Goal: Task Accomplishment & Management: Use online tool/utility

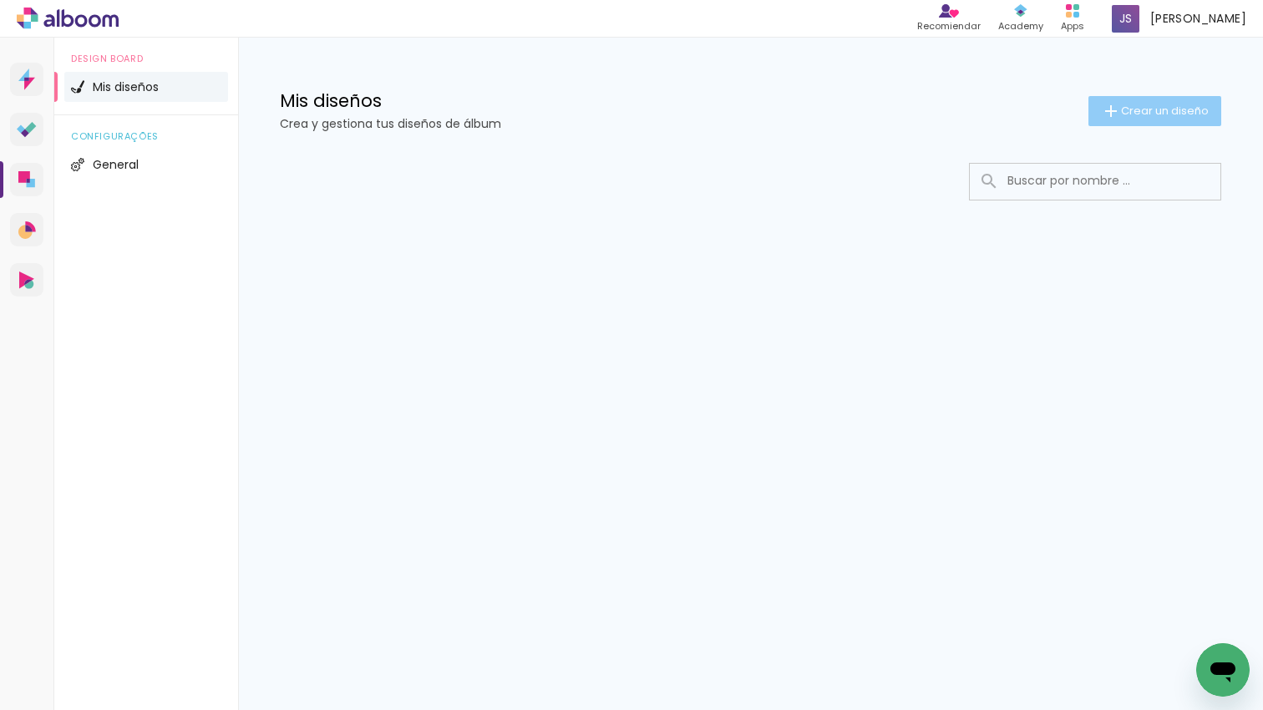
click at [1108, 116] on iron-icon at bounding box center [1111, 111] width 20 height 20
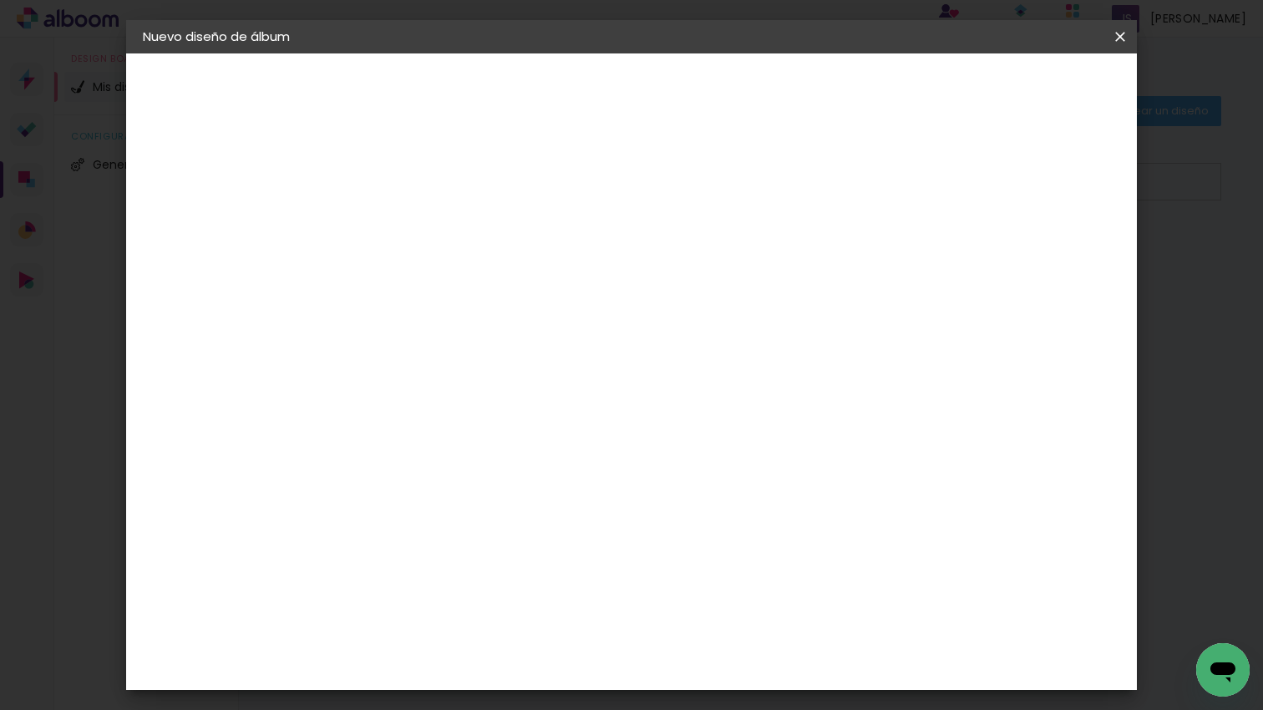
click at [416, 234] on input at bounding box center [416, 224] width 0 height 26
type input "delfio"
type paper-input "delfio"
click at [581, 86] on paper-button "Avanzar" at bounding box center [541, 88] width 80 height 28
drag, startPoint x: 888, startPoint y: 253, endPoint x: 986, endPoint y: 179, distance: 122.8
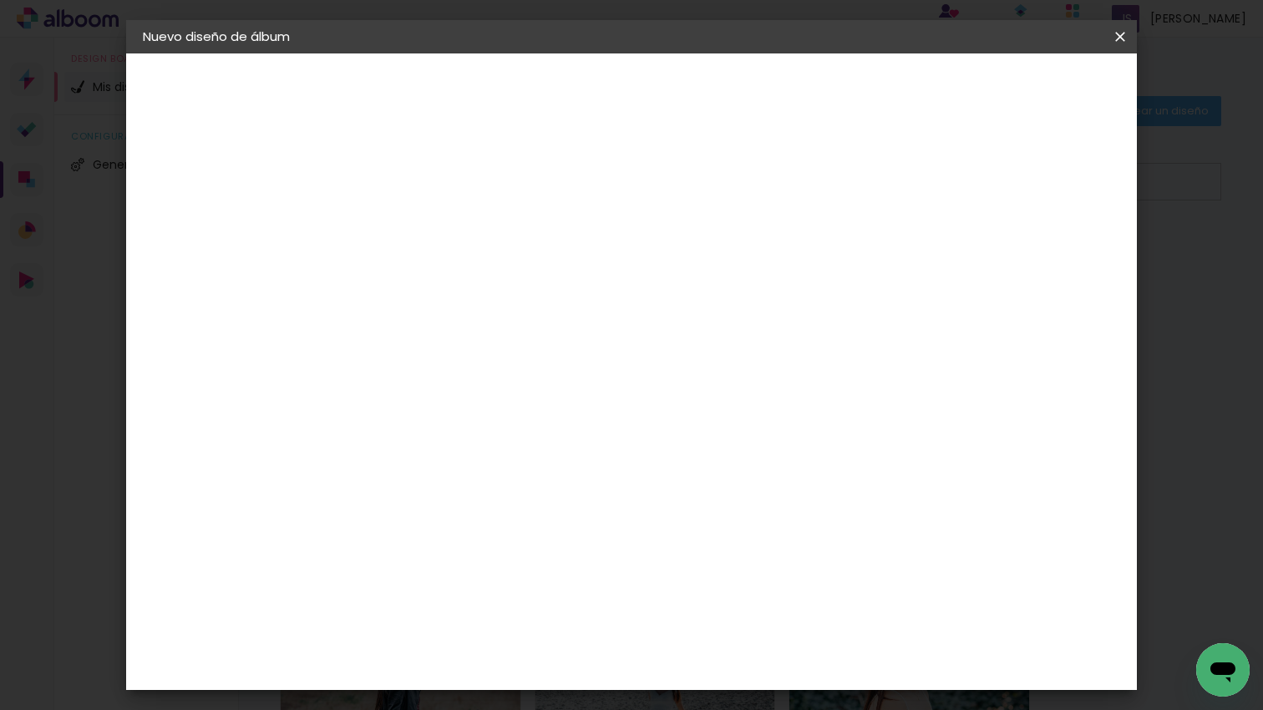
click at [701, 253] on paper-item "Tamaño libre" at bounding box center [623, 254] width 156 height 37
click at [0, 0] on slot "Avanzar" at bounding box center [0, 0] width 0 height 0
click at [743, 509] on input "60" at bounding box center [729, 507] width 43 height 25
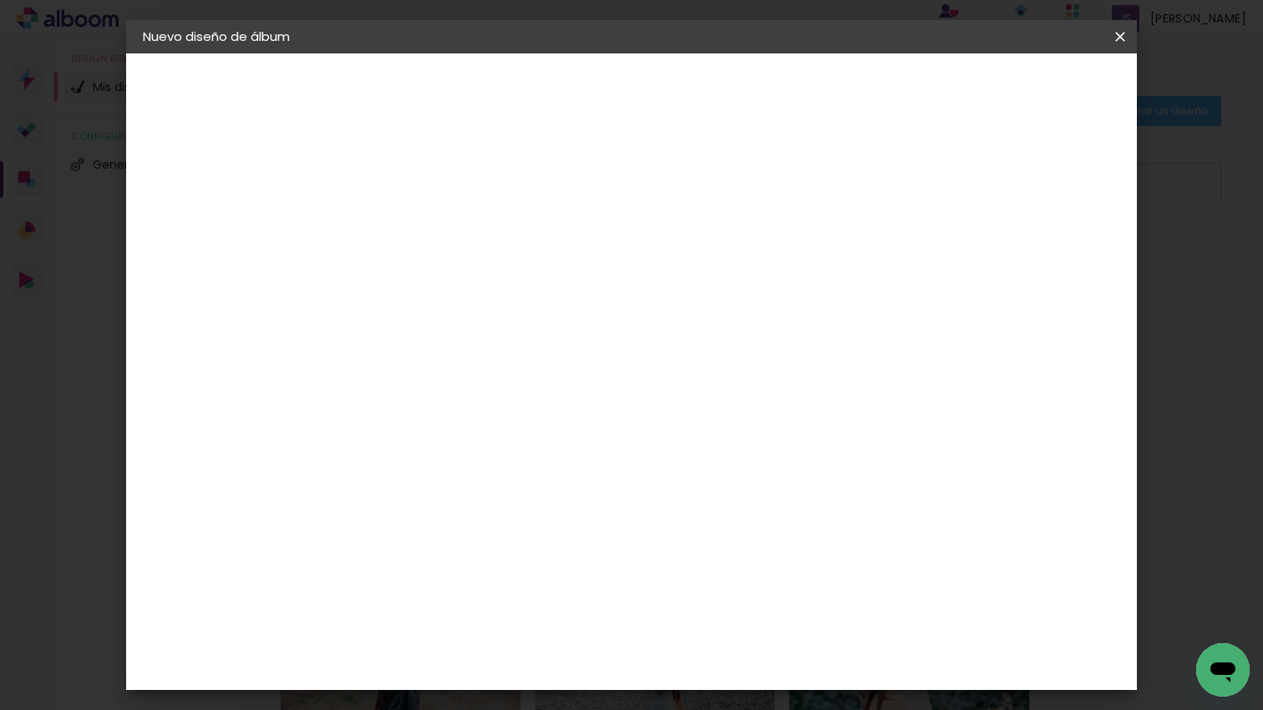
type input "6"
type input "45"
type paper-input "45"
click at [1028, 88] on span "Empezar diseño" at bounding box center [981, 89] width 93 height 12
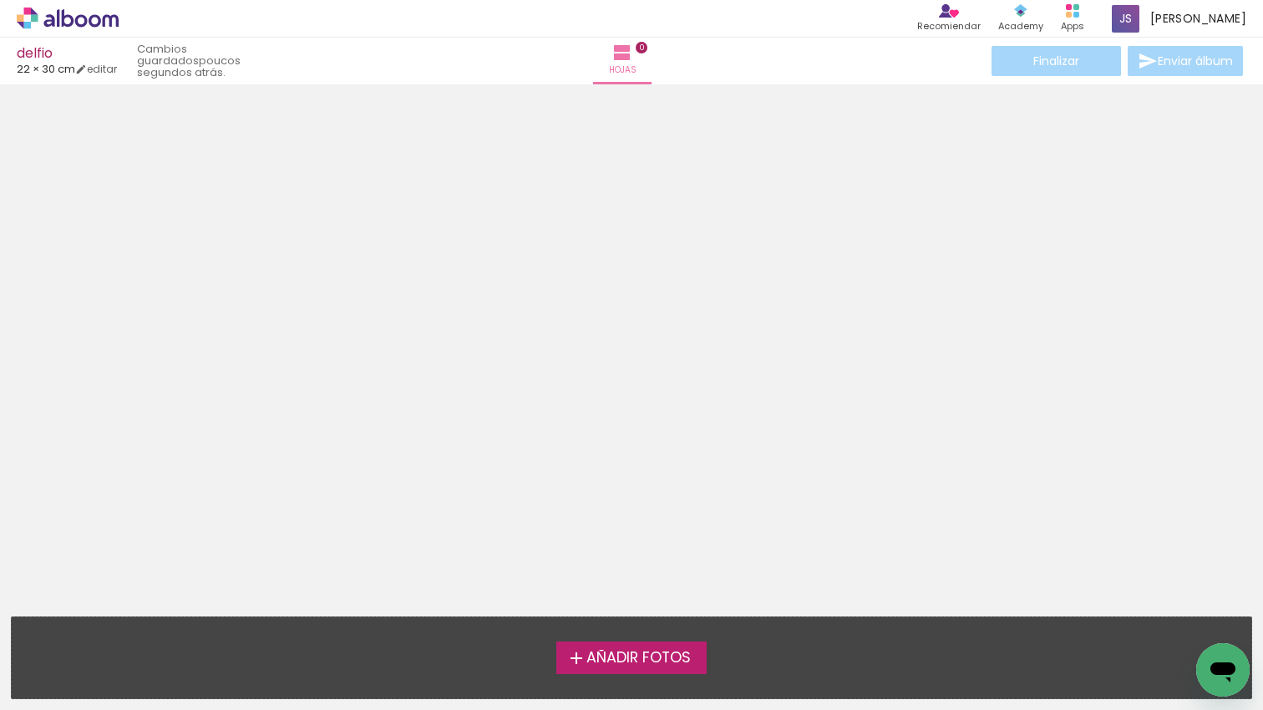
scroll to position [43, 0]
click at [681, 653] on span "Añadir Fotos" at bounding box center [639, 658] width 104 height 15
click at [0, 0] on input "file" at bounding box center [0, 0] width 0 height 0
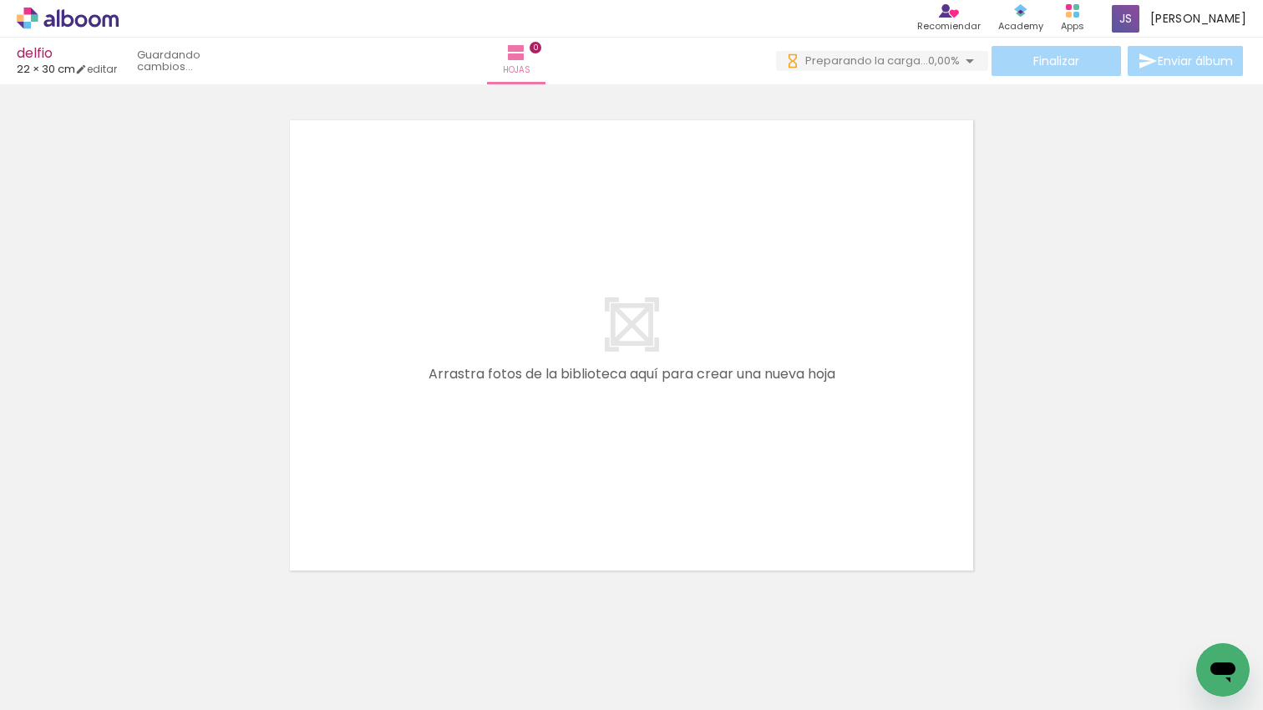
scroll to position [0, 0]
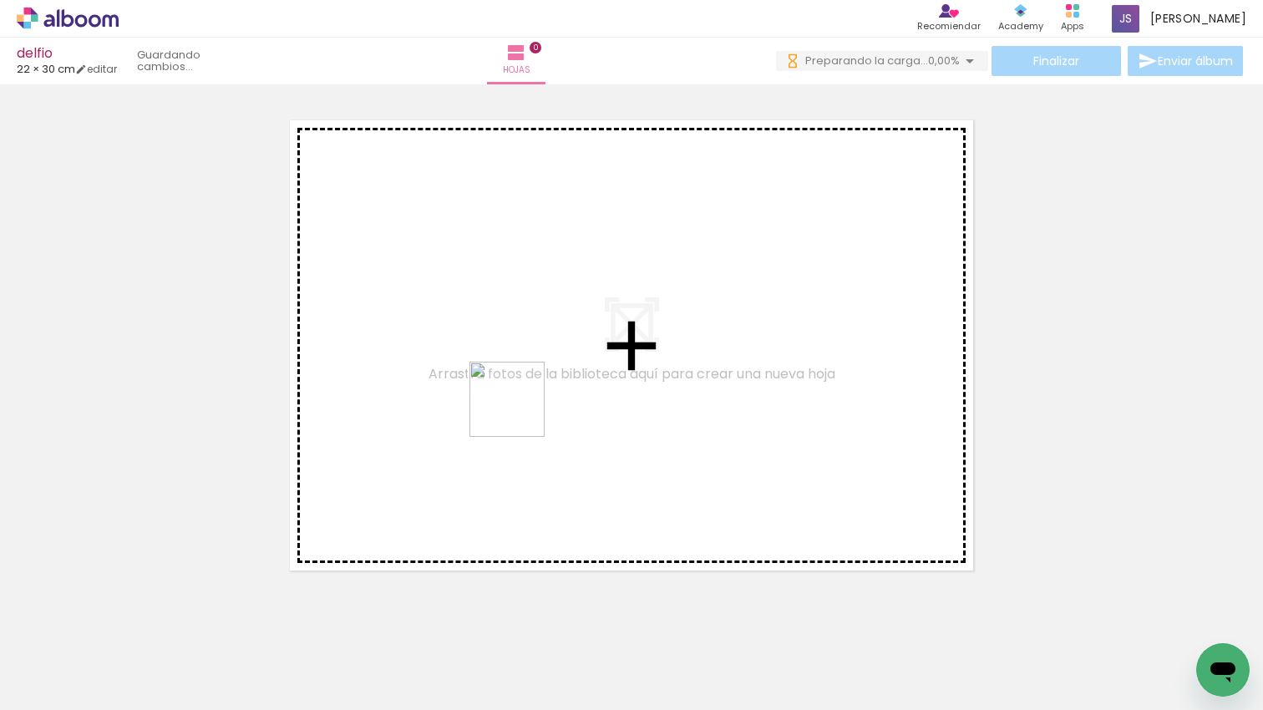
drag, startPoint x: 520, startPoint y: 412, endPoint x: 439, endPoint y: 516, distance: 131.5
click at [520, 412] on quentale-workspace at bounding box center [631, 355] width 1263 height 710
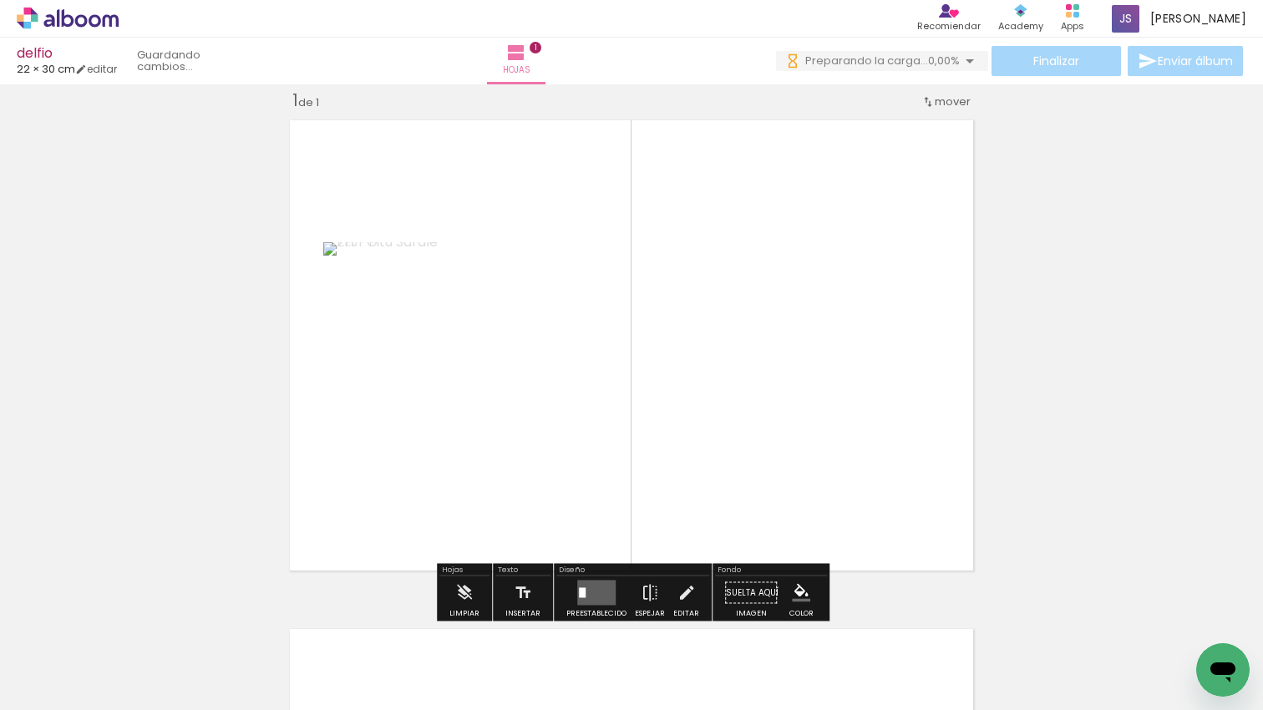
scroll to position [21, 0]
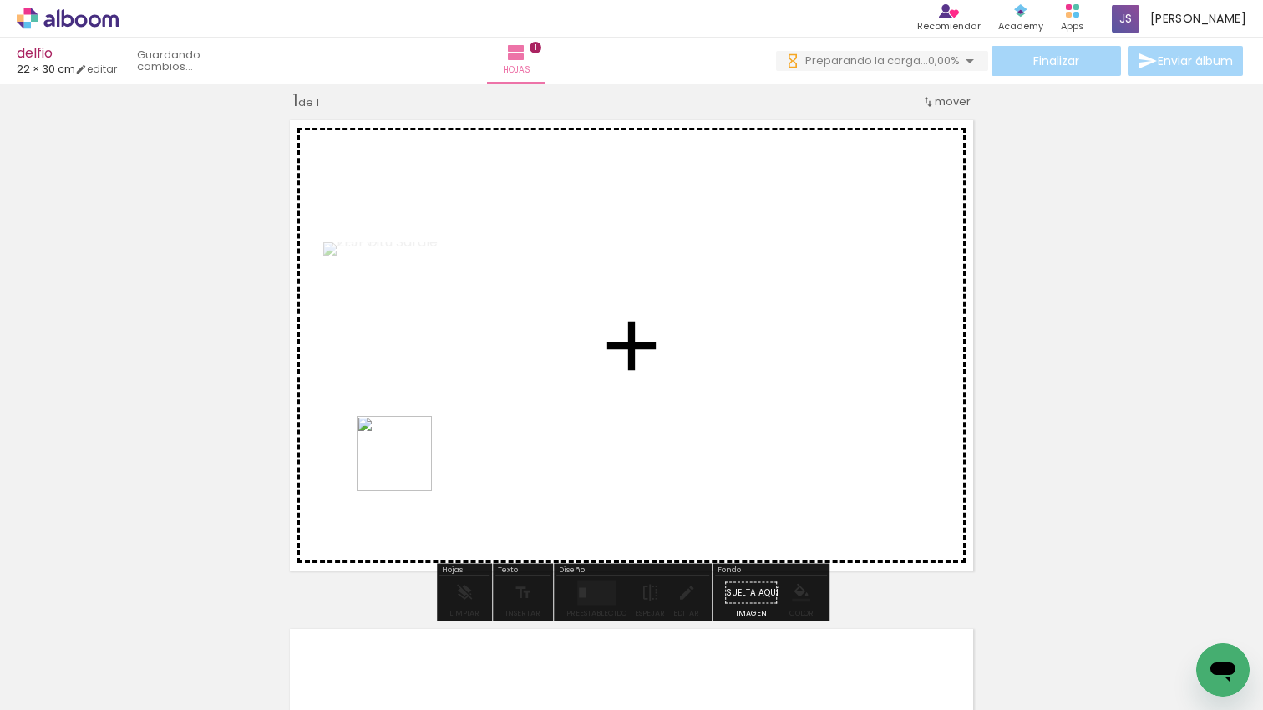
drag, startPoint x: 380, startPoint y: 648, endPoint x: 407, endPoint y: 466, distance: 183.3
click at [407, 466] on quentale-workspace at bounding box center [631, 355] width 1263 height 710
drag, startPoint x: 318, startPoint y: 582, endPoint x: 363, endPoint y: 490, distance: 102.0
click at [393, 458] on quentale-workspace at bounding box center [631, 355] width 1263 height 710
drag, startPoint x: 184, startPoint y: 637, endPoint x: 544, endPoint y: 460, distance: 401.0
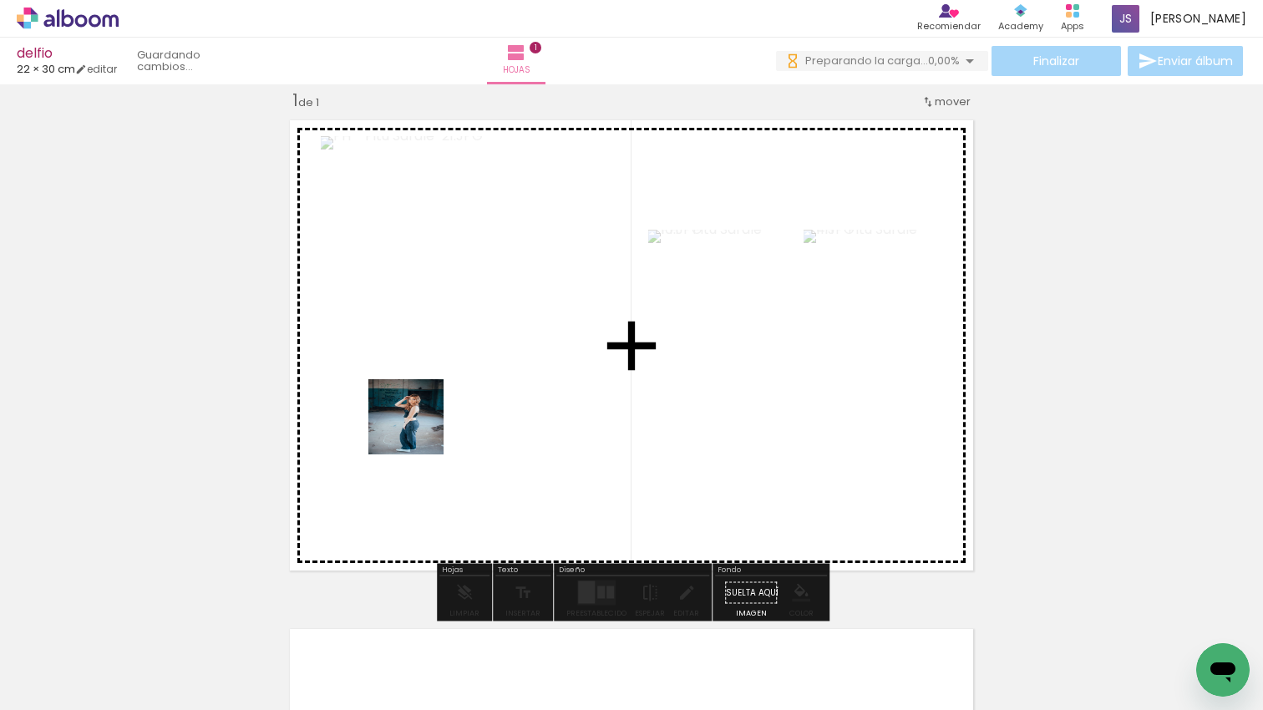
click at [455, 421] on quentale-workspace at bounding box center [631, 355] width 1263 height 710
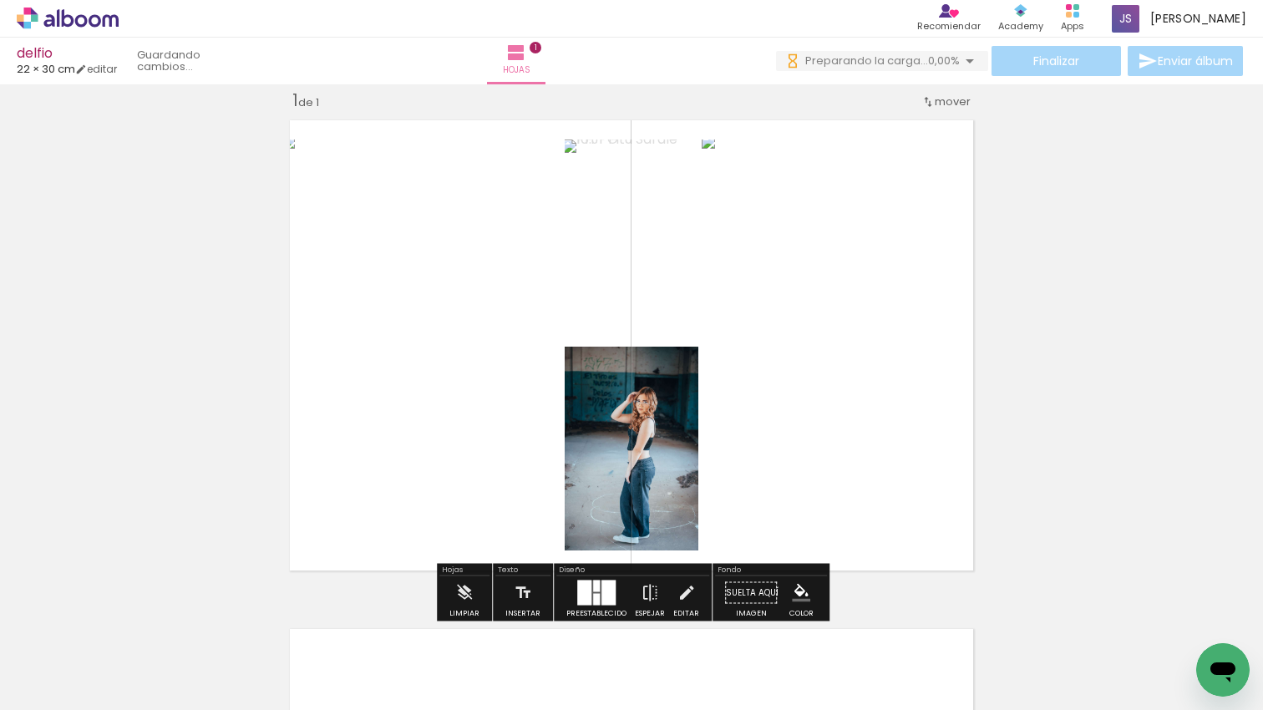
scroll to position [0, 651]
drag, startPoint x: 624, startPoint y: 475, endPoint x: 626, endPoint y: 506, distance: 30.1
click at [624, 477] on quentale-workspace at bounding box center [631, 355] width 1263 height 710
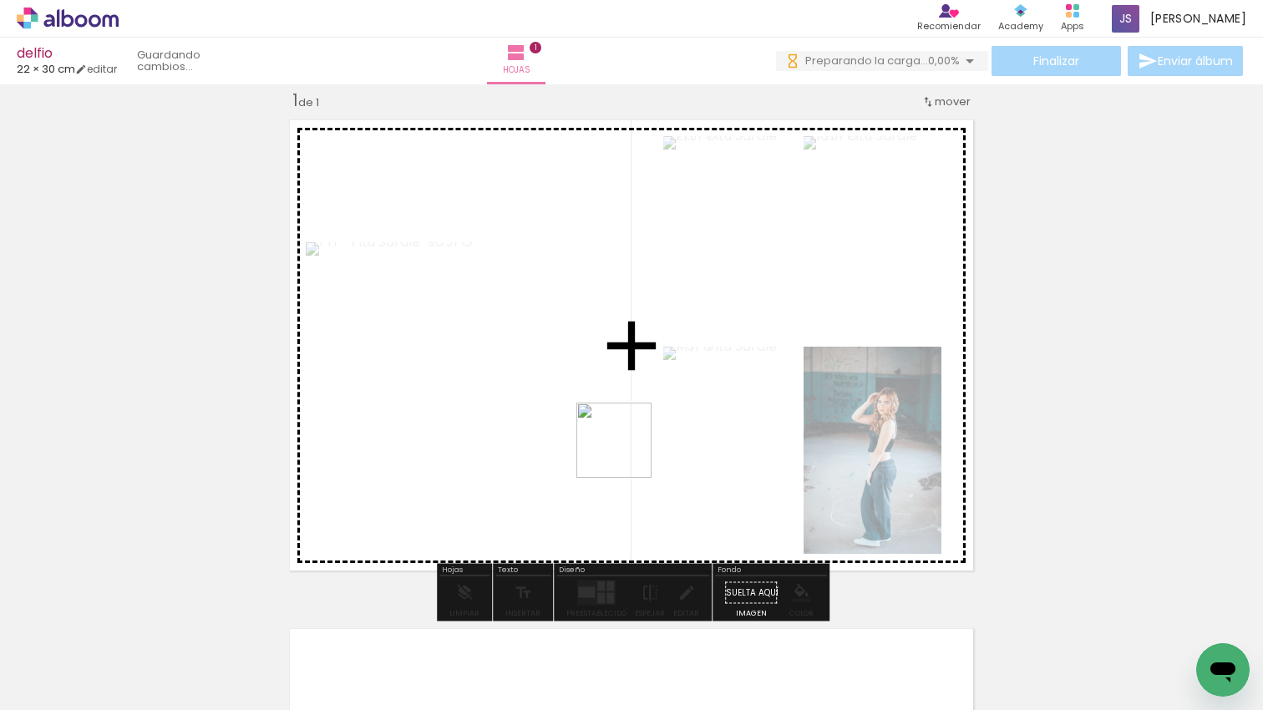
drag, startPoint x: 627, startPoint y: 453, endPoint x: 624, endPoint y: 440, distance: 12.8
click at [624, 440] on quentale-workspace at bounding box center [631, 355] width 1263 height 710
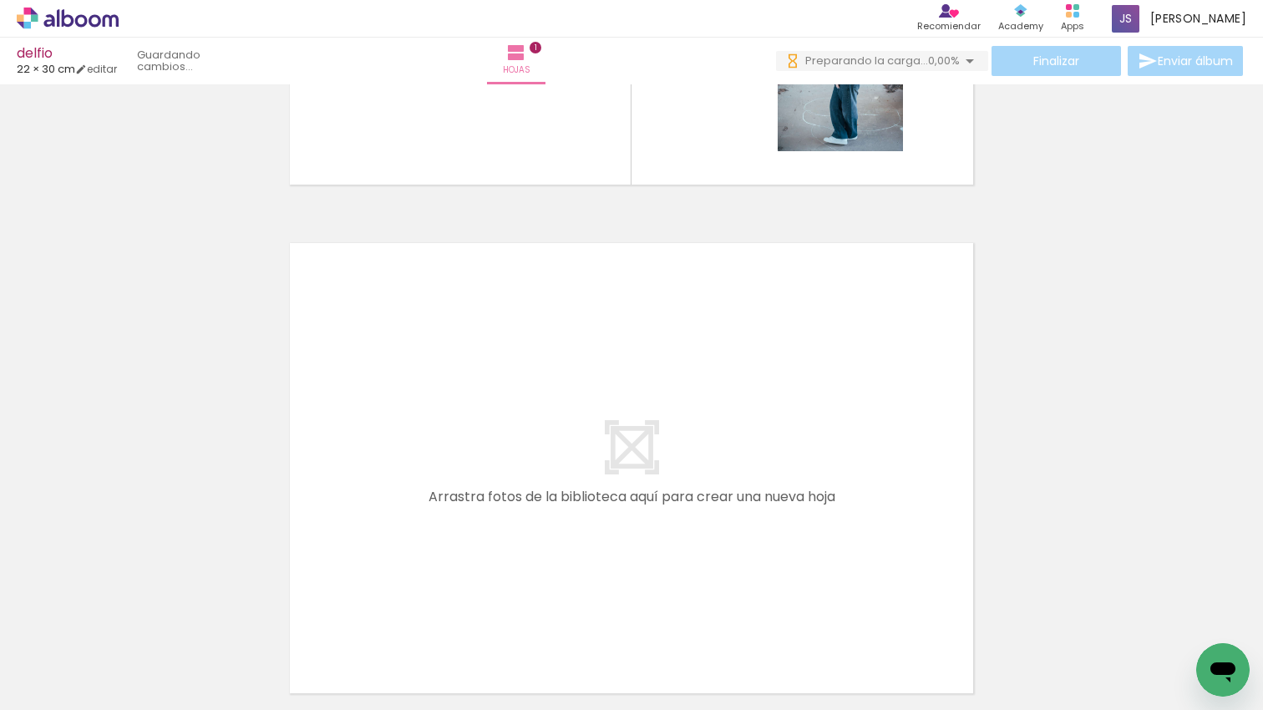
scroll to position [0, 360]
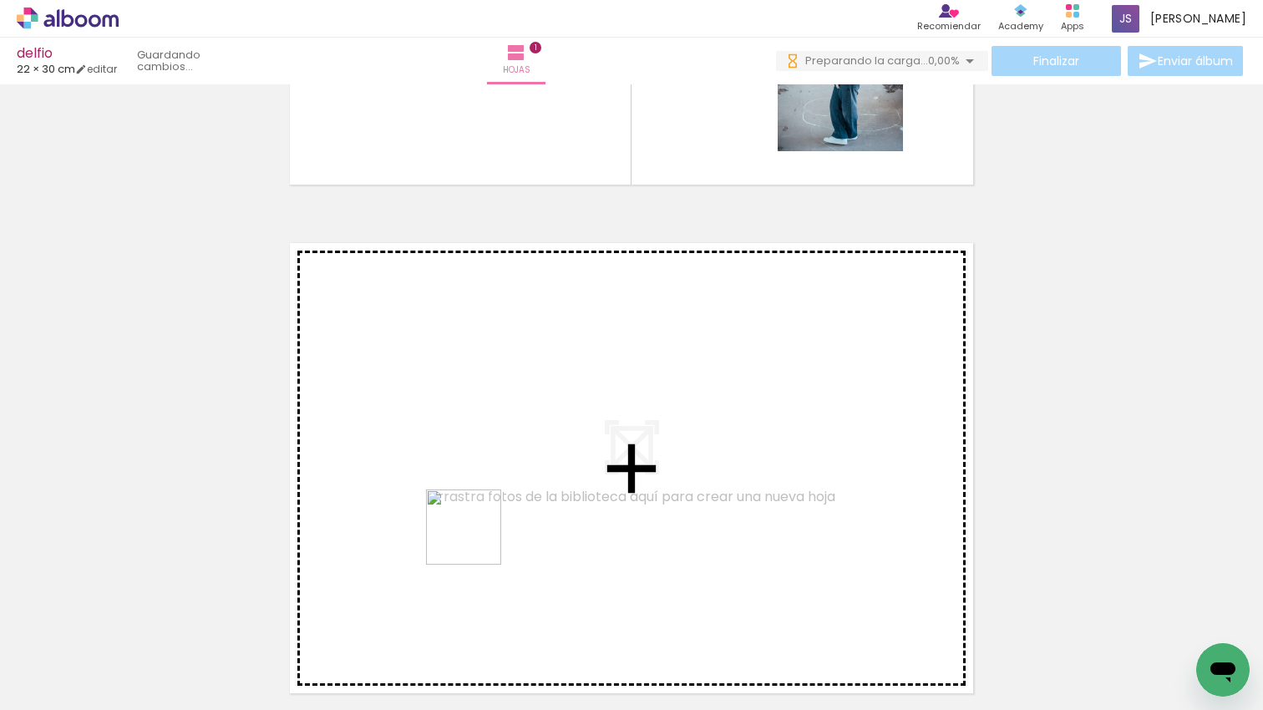
click at [530, 491] on quentale-workspace at bounding box center [631, 355] width 1263 height 710
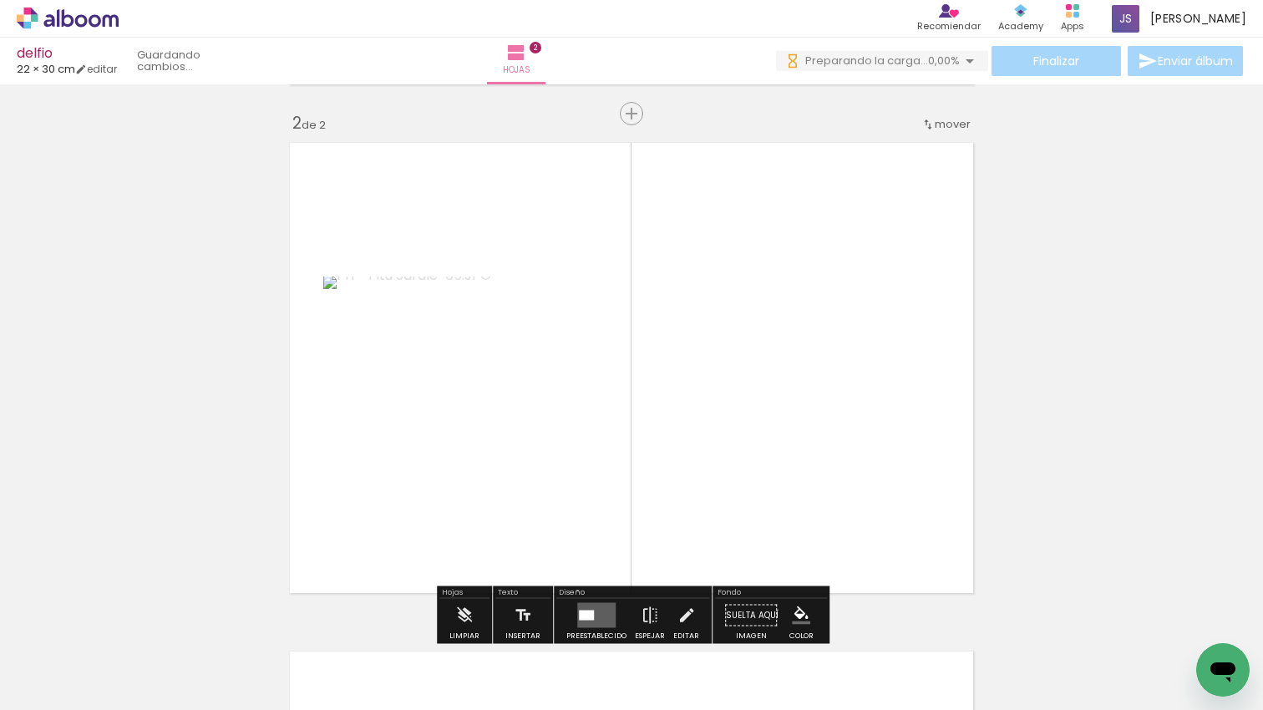
scroll to position [530, 0]
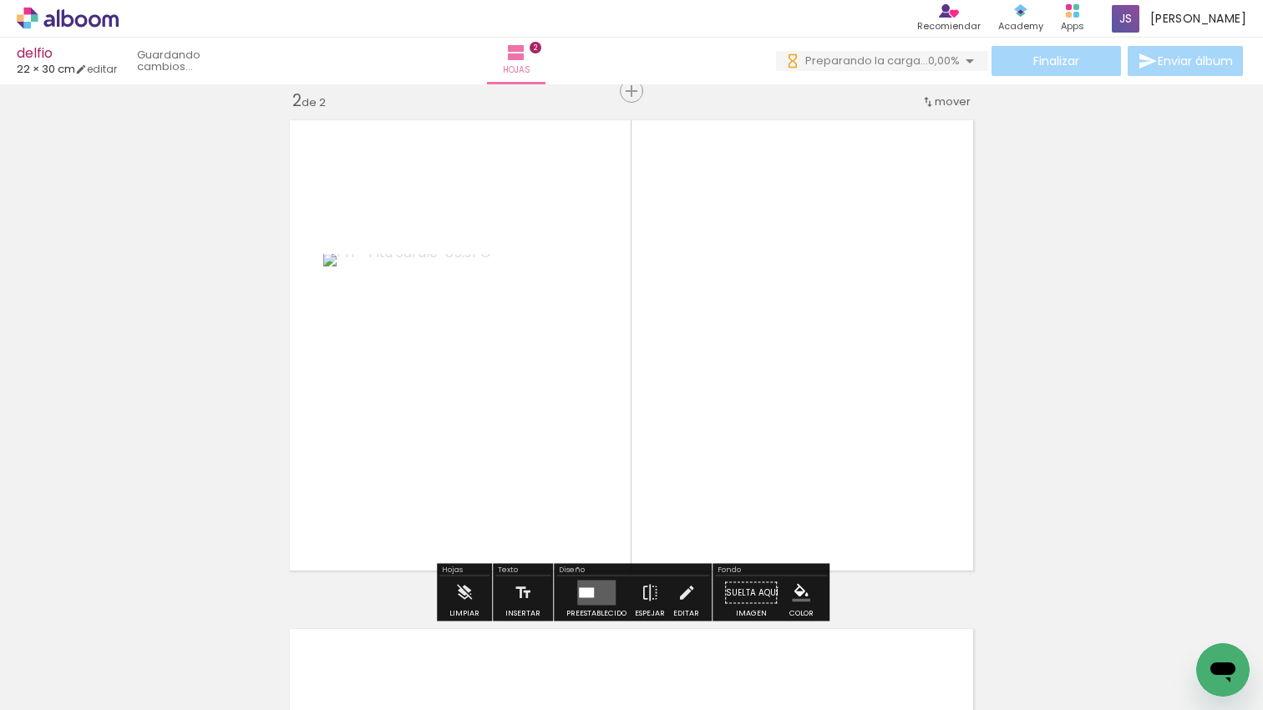
click at [408, 529] on quentale-workspace at bounding box center [631, 355] width 1263 height 710
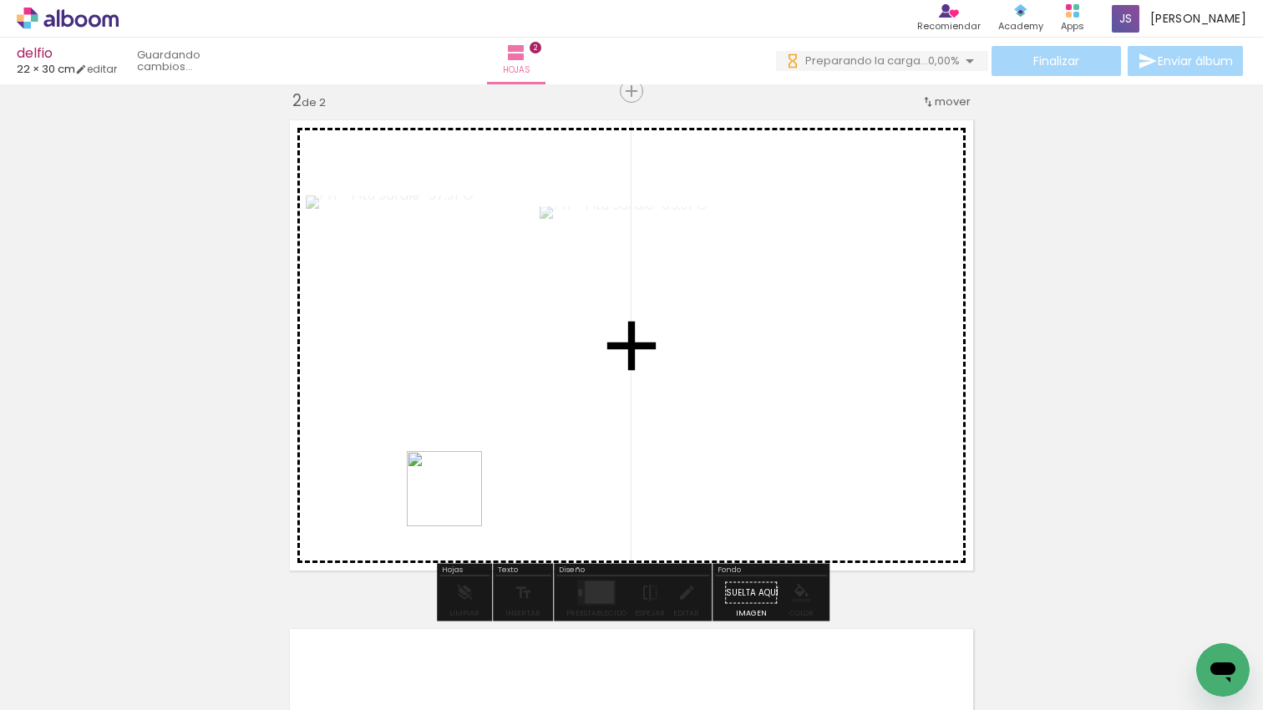
click at [457, 501] on quentale-workspace at bounding box center [631, 355] width 1263 height 710
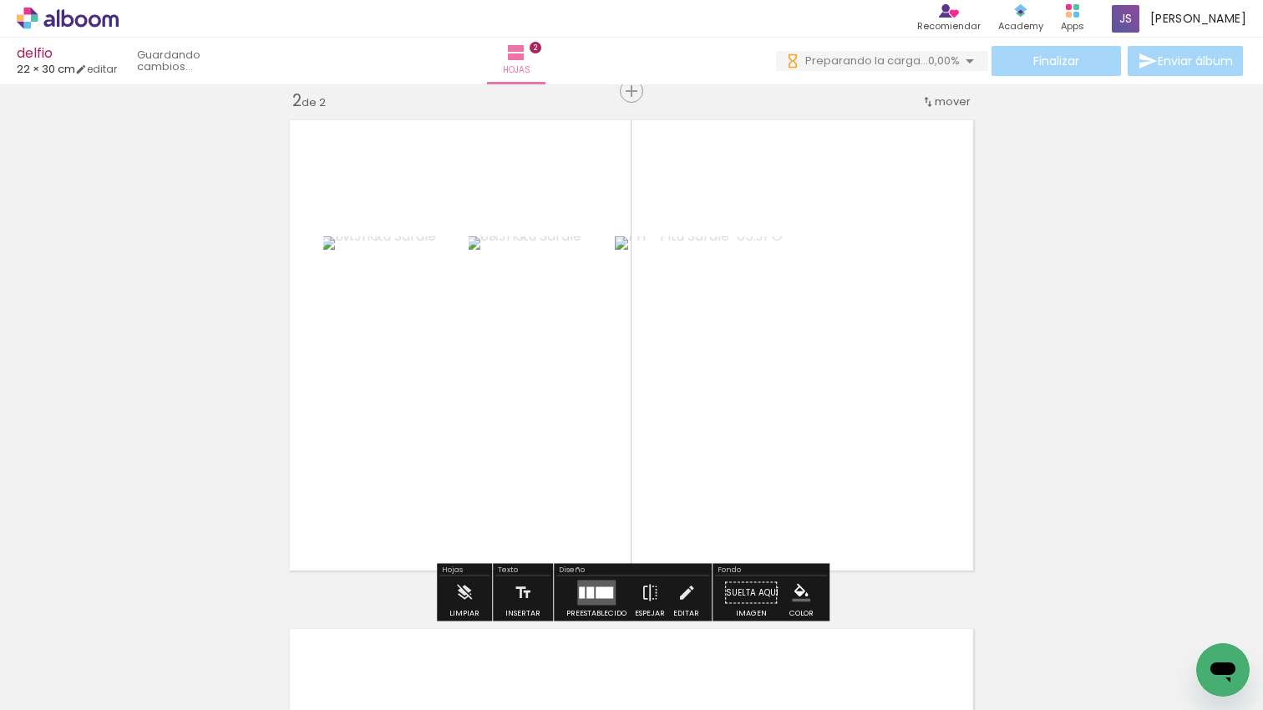
drag, startPoint x: 495, startPoint y: 549, endPoint x: 521, endPoint y: 468, distance: 85.1
click at [521, 448] on div "Insertar hoja 1 de 2 Insertar hoja 2 de 2" at bounding box center [631, 323] width 1263 height 1527
drag, startPoint x: 557, startPoint y: 570, endPoint x: 500, endPoint y: 600, distance: 65.0
click at [529, 472] on quentale-workspace at bounding box center [631, 355] width 1263 height 710
click at [572, 431] on div "Insertar hoja 1 de 2 Insertar hoja 2 de 2" at bounding box center [631, 323] width 1263 height 1527
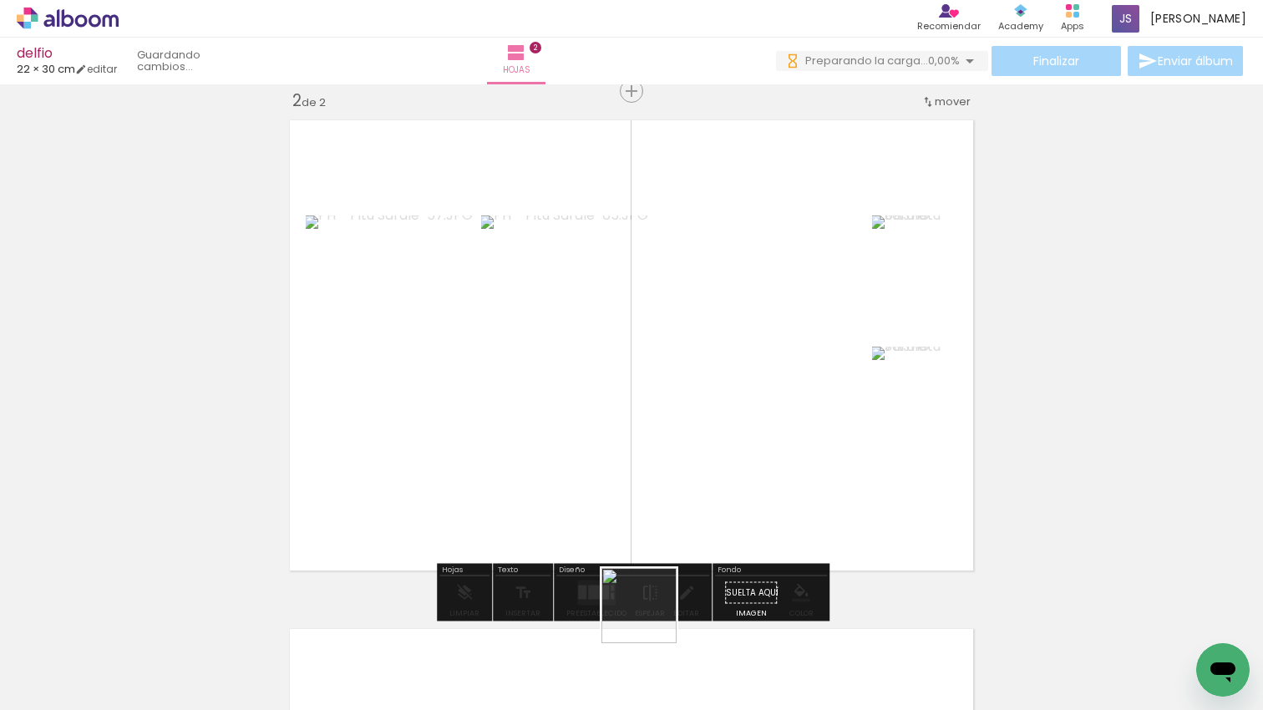
drag, startPoint x: 652, startPoint y: 618, endPoint x: 541, endPoint y: 619, distance: 110.3
click at [614, 440] on quentale-workspace at bounding box center [631, 355] width 1263 height 710
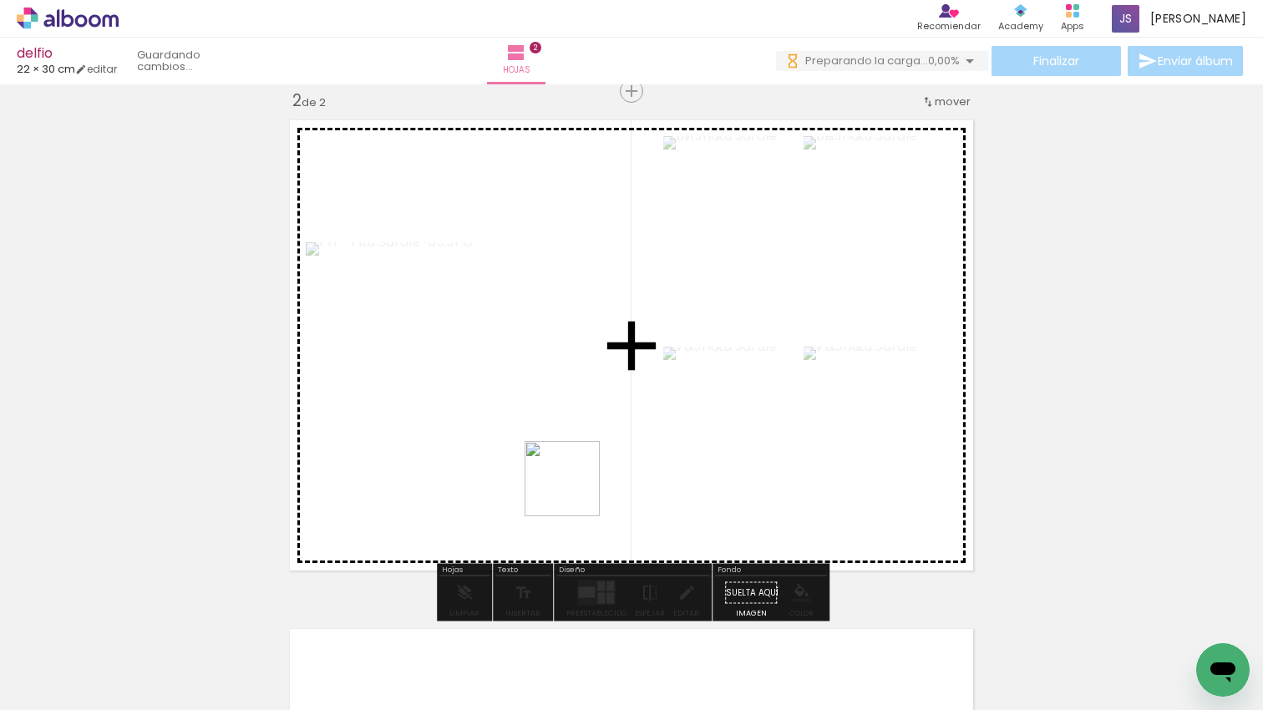
drag, startPoint x: 502, startPoint y: 602, endPoint x: 754, endPoint y: 611, distance: 251.6
click at [590, 476] on quentale-workspace at bounding box center [631, 355] width 1263 height 710
drag, startPoint x: 740, startPoint y: 559, endPoint x: 729, endPoint y: 530, distance: 31.5
click at [729, 530] on quentale-workspace at bounding box center [631, 355] width 1263 height 710
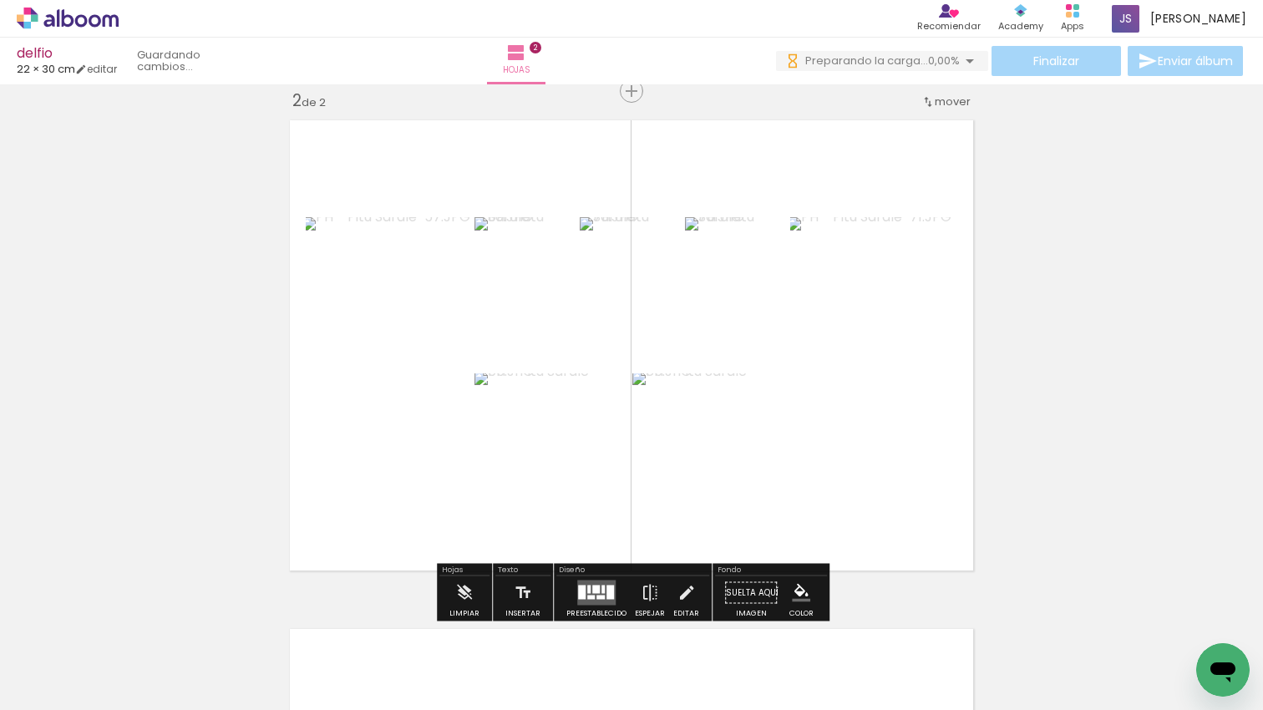
scroll to position [0, 940]
click at [602, 592] on quentale-layouter at bounding box center [596, 593] width 38 height 25
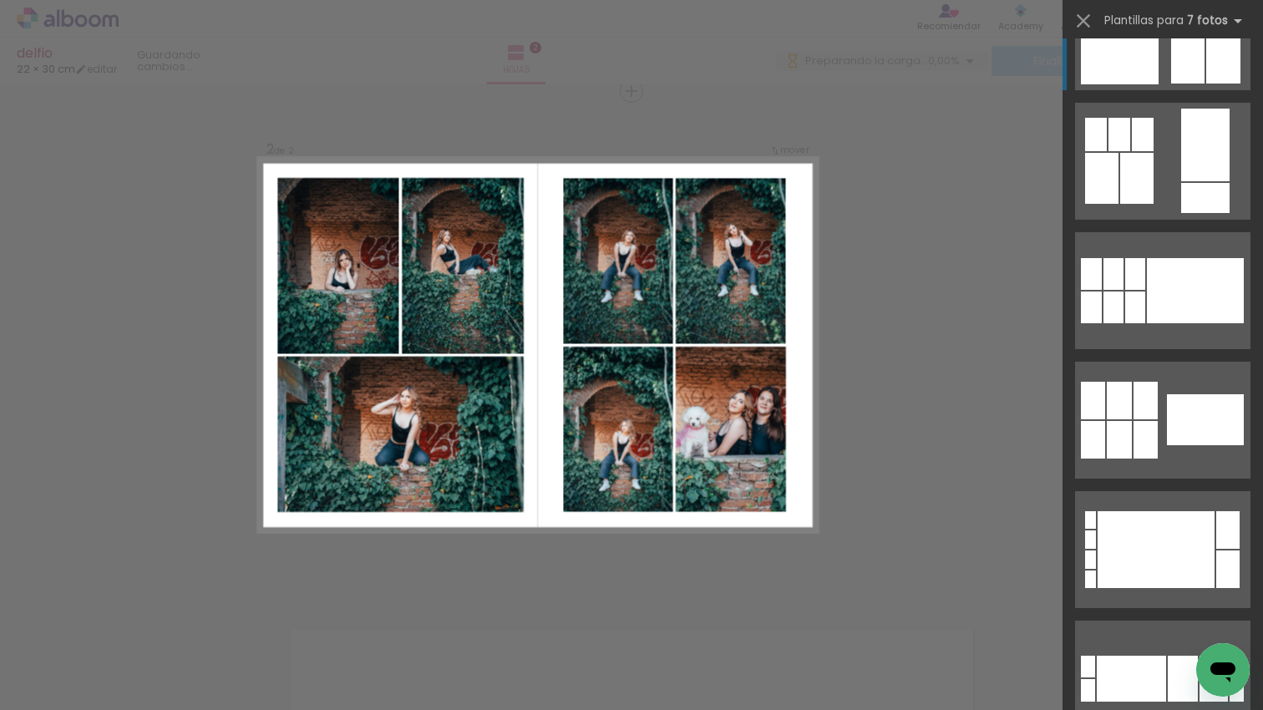
scroll to position [3316, 0]
click at [1162, 68] on quentale-layouter at bounding box center [1162, 30] width 175 height 117
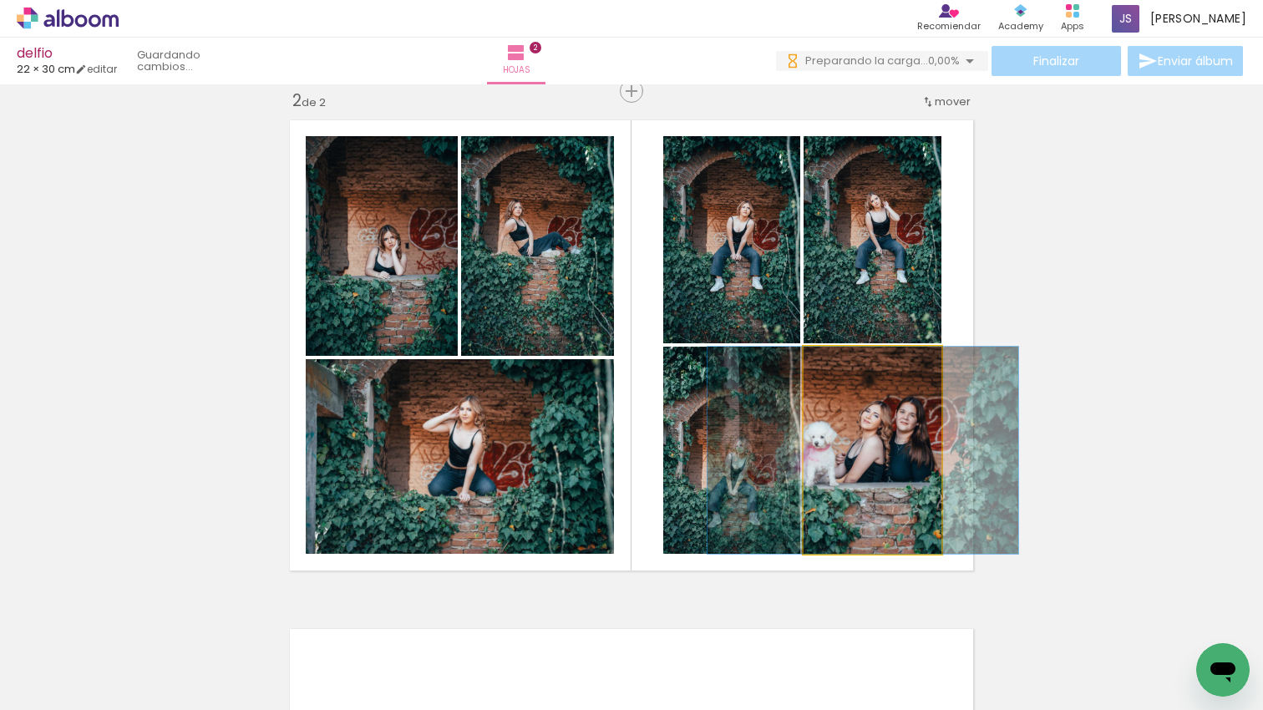
drag, startPoint x: 884, startPoint y: 480, endPoint x: 875, endPoint y: 476, distance: 9.8
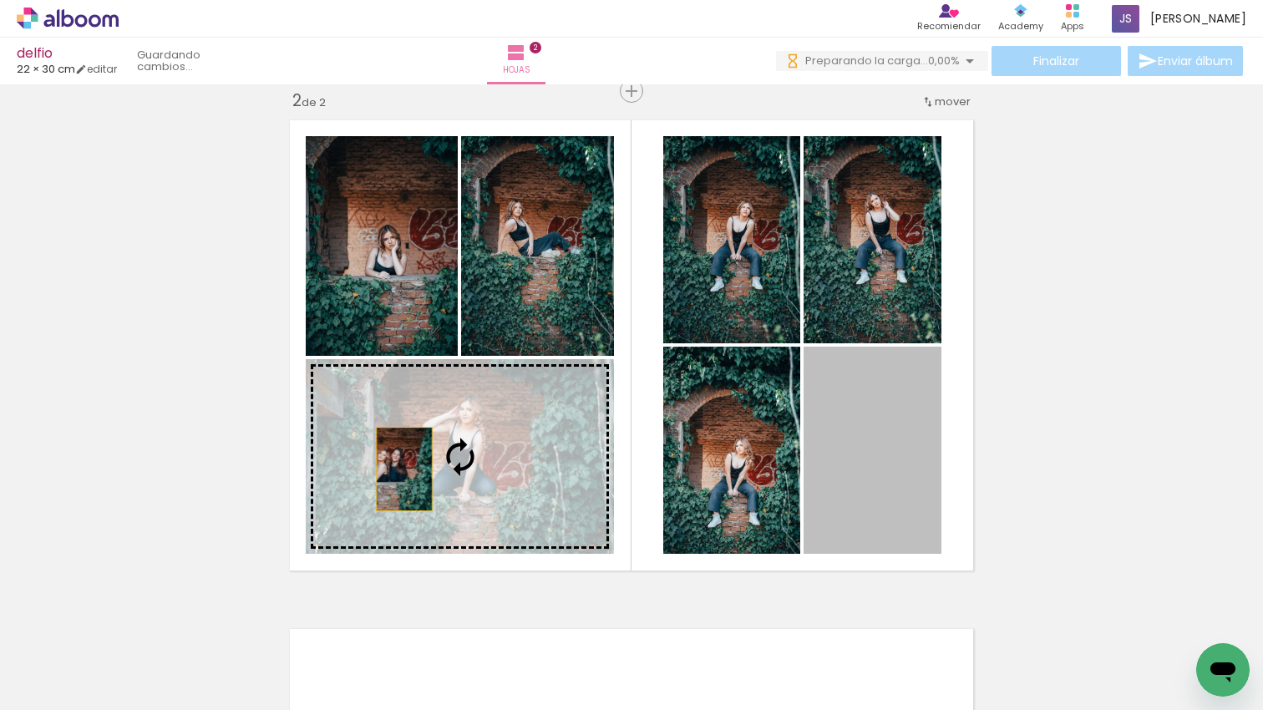
drag, startPoint x: 623, startPoint y: 465, endPoint x: 368, endPoint y: 470, distance: 254.9
click at [0, 0] on slot at bounding box center [0, 0] width 0 height 0
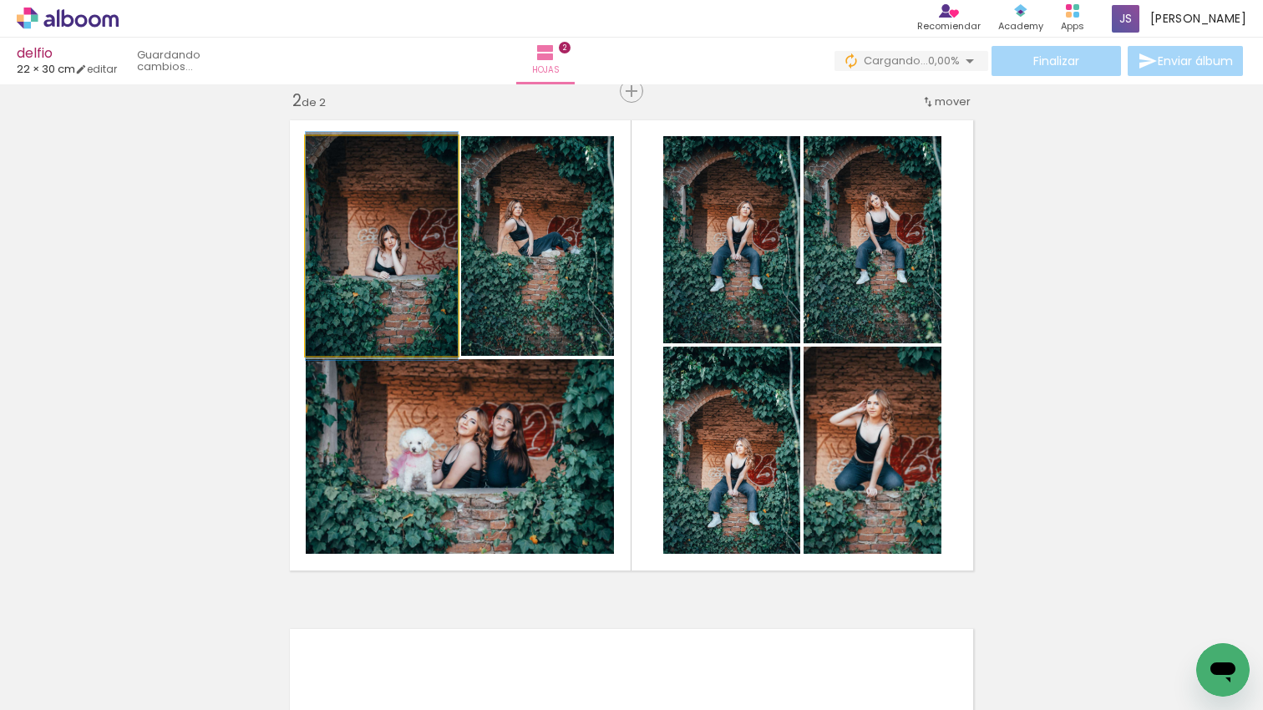
click at [341, 277] on quentale-photo at bounding box center [382, 246] width 152 height 220
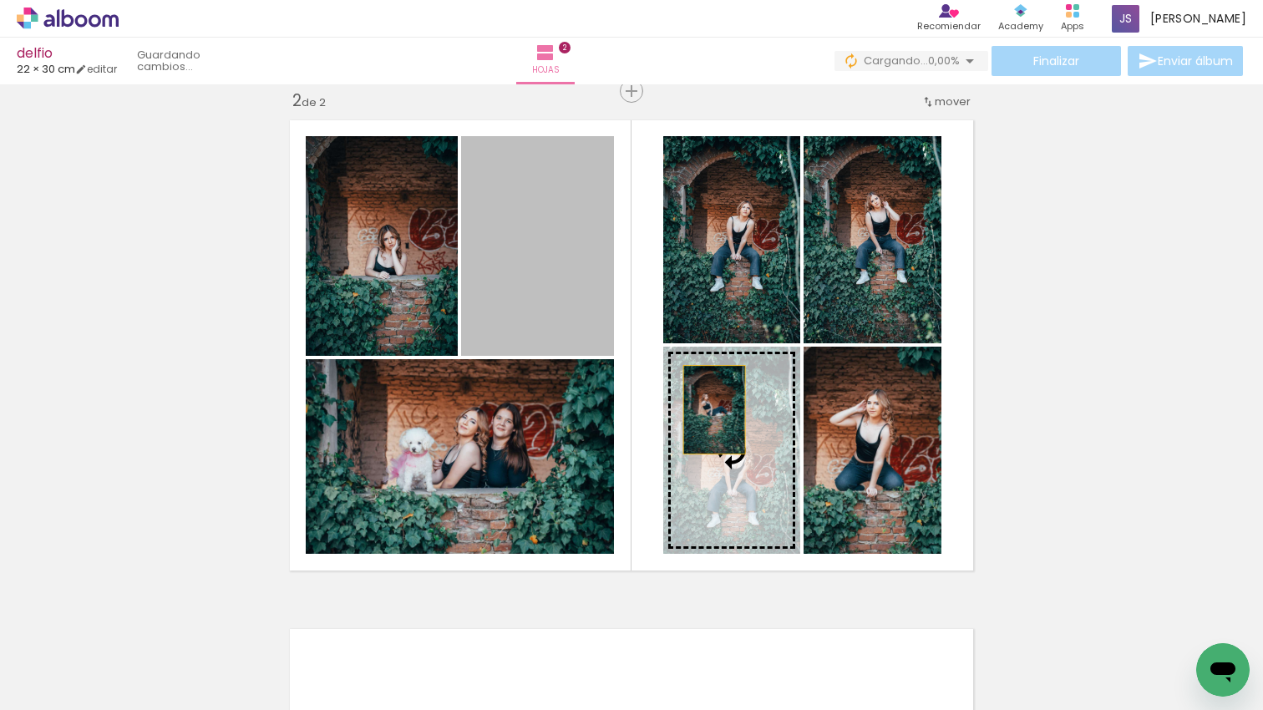
drag, startPoint x: 678, startPoint y: 376, endPoint x: 714, endPoint y: 409, distance: 49.7
click at [0, 0] on slot at bounding box center [0, 0] width 0 height 0
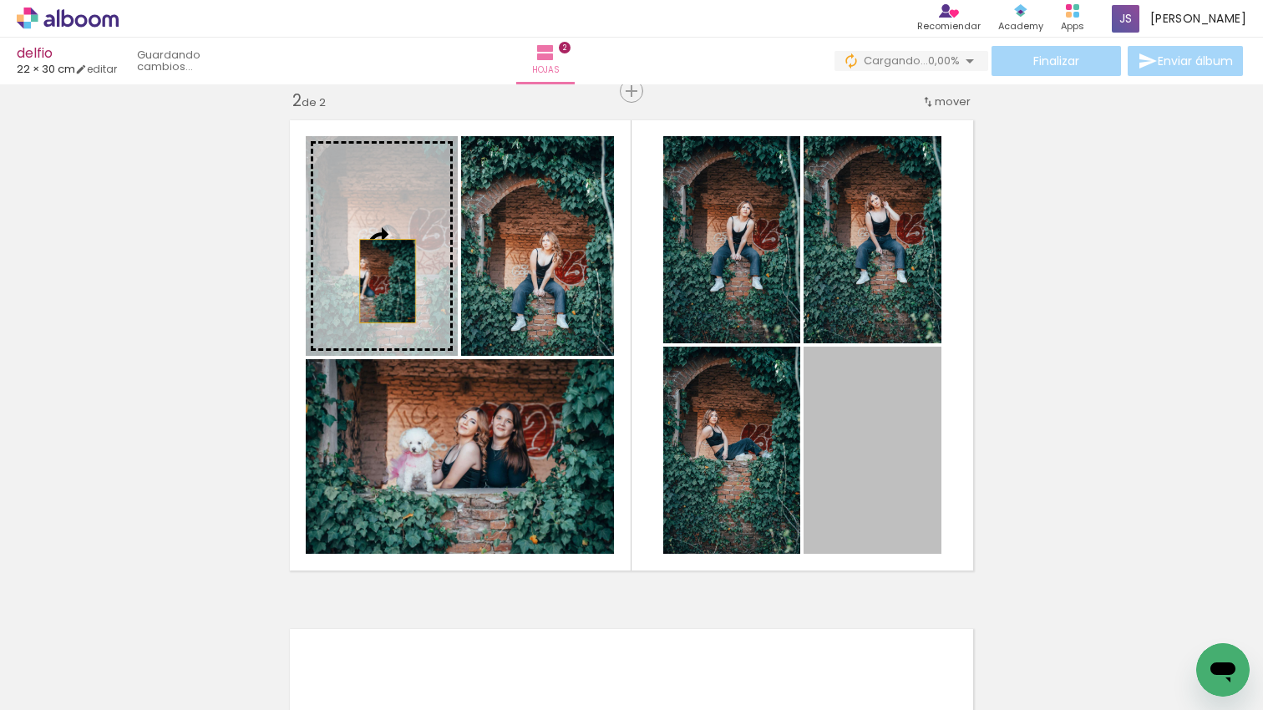
drag, startPoint x: 592, startPoint y: 404, endPoint x: 388, endPoint y: 281, distance: 238.5
click at [0, 0] on slot at bounding box center [0, 0] width 0 height 0
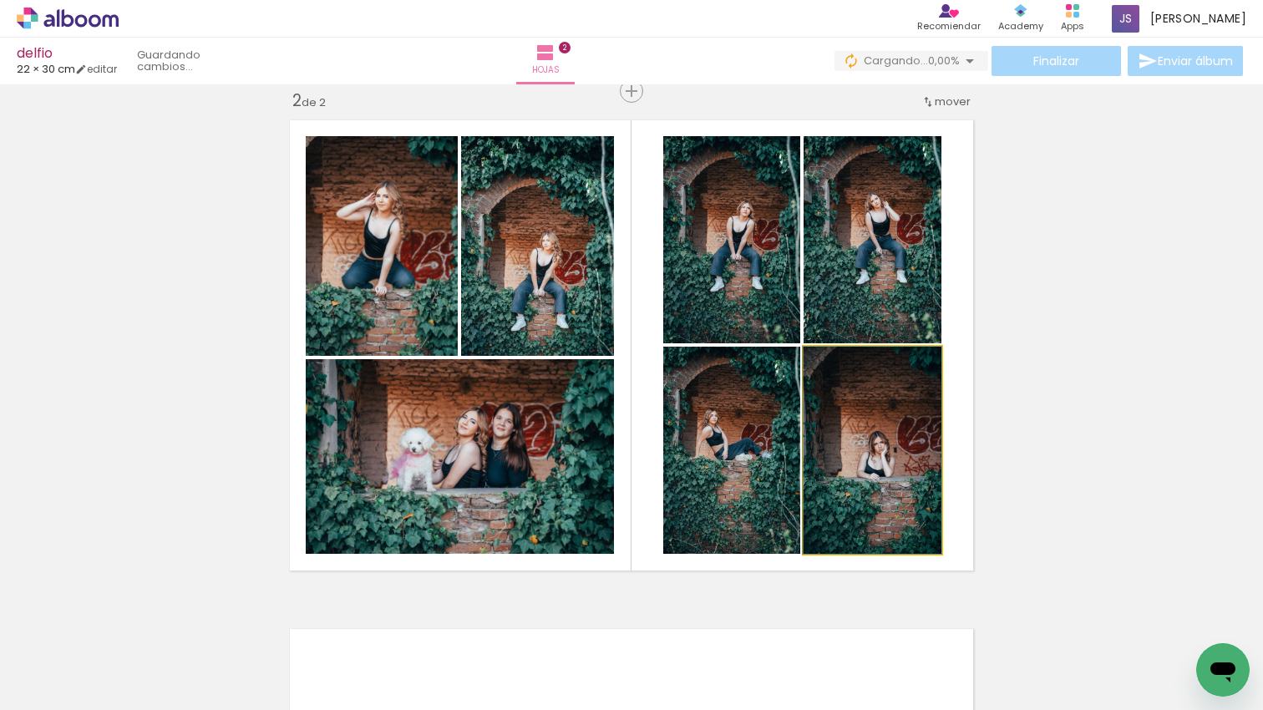
drag, startPoint x: 903, startPoint y: 473, endPoint x: 896, endPoint y: 277, distance: 196.5
click at [0, 0] on slot at bounding box center [0, 0] width 0 height 0
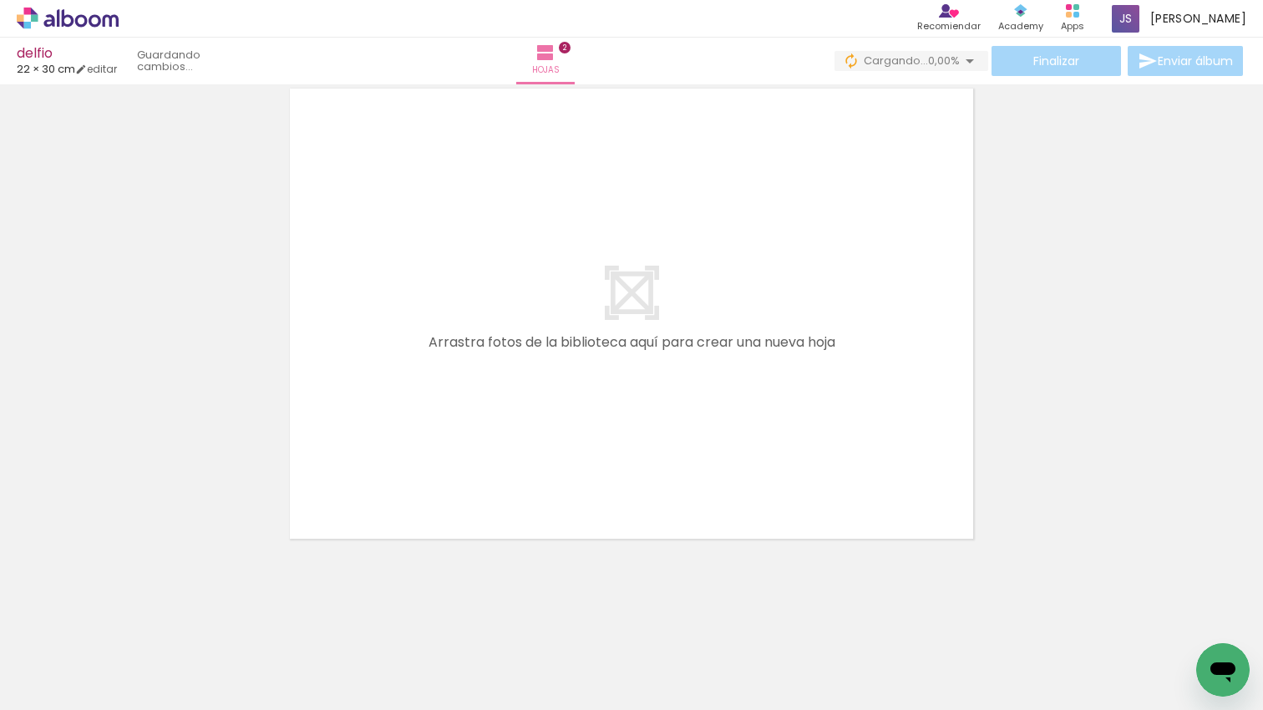
drag, startPoint x: 480, startPoint y: 598, endPoint x: 518, endPoint y: 637, distance: 53.8
click at [513, 521] on quentale-workspace at bounding box center [631, 355] width 1263 height 710
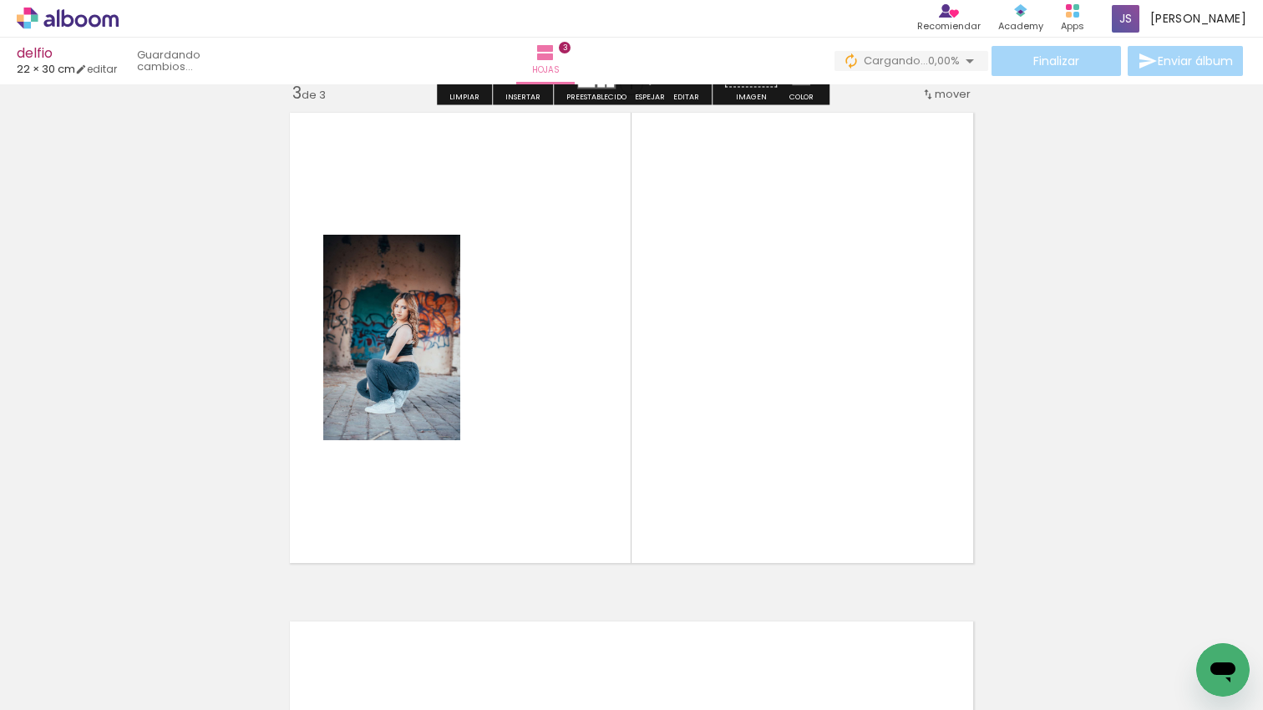
scroll to position [1039, 0]
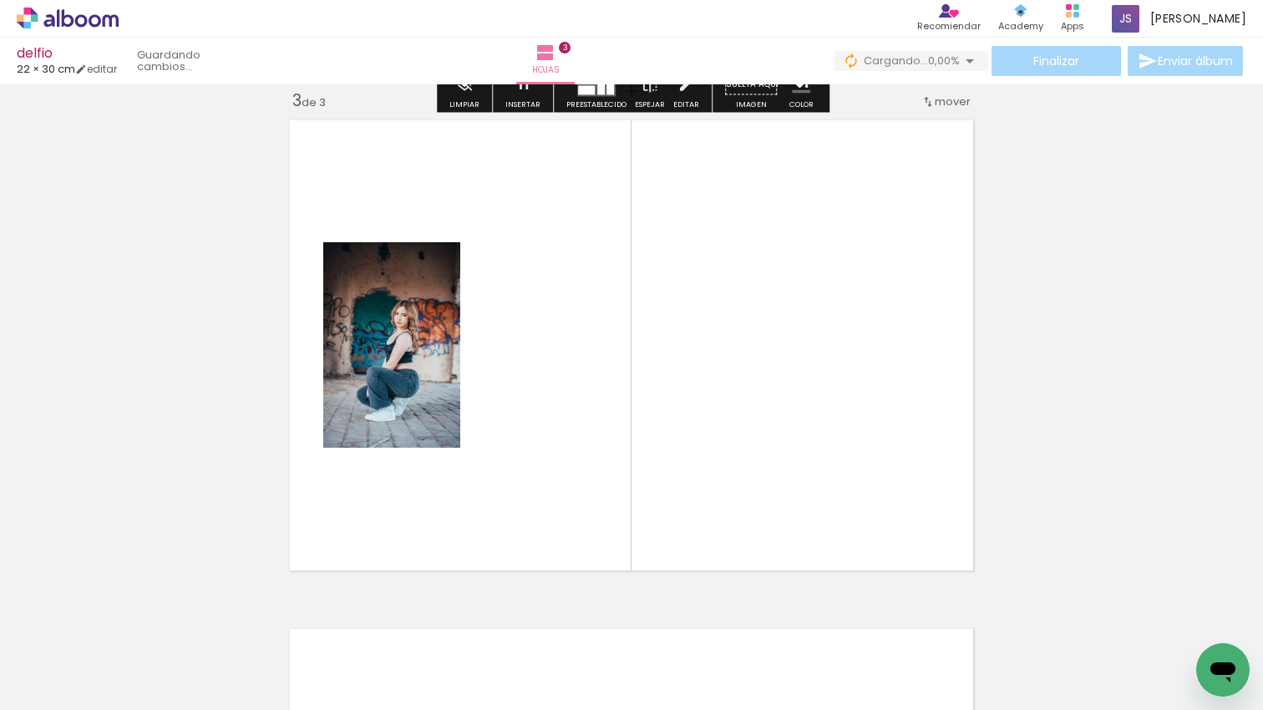
click at [617, 448] on quentale-workspace at bounding box center [631, 355] width 1263 height 710
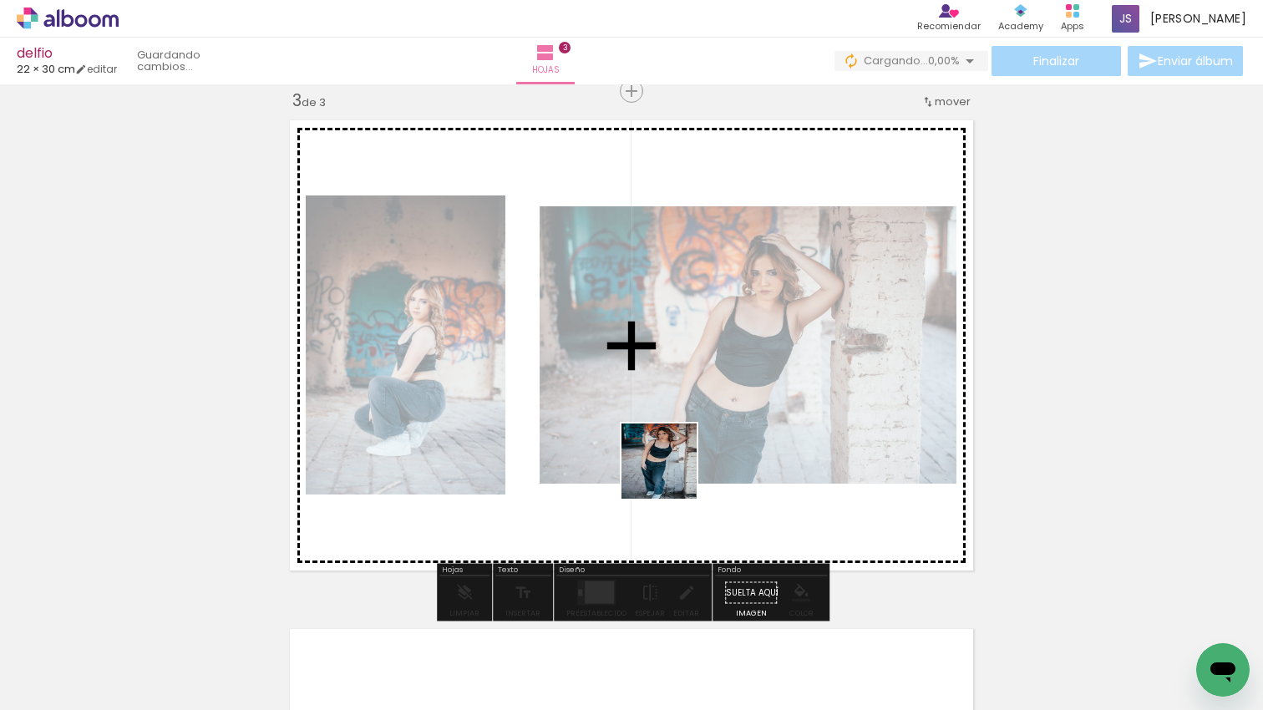
drag, startPoint x: 653, startPoint y: 607, endPoint x: 728, endPoint y: 639, distance: 80.9
click at [672, 474] on quentale-workspace at bounding box center [631, 355] width 1263 height 710
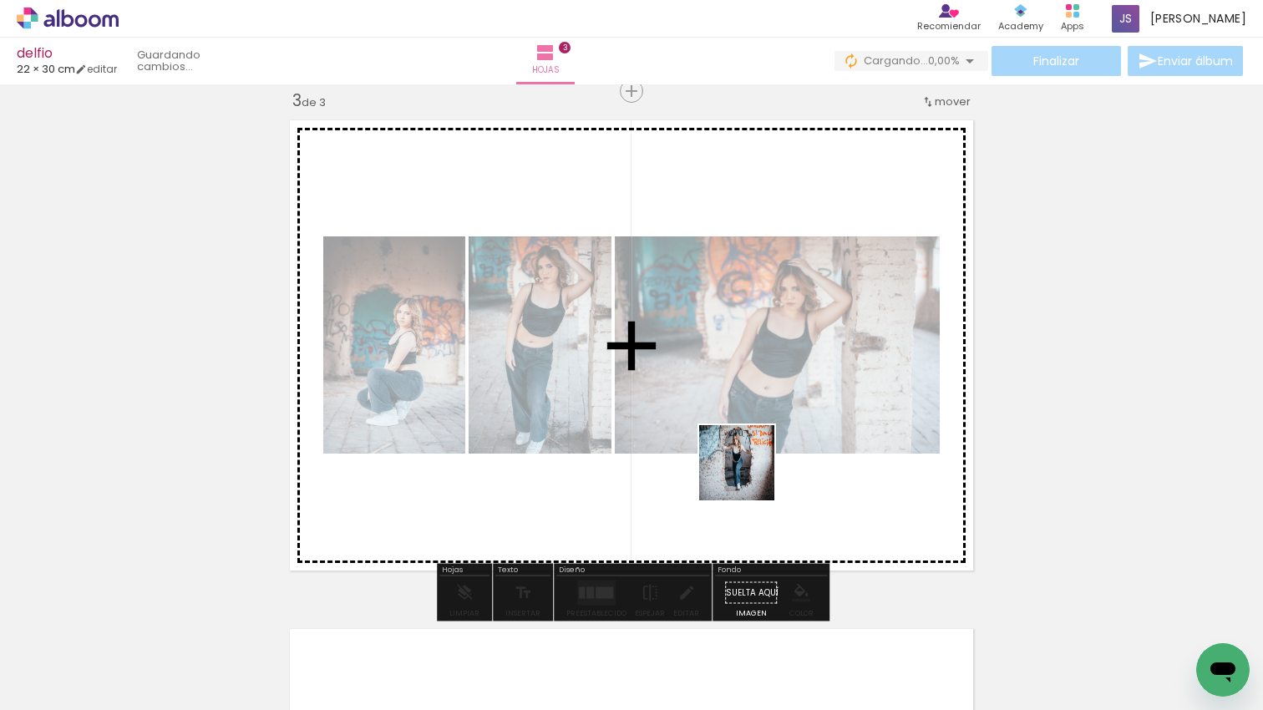
drag, startPoint x: 735, startPoint y: 592, endPoint x: 824, endPoint y: 633, distance: 97.2
click at [751, 465] on quentale-workspace at bounding box center [631, 355] width 1263 height 710
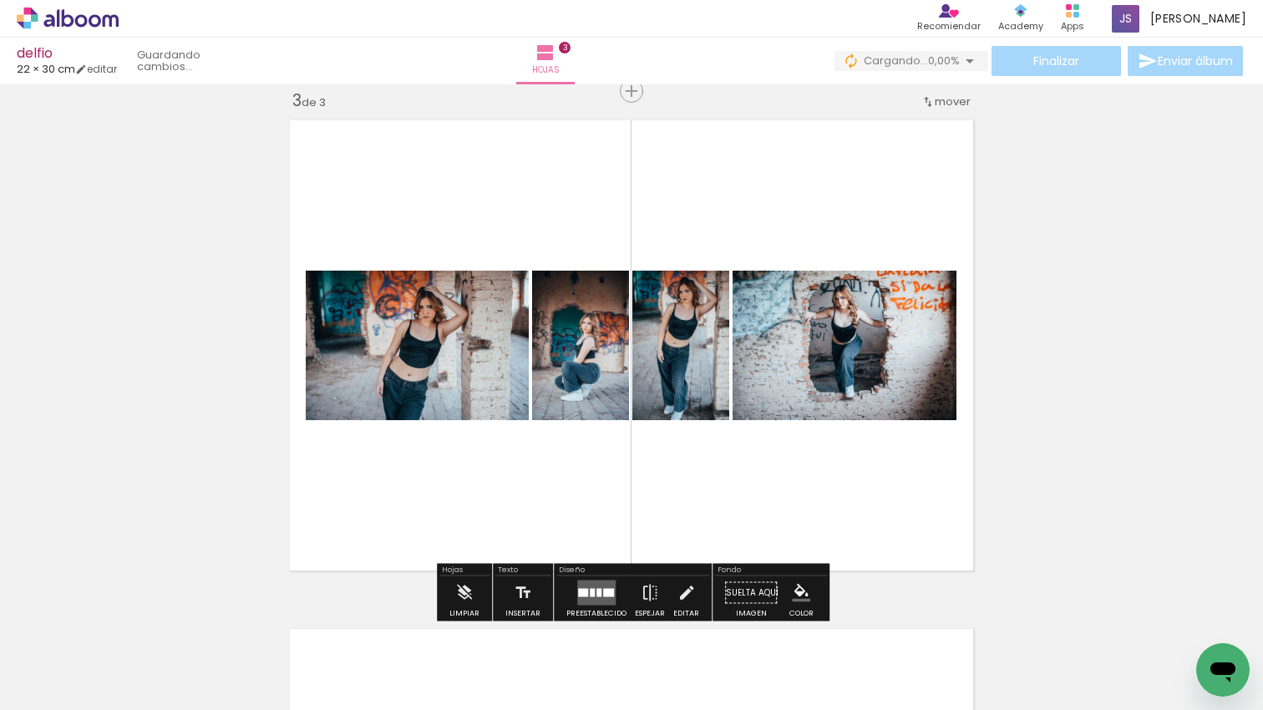
click at [796, 475] on quentale-workspace at bounding box center [631, 355] width 1263 height 710
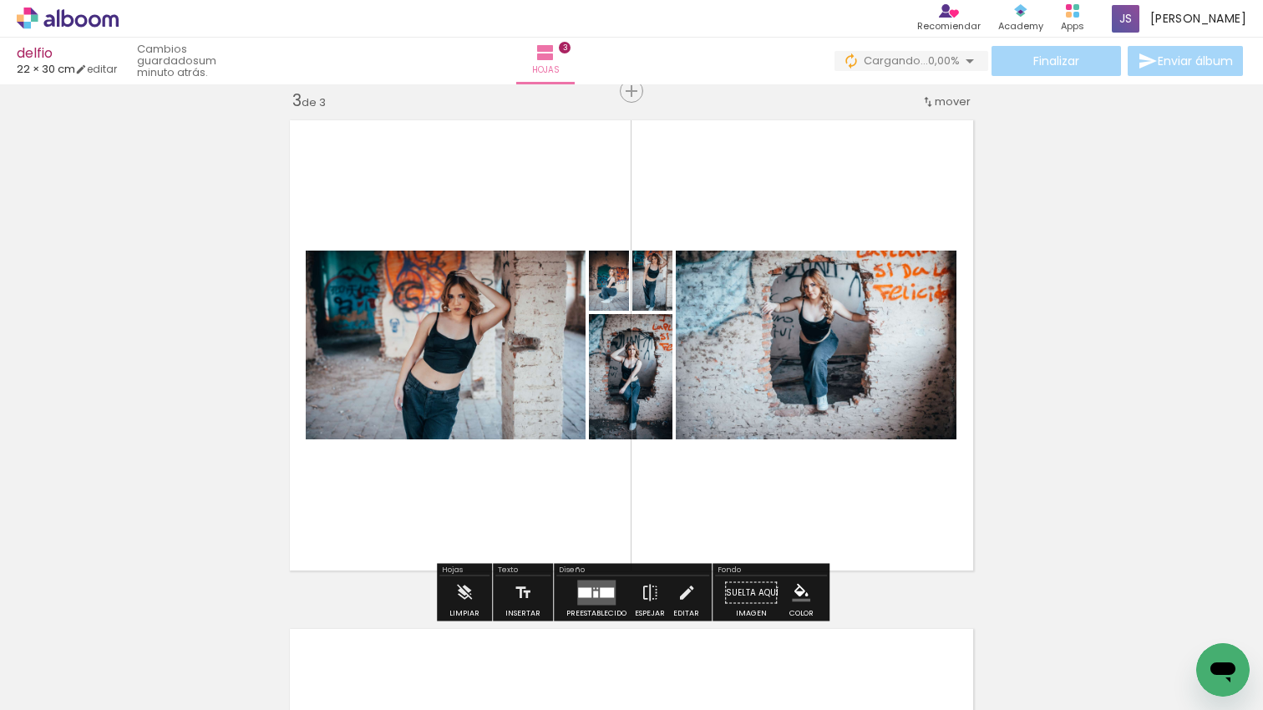
scroll to position [0, 1300]
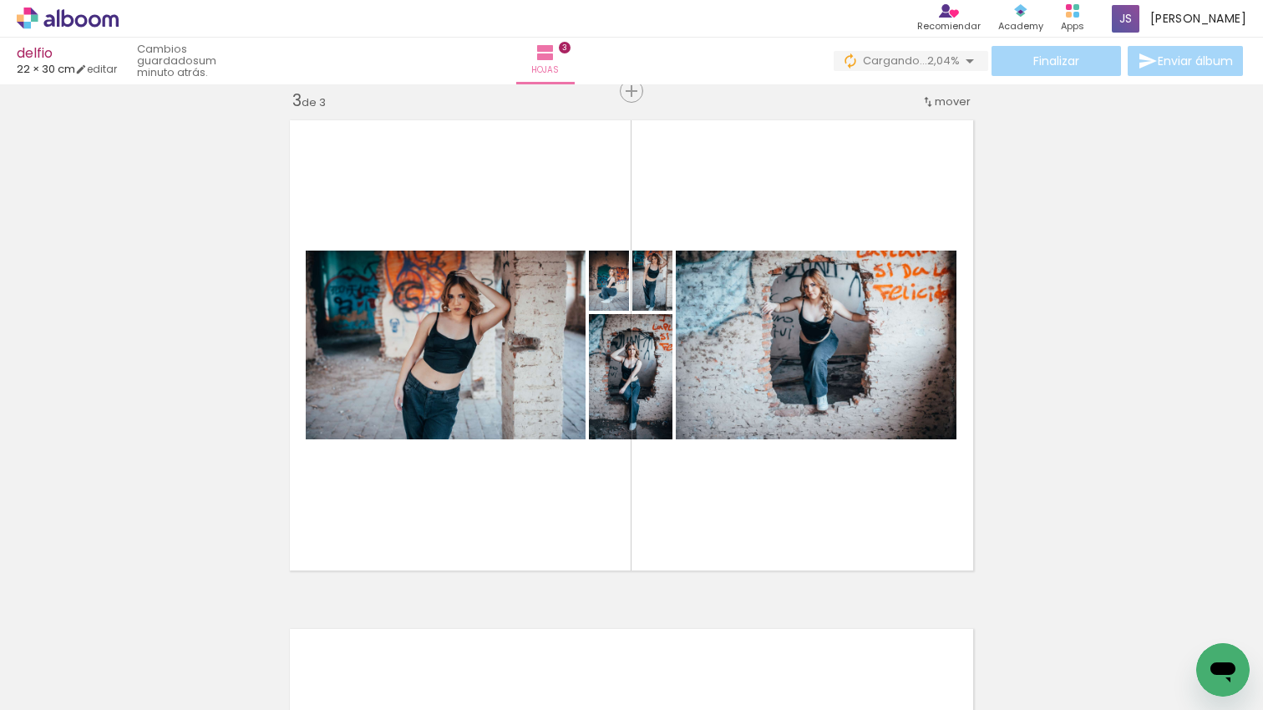
drag, startPoint x: 807, startPoint y: 441, endPoint x: 785, endPoint y: 581, distance: 141.4
click at [807, 442] on quentale-workspace at bounding box center [631, 355] width 1263 height 710
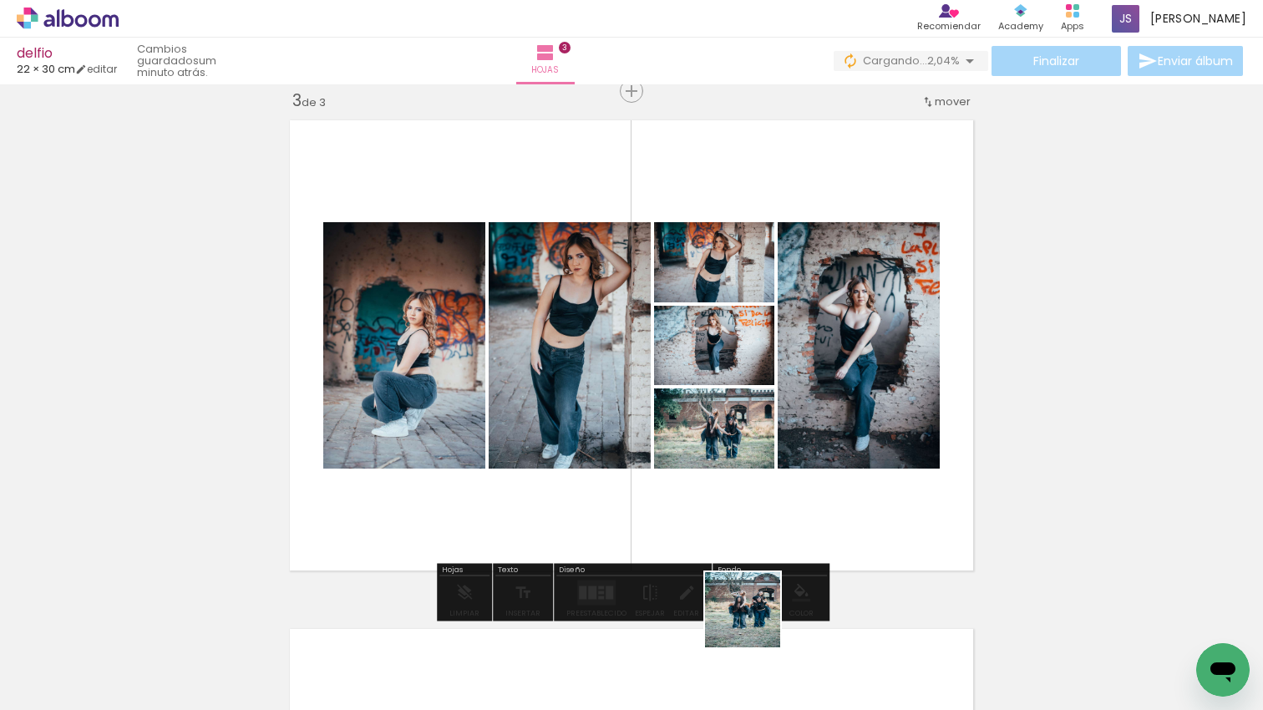
drag, startPoint x: 755, startPoint y: 623, endPoint x: 663, endPoint y: 628, distance: 92.1
click at [719, 477] on quentale-workspace at bounding box center [631, 355] width 1263 height 710
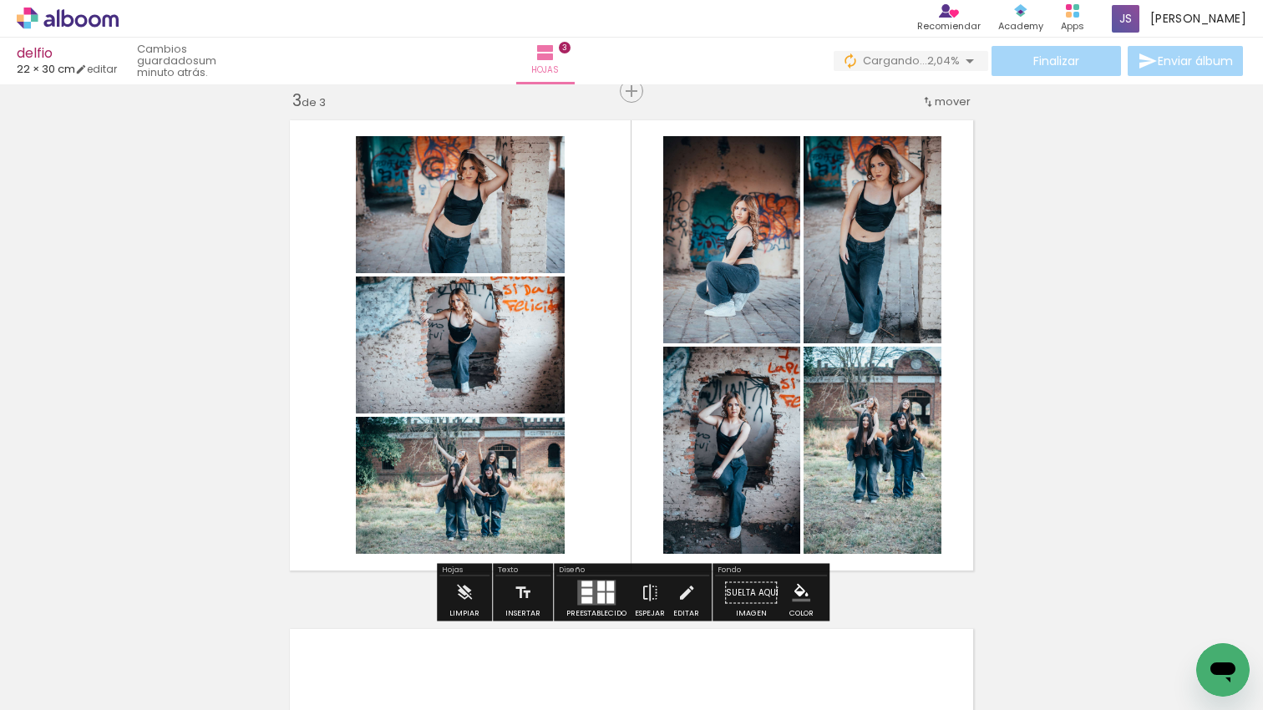
drag, startPoint x: 660, startPoint y: 620, endPoint x: 617, endPoint y: 596, distance: 49.0
click at [628, 465] on quentale-workspace at bounding box center [631, 355] width 1263 height 710
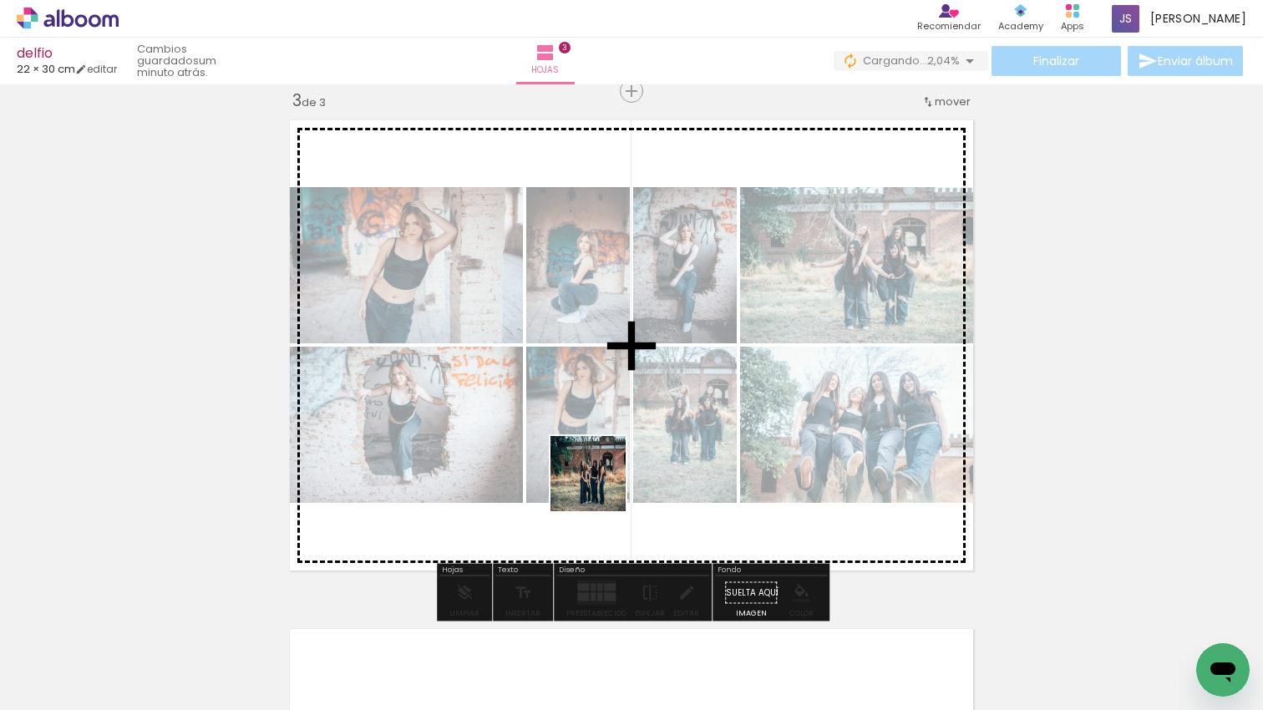
drag, startPoint x: 584, startPoint y: 636, endPoint x: 610, endPoint y: 494, distance: 144.4
click at [602, 486] on quentale-workspace at bounding box center [631, 355] width 1263 height 710
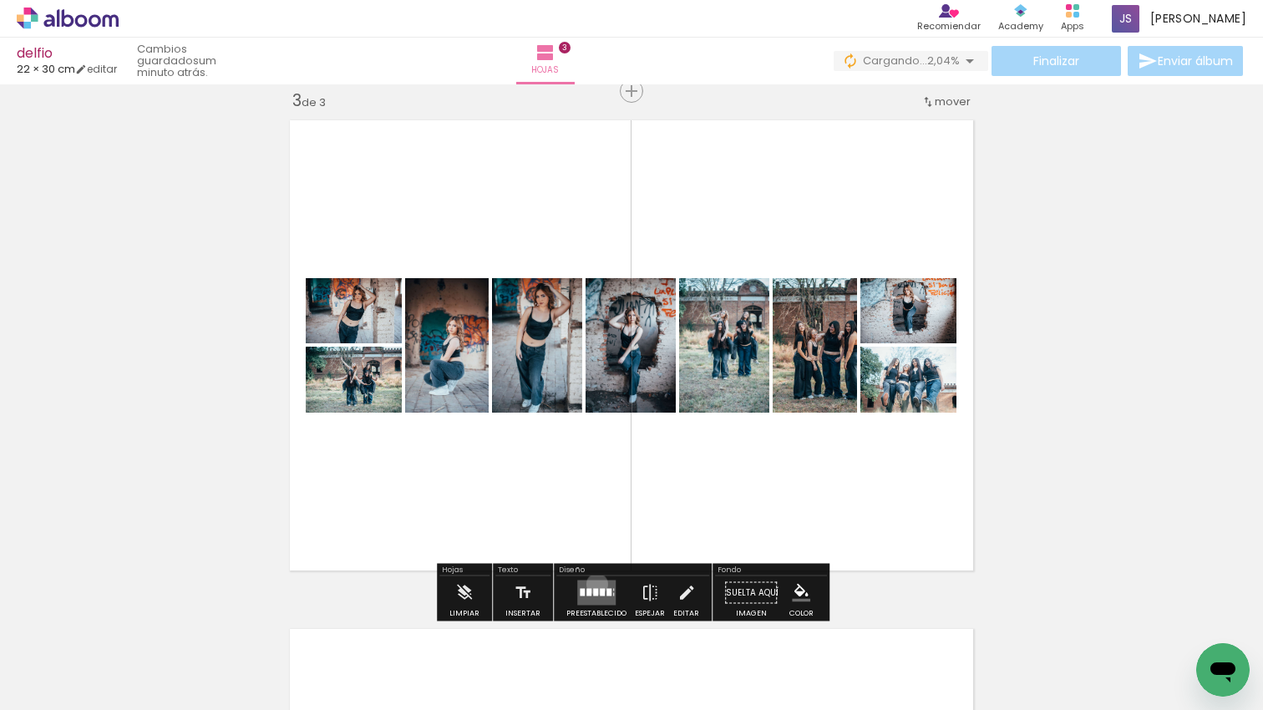
drag, startPoint x: 593, startPoint y: 584, endPoint x: 611, endPoint y: 578, distance: 18.5
click at [593, 584] on quentale-layouter at bounding box center [596, 593] width 38 height 25
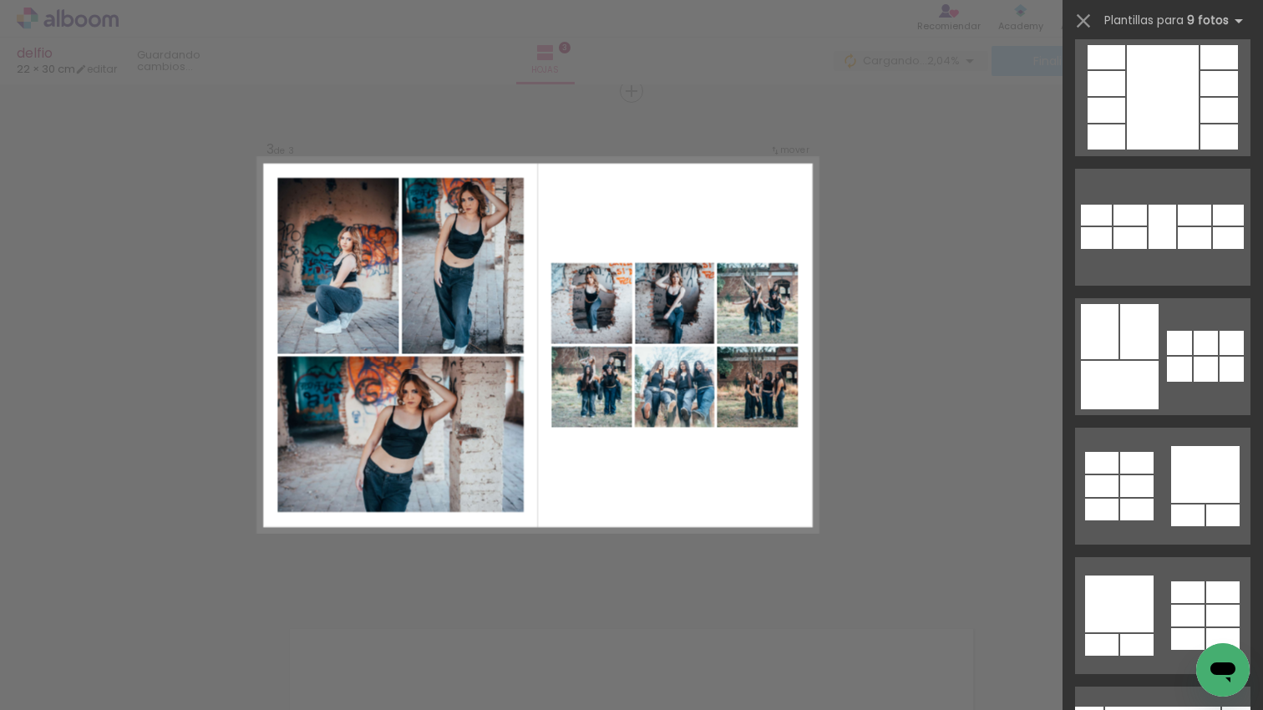
scroll to position [1106, 0]
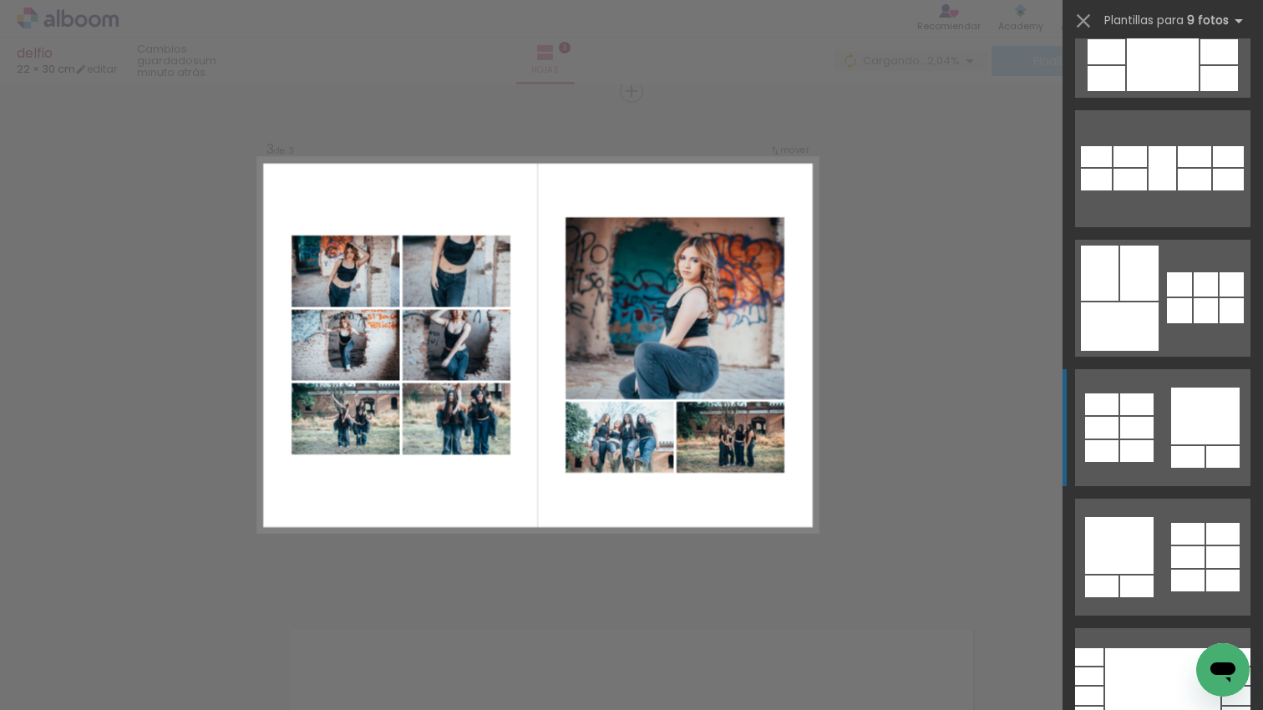
click at [1191, 411] on div at bounding box center [1205, 416] width 69 height 57
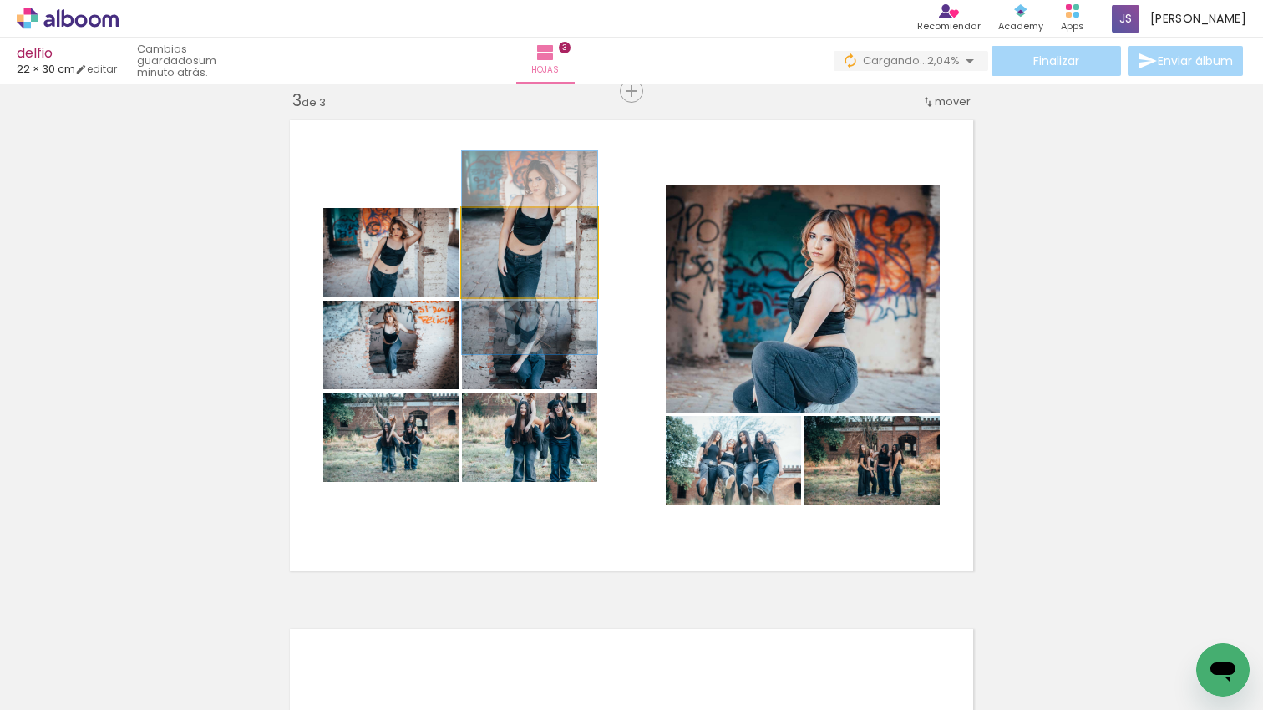
click at [575, 280] on quentale-photo at bounding box center [529, 252] width 135 height 89
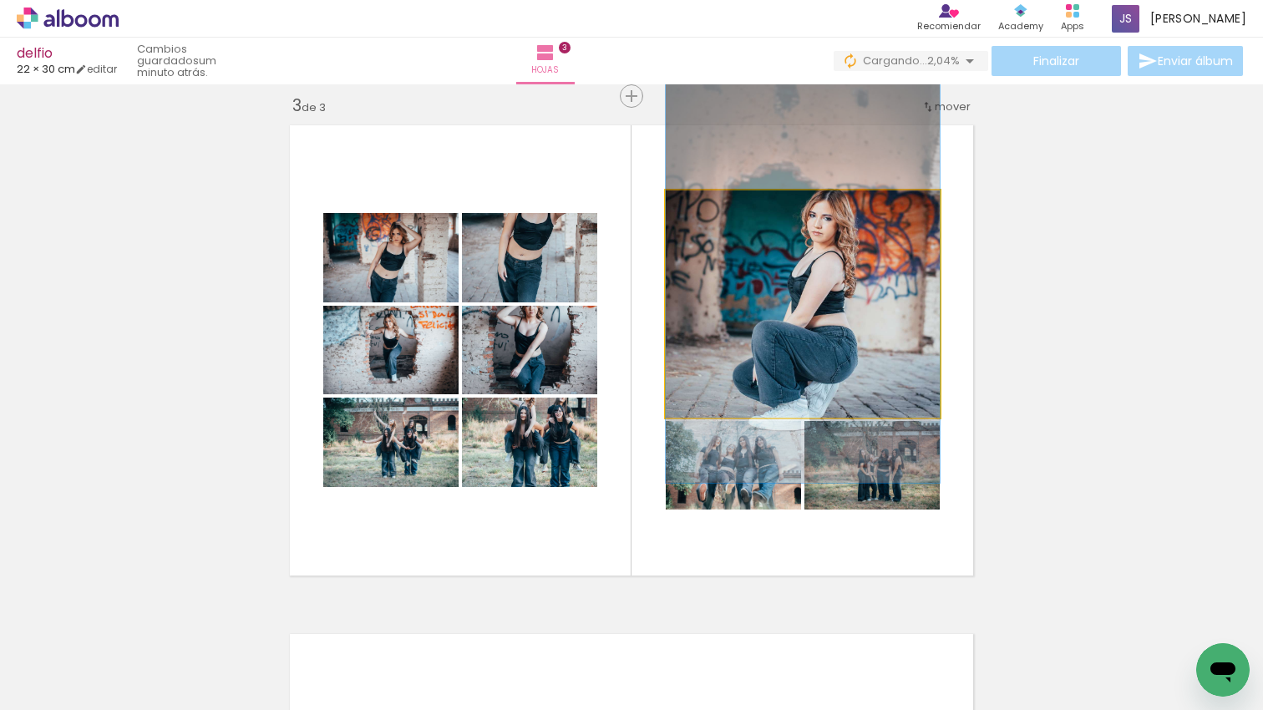
scroll to position [1033, 0]
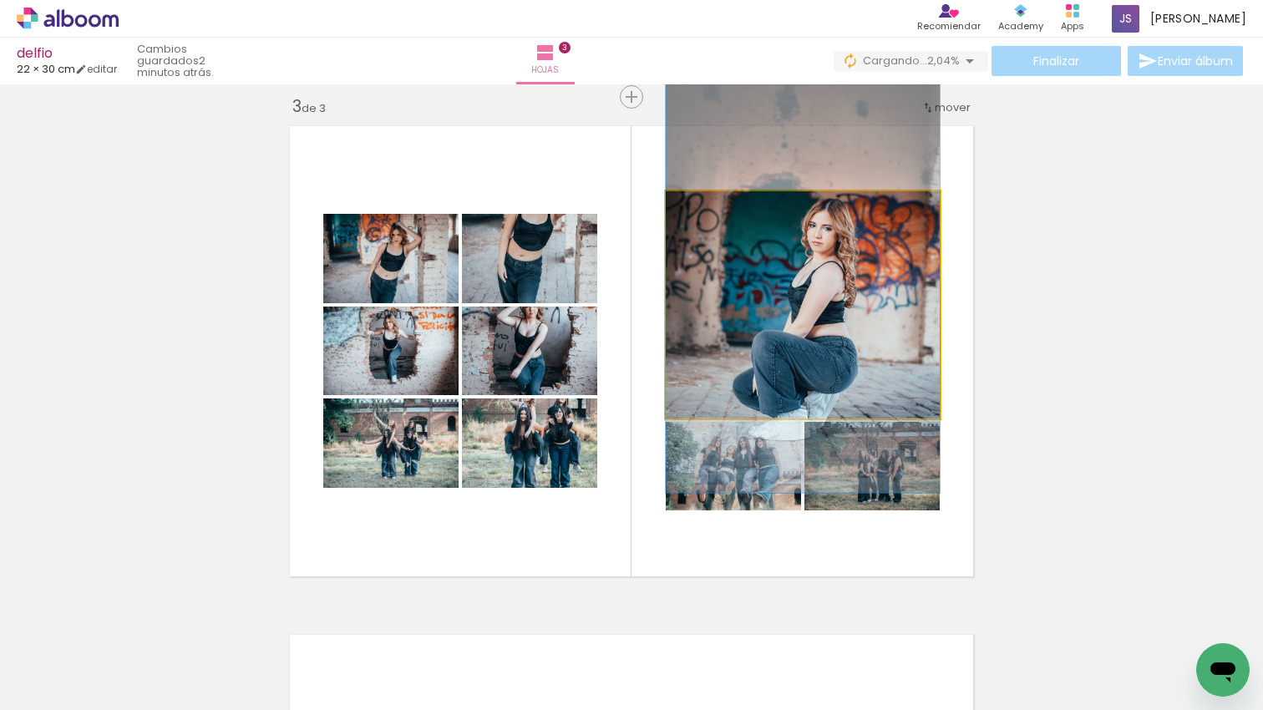
drag, startPoint x: 887, startPoint y: 310, endPoint x: 882, endPoint y: 293, distance: 17.4
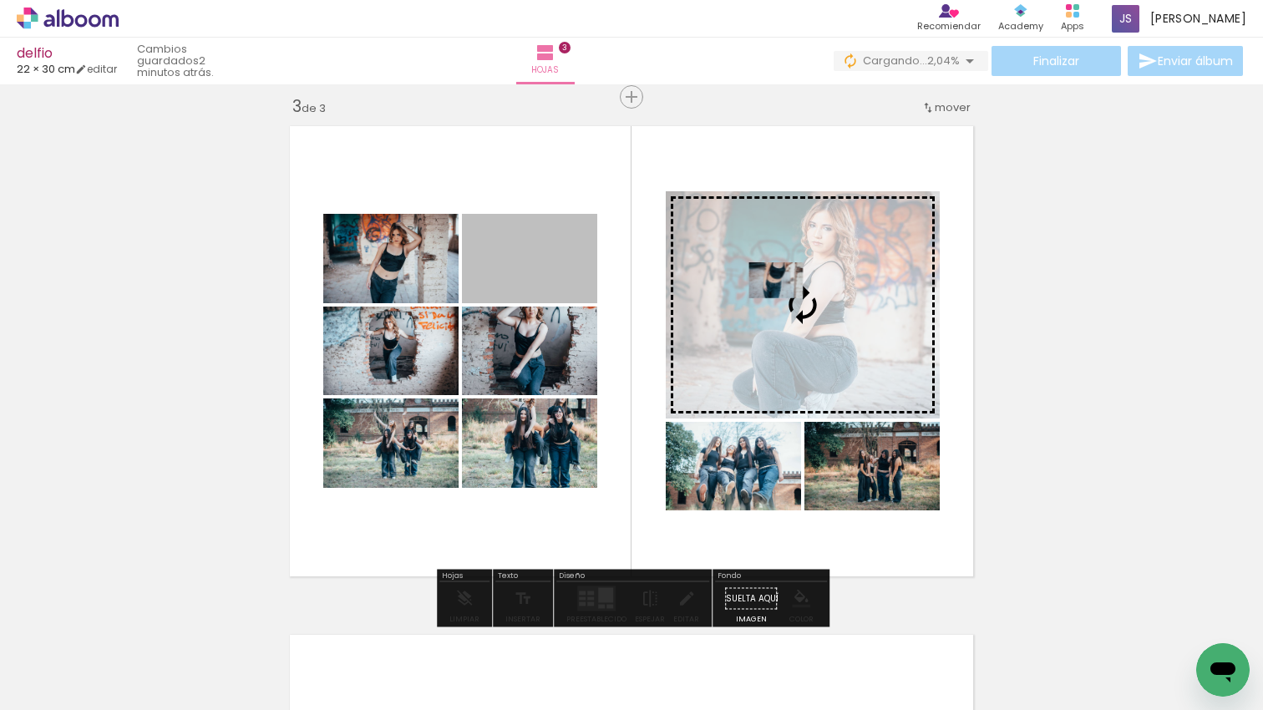
drag, startPoint x: 641, startPoint y: 276, endPoint x: 776, endPoint y: 280, distance: 135.4
click at [0, 0] on slot at bounding box center [0, 0] width 0 height 0
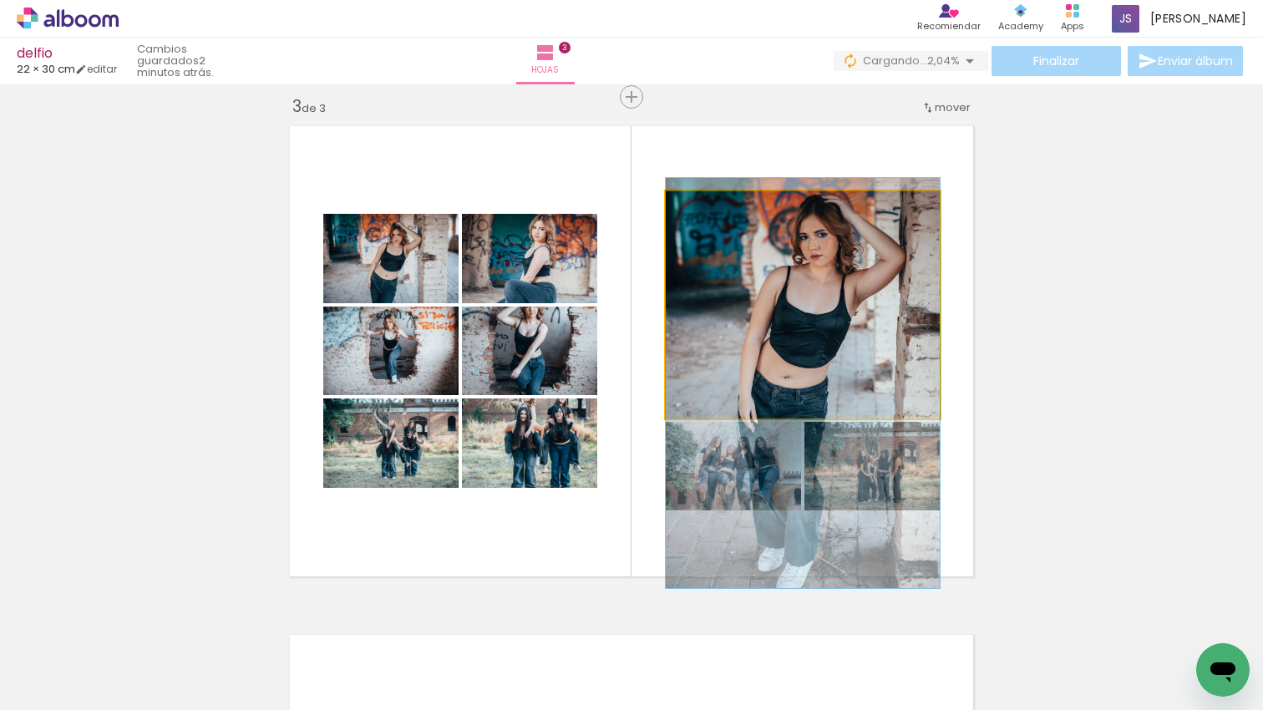
drag, startPoint x: 847, startPoint y: 287, endPoint x: 842, endPoint y: 362, distance: 74.5
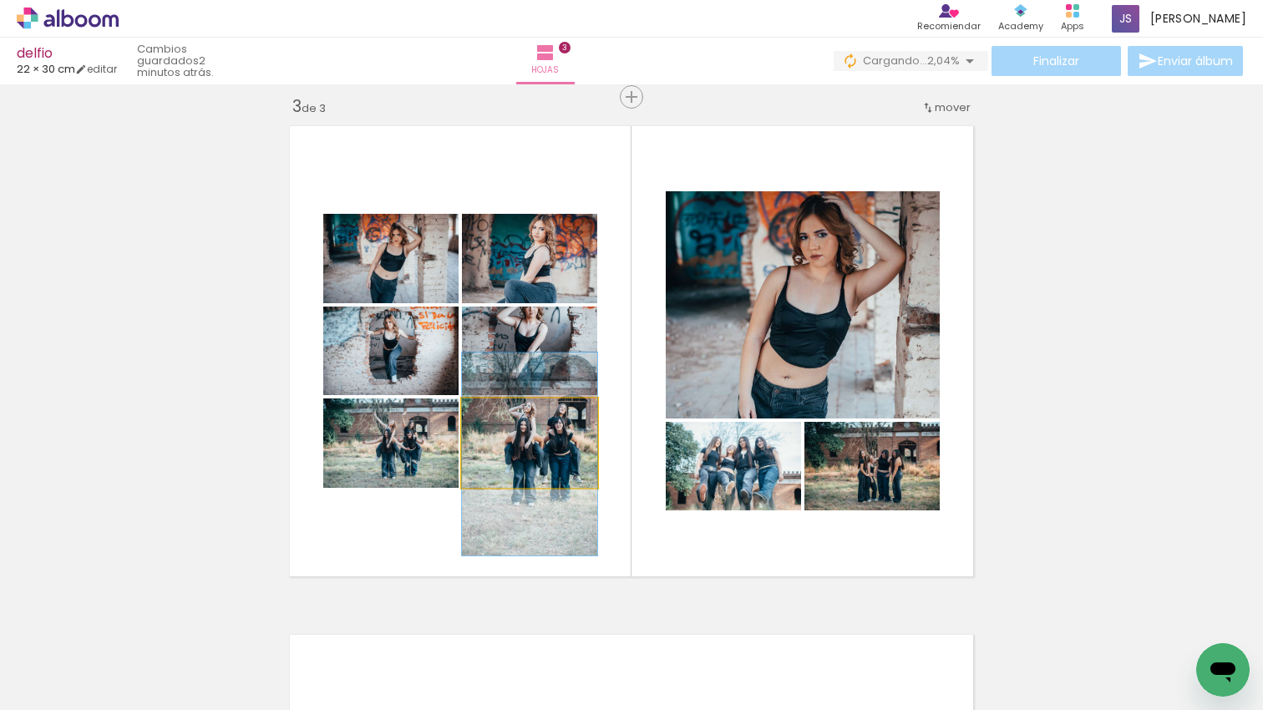
drag, startPoint x: 572, startPoint y: 448, endPoint x: 577, endPoint y: 458, distance: 11.2
click at [573, 459] on div at bounding box center [529, 454] width 135 height 203
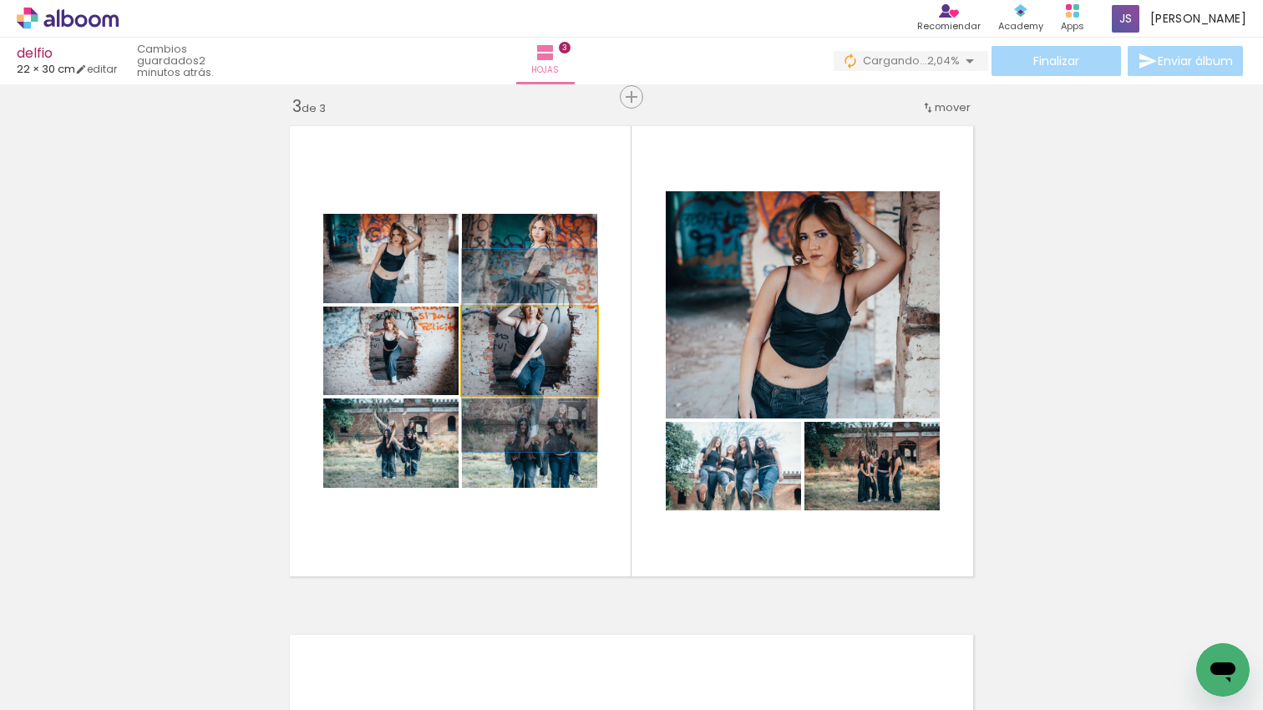
click at [577, 350] on quentale-photo at bounding box center [529, 351] width 135 height 89
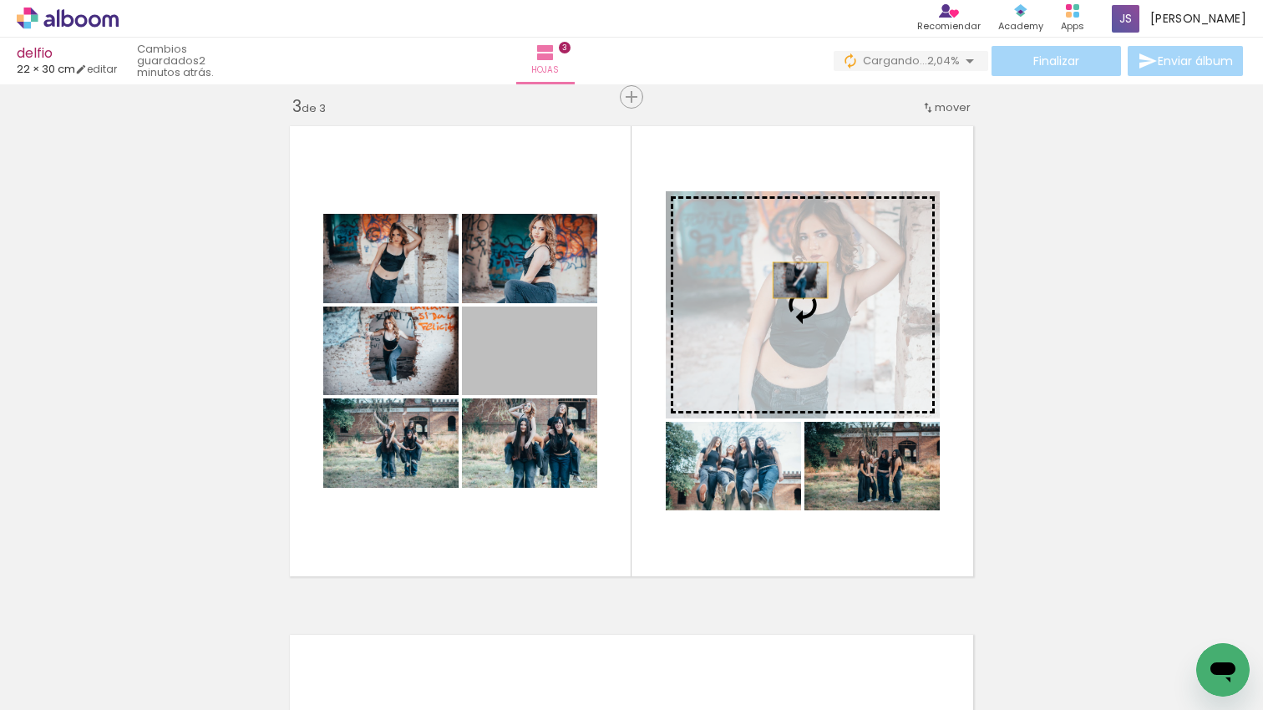
drag, startPoint x: 575, startPoint y: 350, endPoint x: 800, endPoint y: 280, distance: 236.3
click at [0, 0] on slot at bounding box center [0, 0] width 0 height 0
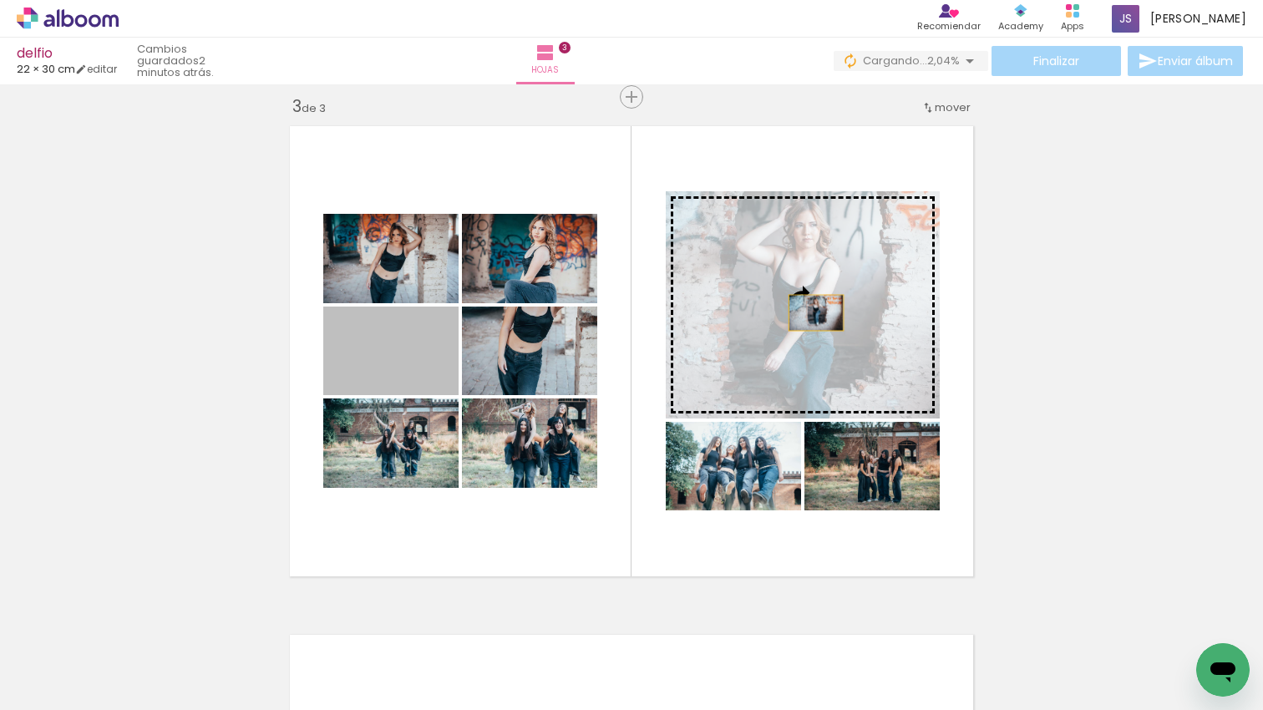
drag, startPoint x: 437, startPoint y: 356, endPoint x: 816, endPoint y: 313, distance: 381.8
click at [0, 0] on slot at bounding box center [0, 0] width 0 height 0
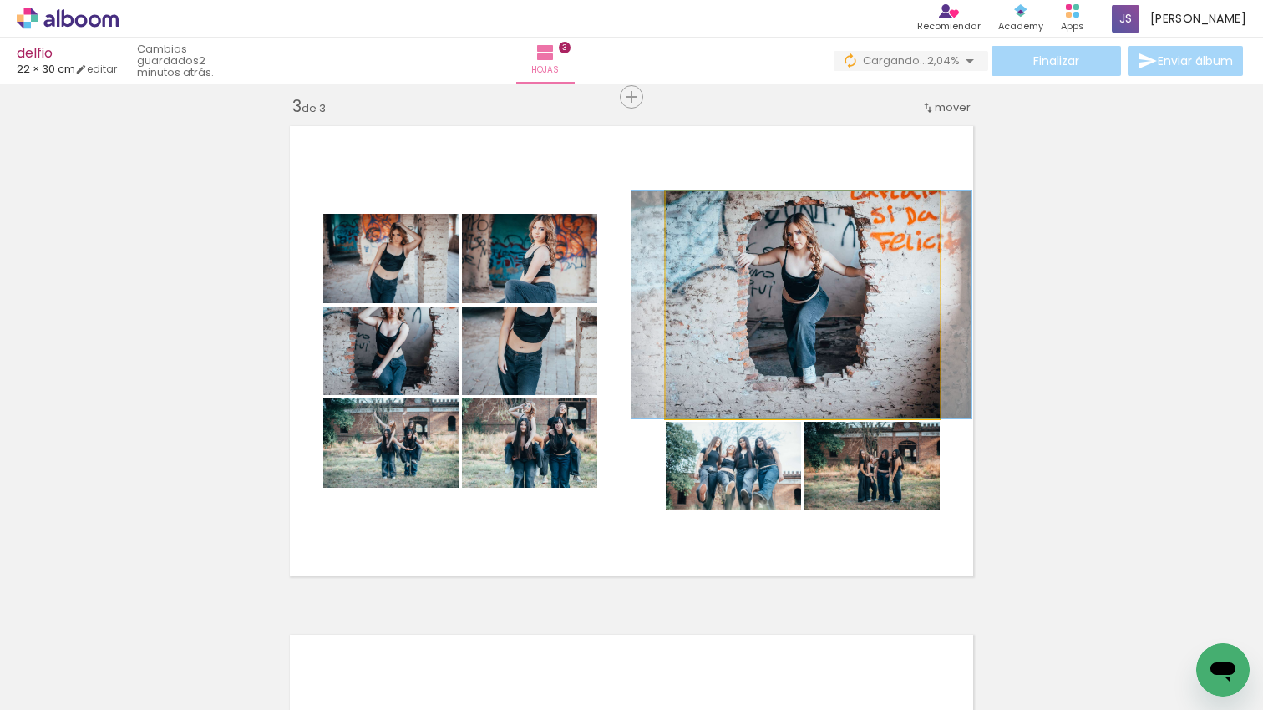
drag, startPoint x: 817, startPoint y: 313, endPoint x: 768, endPoint y: 318, distance: 49.6
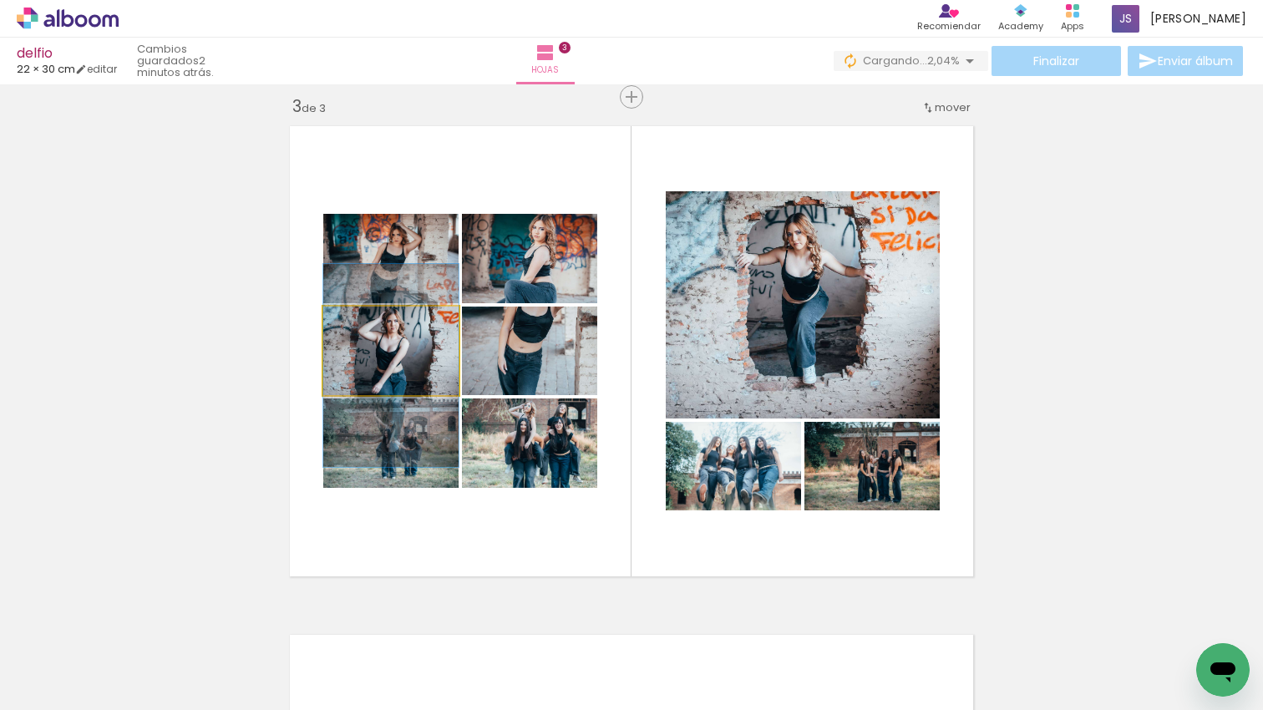
drag, startPoint x: 427, startPoint y: 353, endPoint x: 441, endPoint y: 368, distance: 20.7
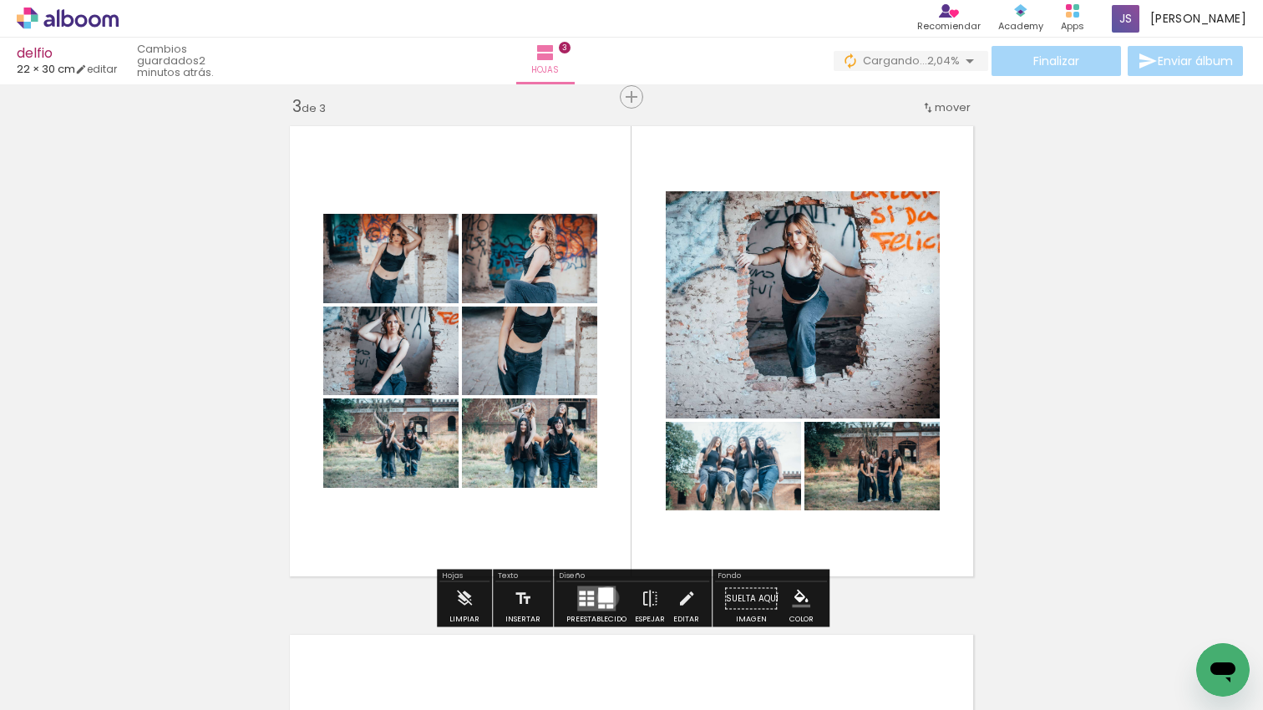
click at [603, 597] on div at bounding box center [605, 595] width 15 height 15
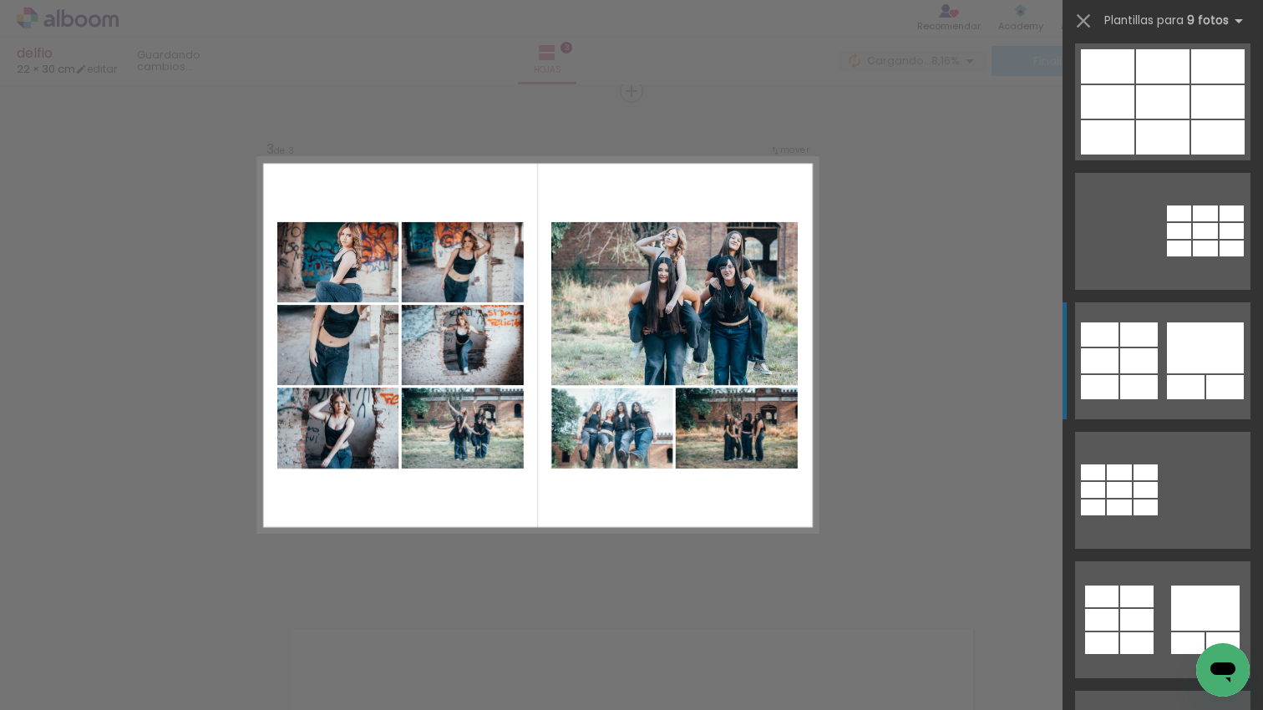
scroll to position [1827, 0]
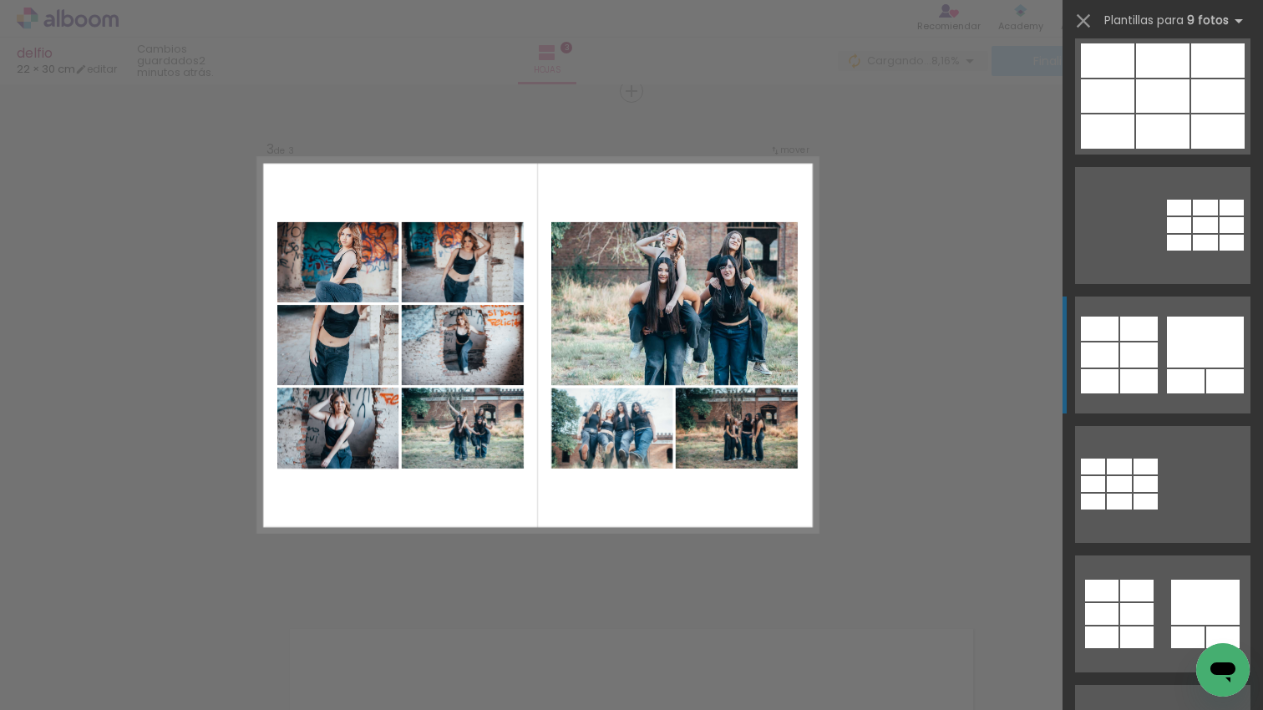
click at [1166, 342] on quentale-layouter at bounding box center [1162, 355] width 175 height 117
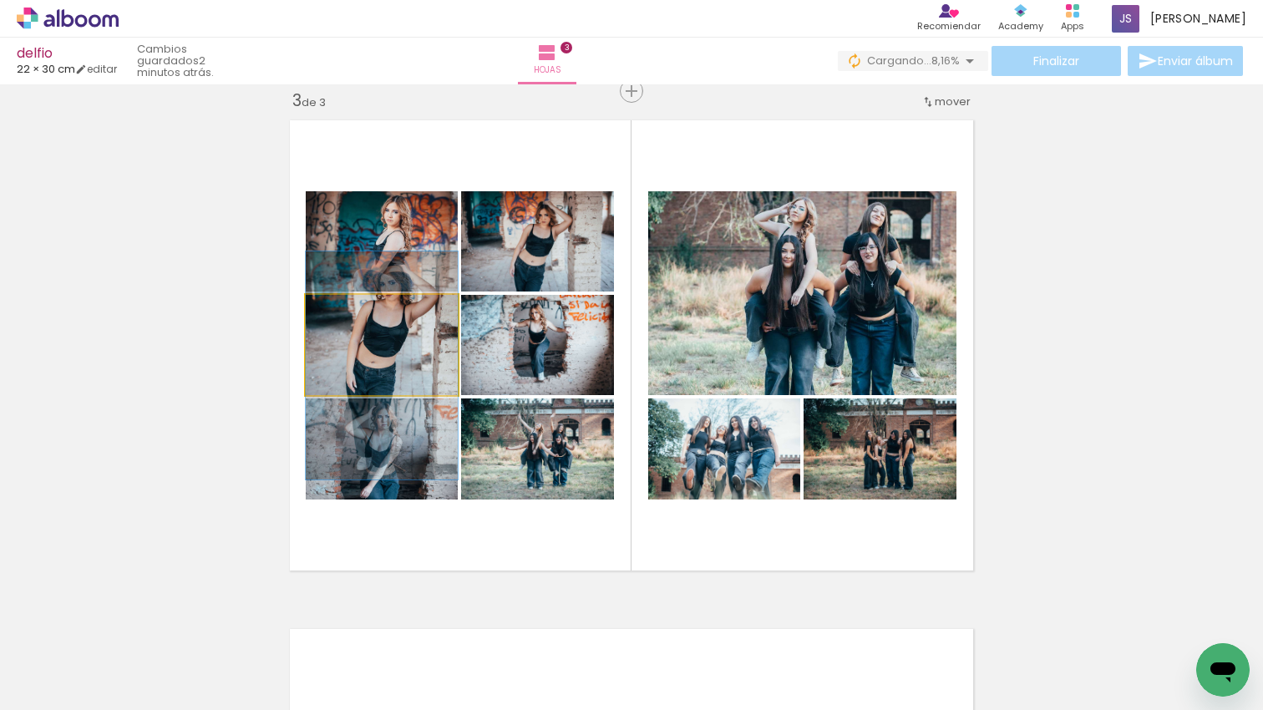
drag, startPoint x: 429, startPoint y: 360, endPoint x: 427, endPoint y: 377, distance: 16.8
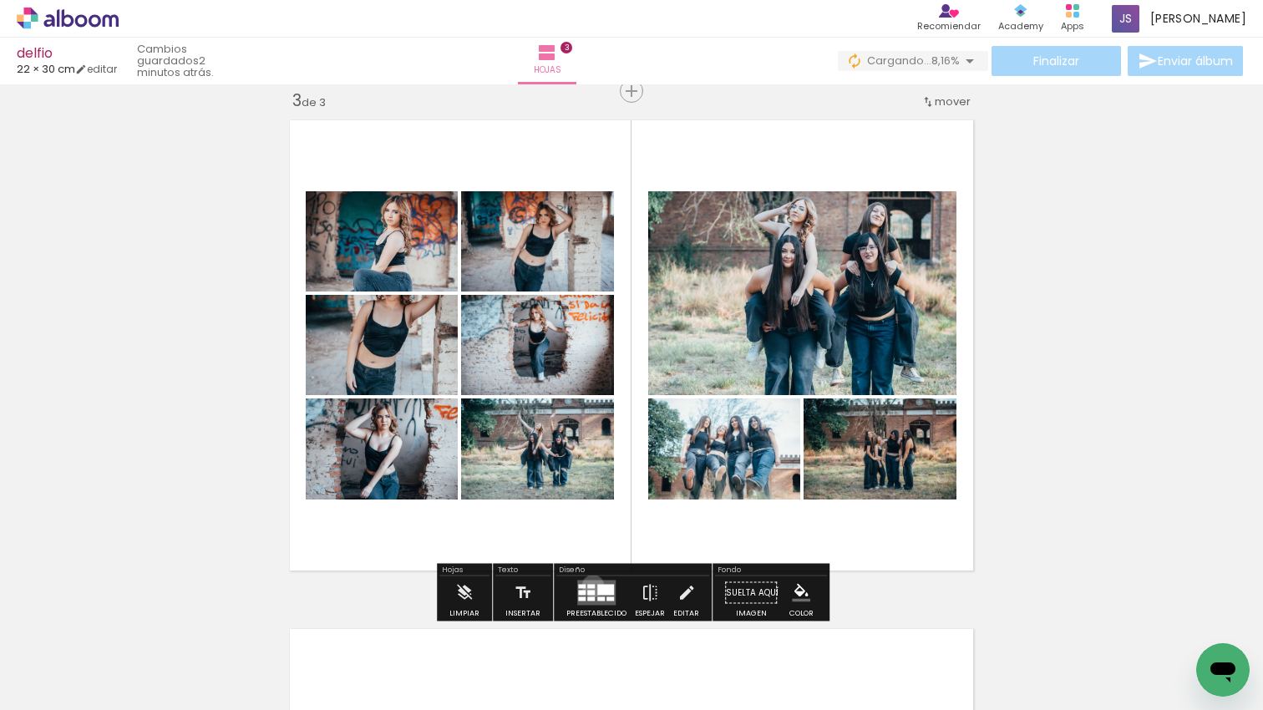
click at [589, 586] on div at bounding box center [591, 587] width 8 height 4
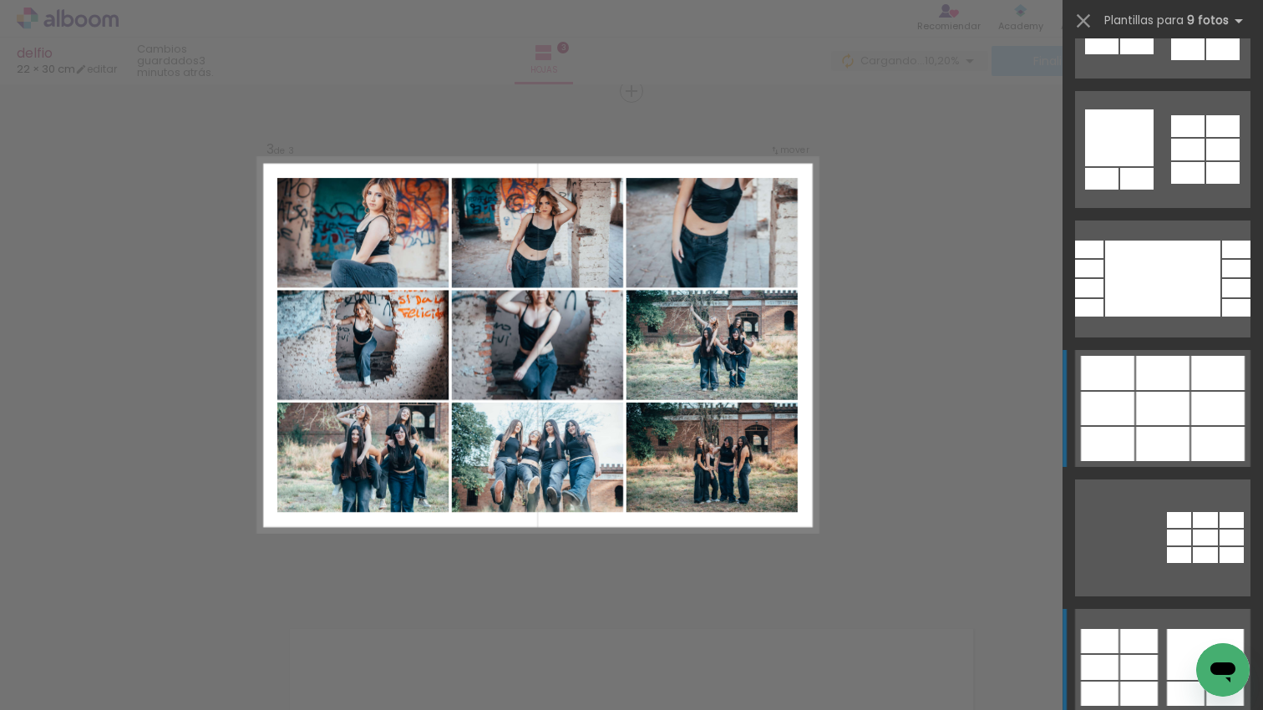
scroll to position [1566, 0]
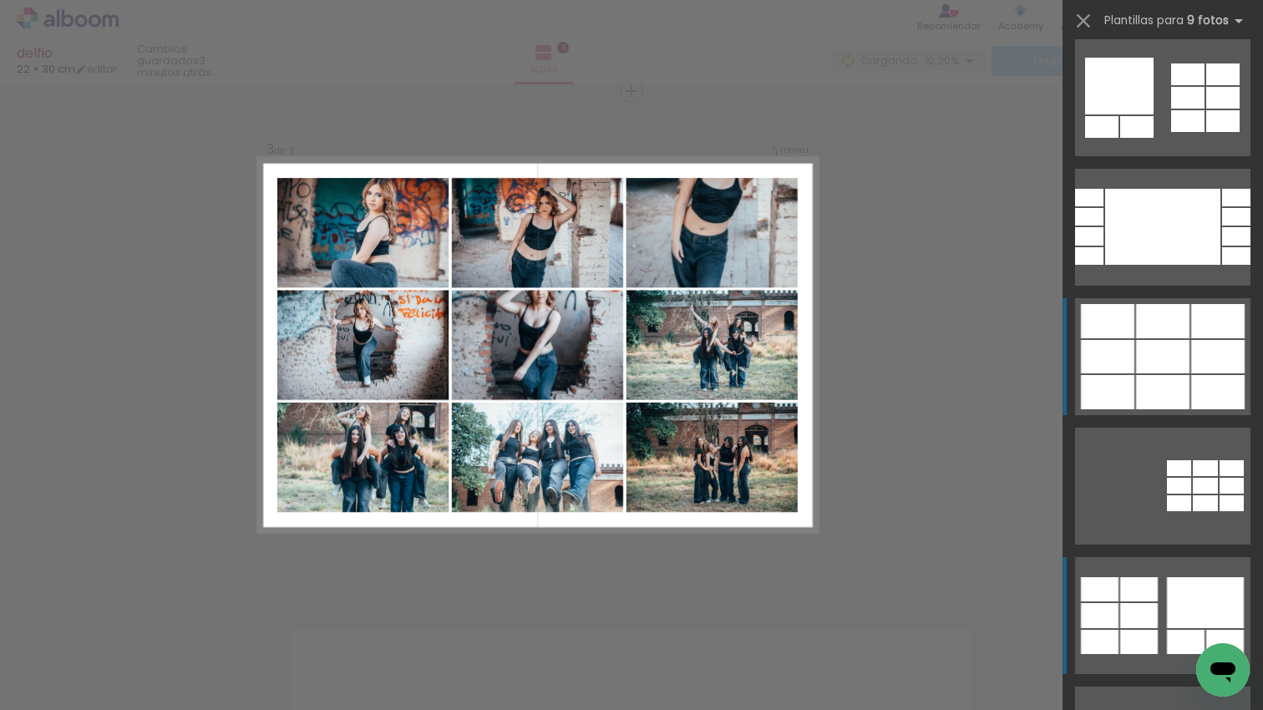
click at [1181, 363] on div at bounding box center [1162, 356] width 53 height 33
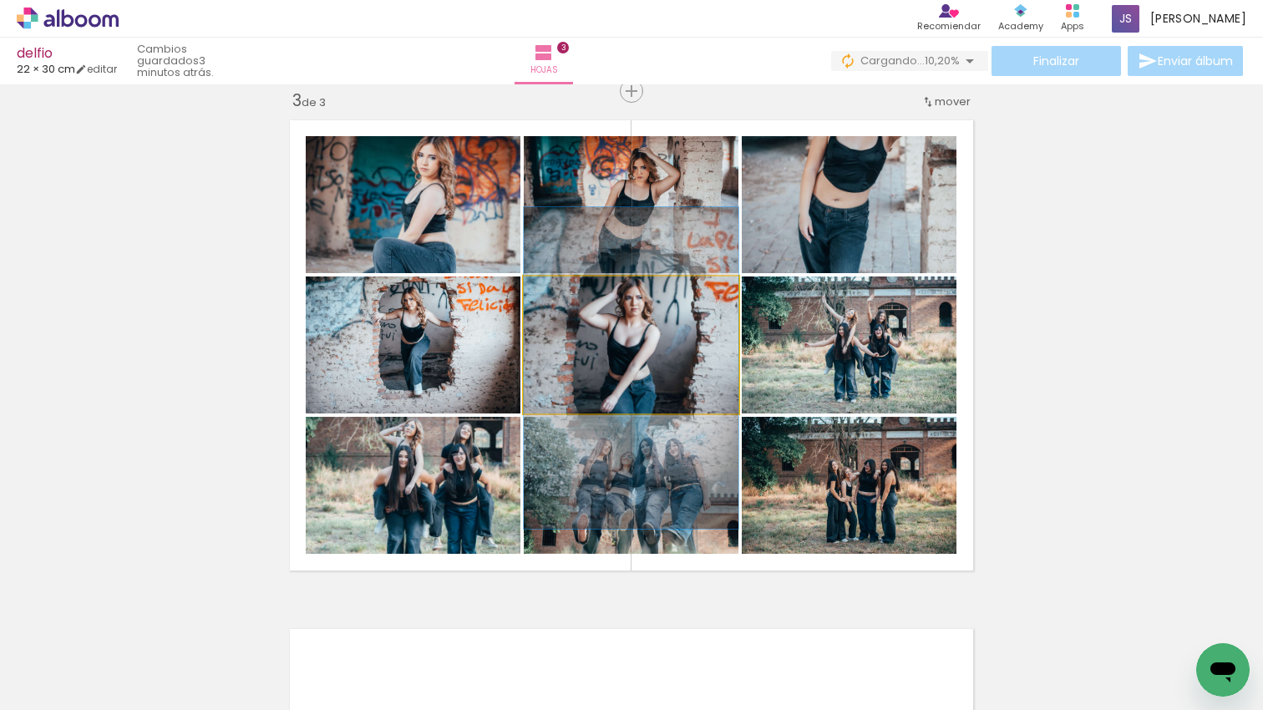
drag, startPoint x: 672, startPoint y: 321, endPoint x: 672, endPoint y: 340, distance: 19.2
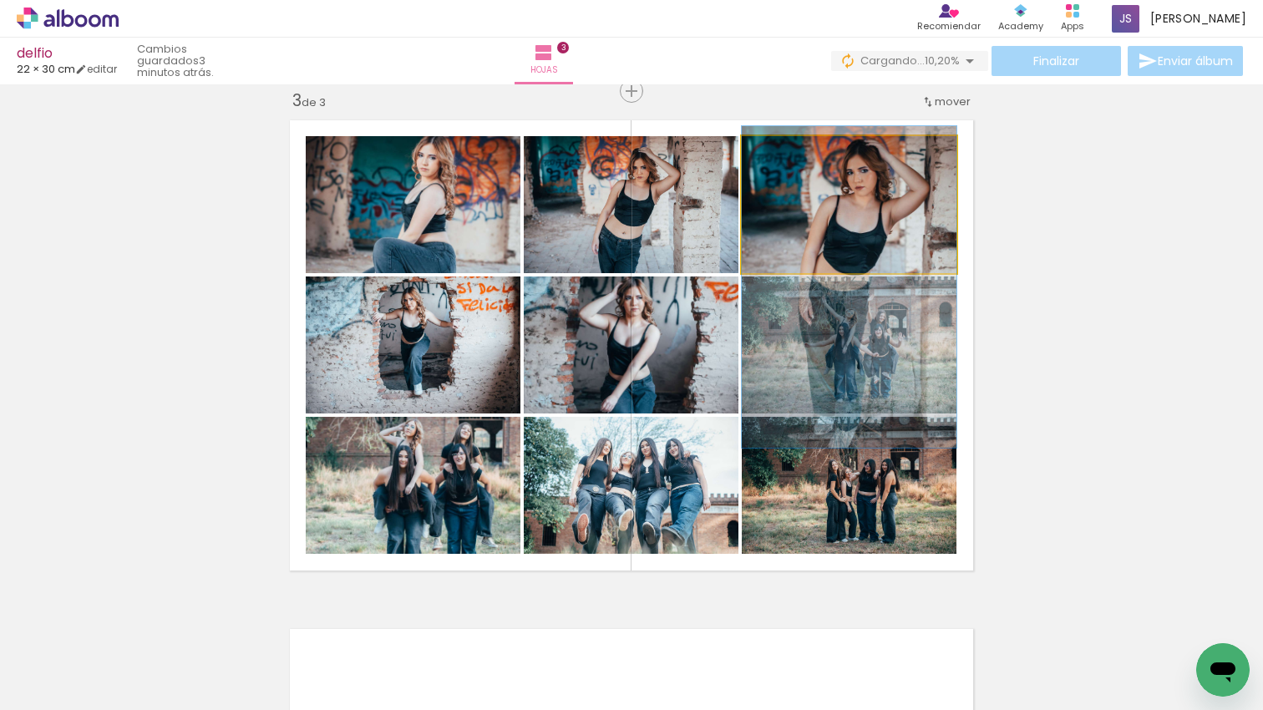
drag, startPoint x: 891, startPoint y: 181, endPoint x: 889, endPoint y: 262, distance: 81.1
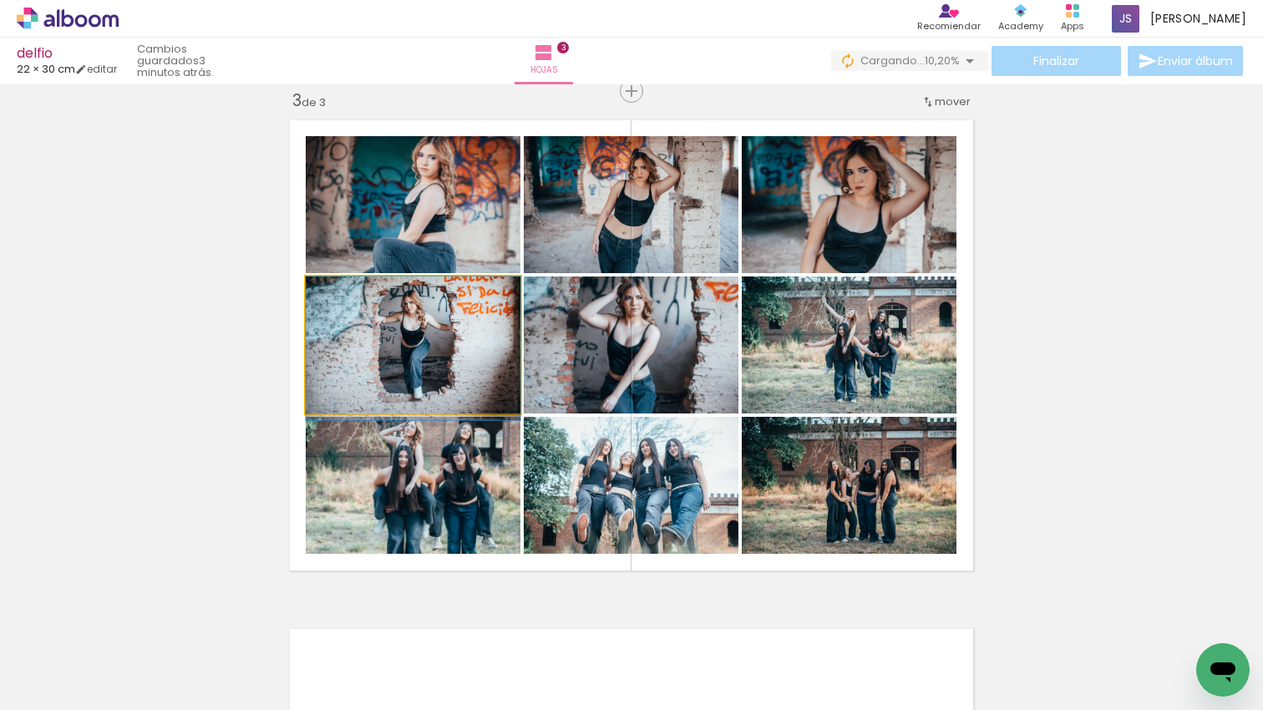
drag, startPoint x: 469, startPoint y: 371, endPoint x: 458, endPoint y: 245, distance: 126.6
click at [469, 373] on div at bounding box center [413, 349] width 215 height 144
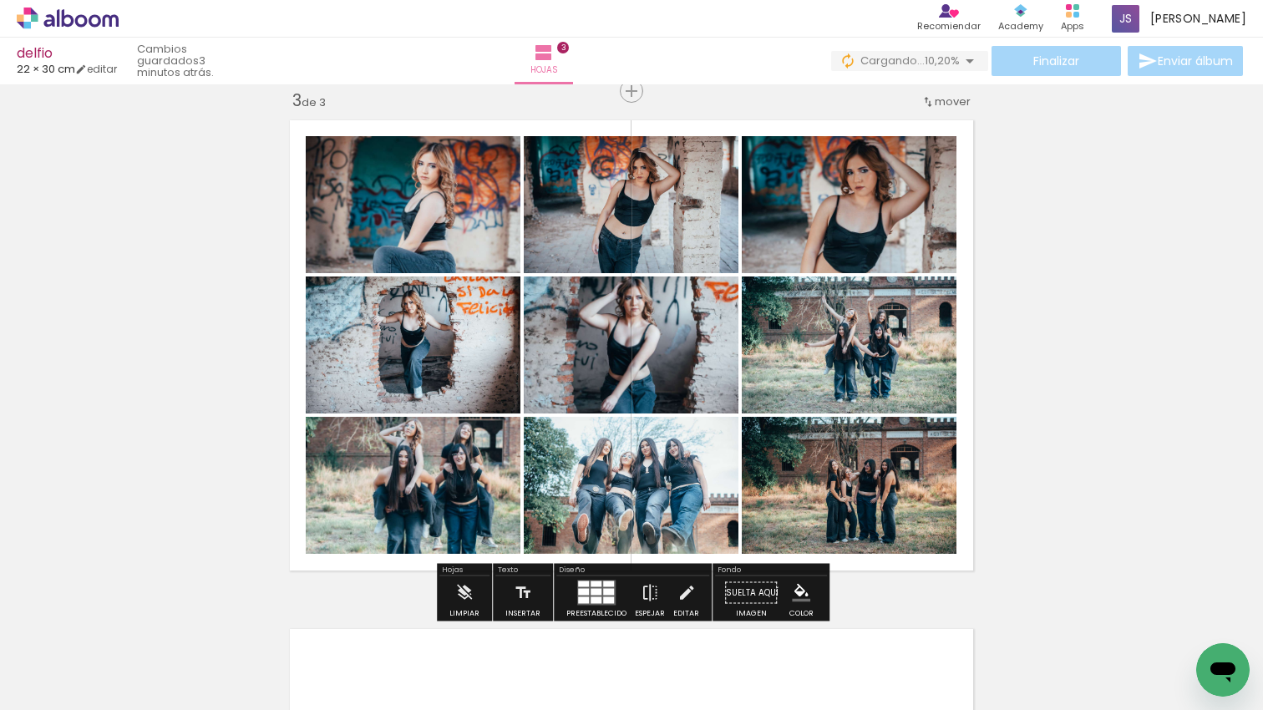
click at [605, 592] on div at bounding box center [608, 592] width 11 height 7
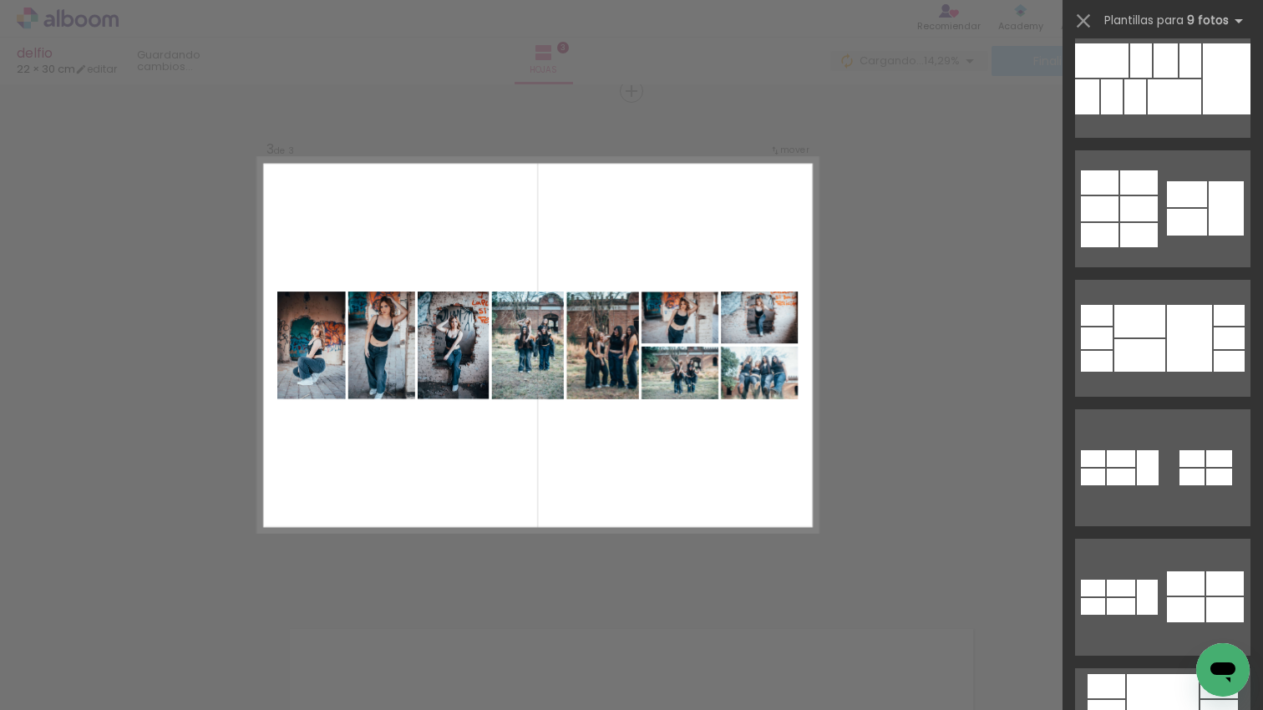
scroll to position [0, 0]
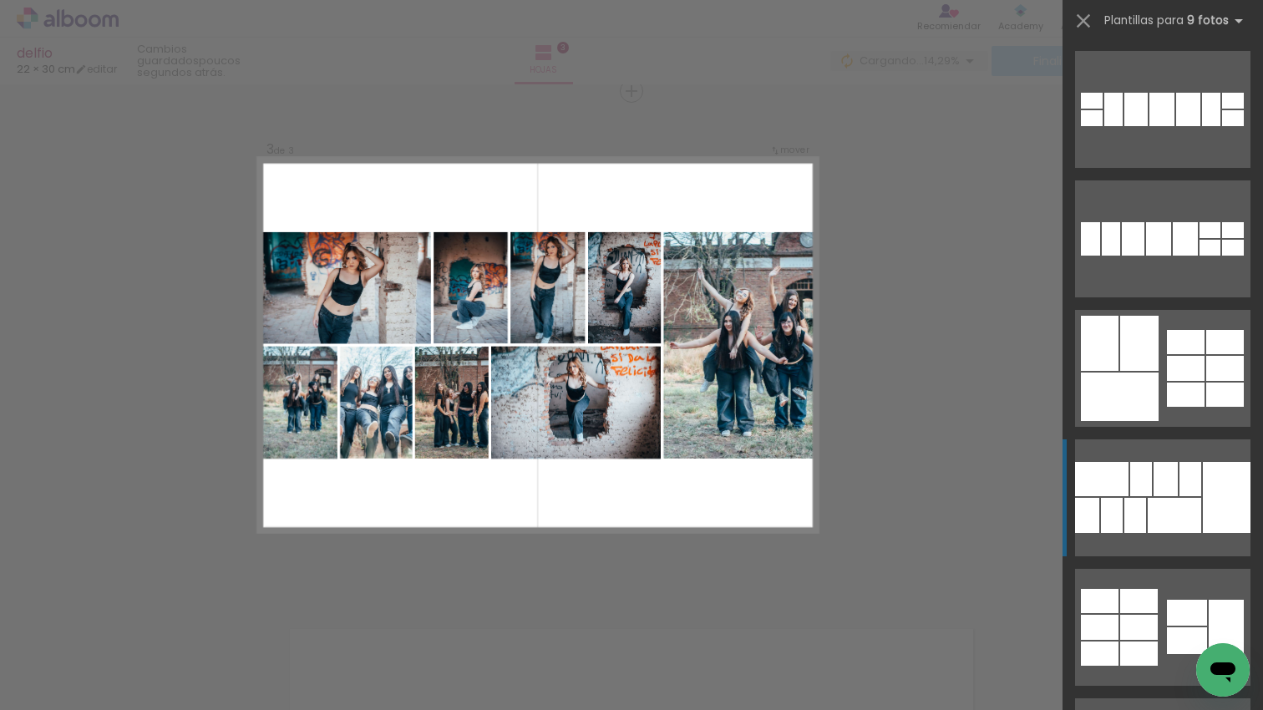
click at [1176, 514] on div at bounding box center [1174, 515] width 53 height 35
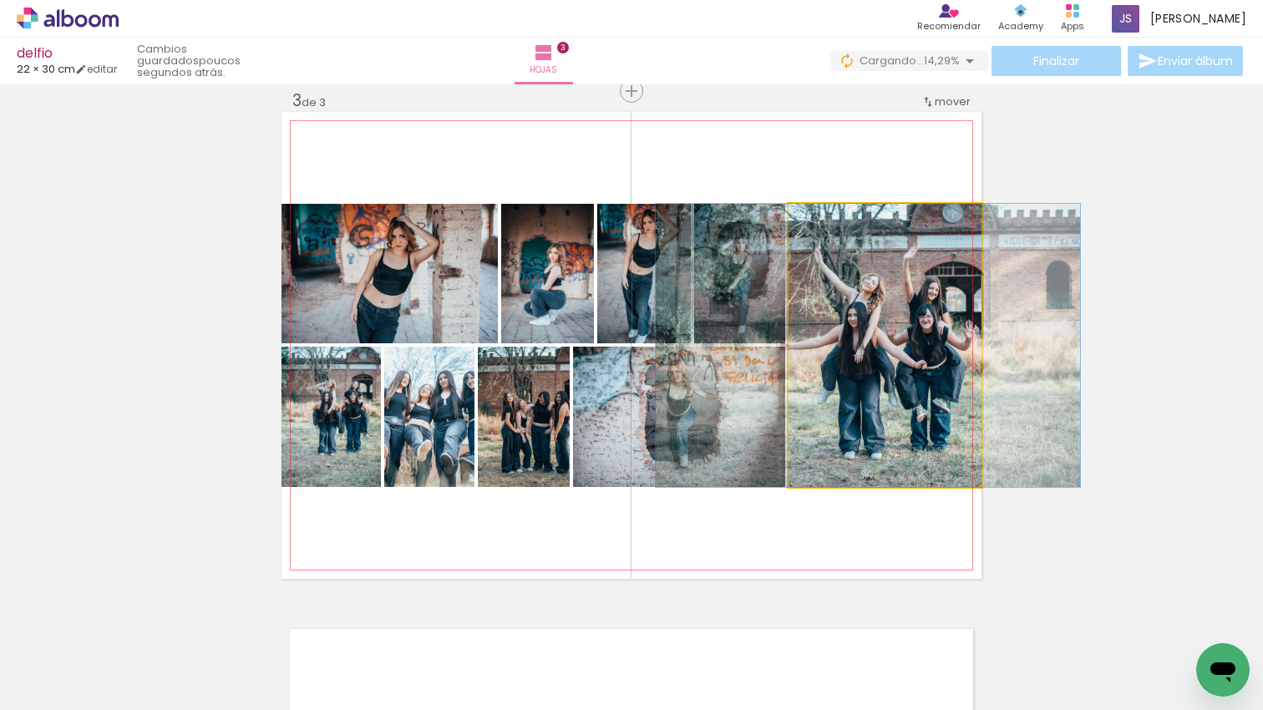
drag, startPoint x: 907, startPoint y: 363, endPoint x: 893, endPoint y: 364, distance: 13.5
click at [892, 364] on div at bounding box center [868, 345] width 424 height 283
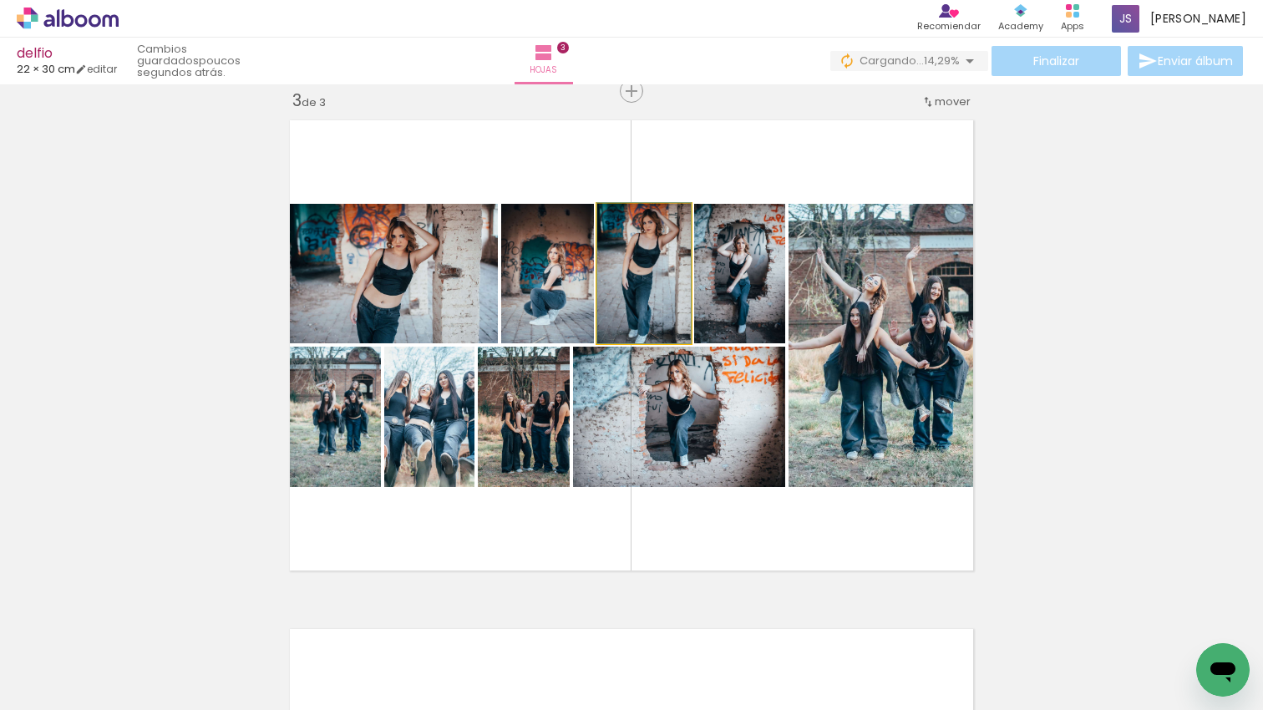
click at [655, 294] on quentale-photo at bounding box center [644, 274] width 94 height 140
click at [571, 297] on quentale-photo at bounding box center [547, 274] width 93 height 140
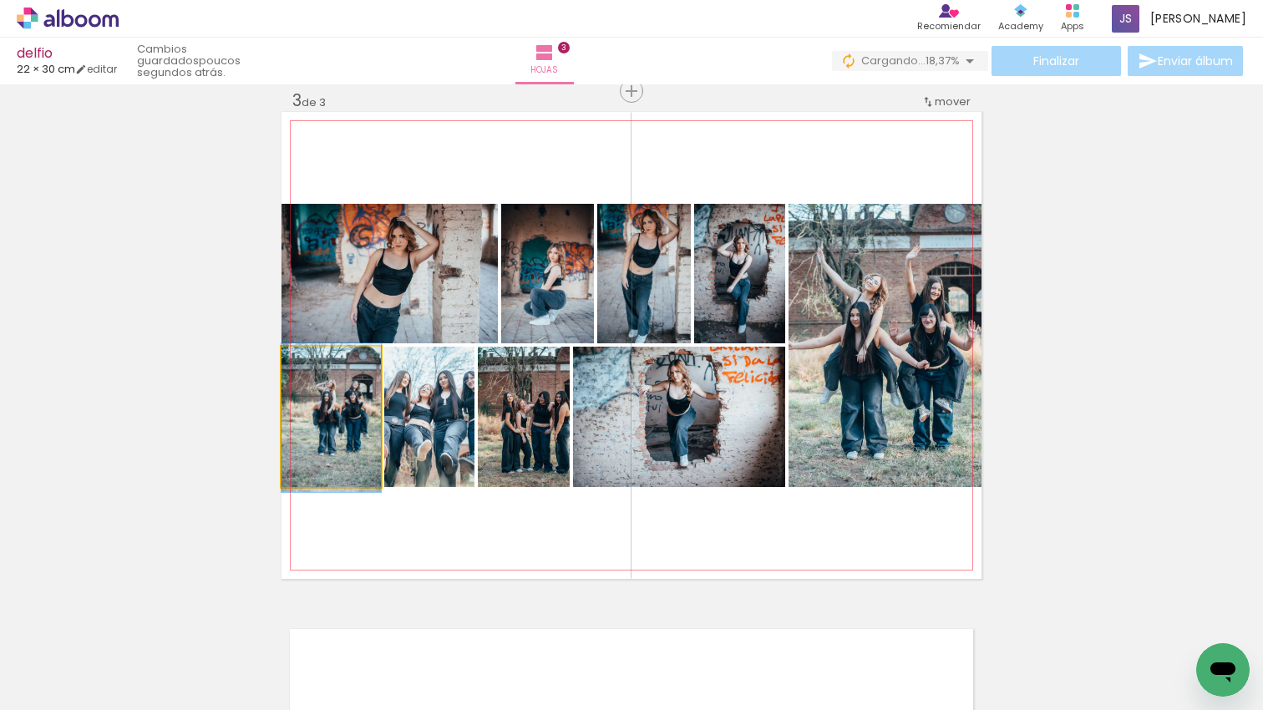
click at [333, 427] on quentale-photo at bounding box center [331, 417] width 99 height 140
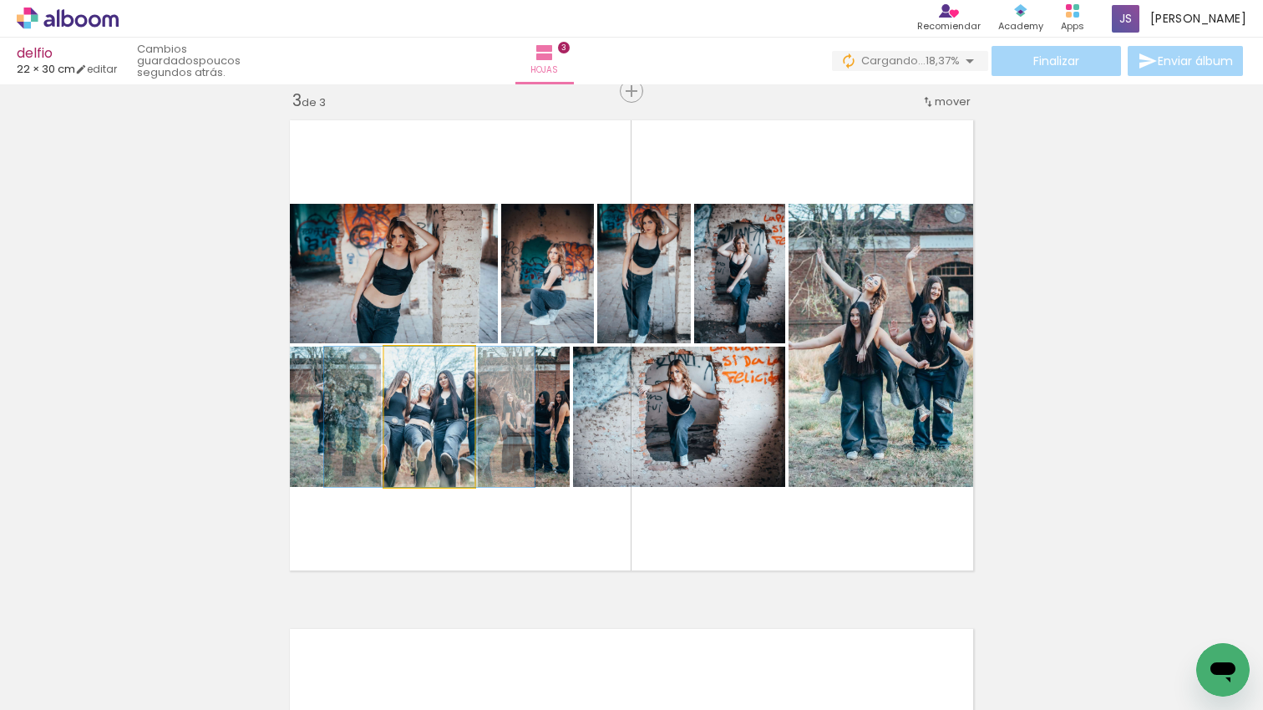
drag, startPoint x: 458, startPoint y: 432, endPoint x: 508, endPoint y: 426, distance: 50.5
click at [460, 431] on div at bounding box center [429, 417] width 211 height 140
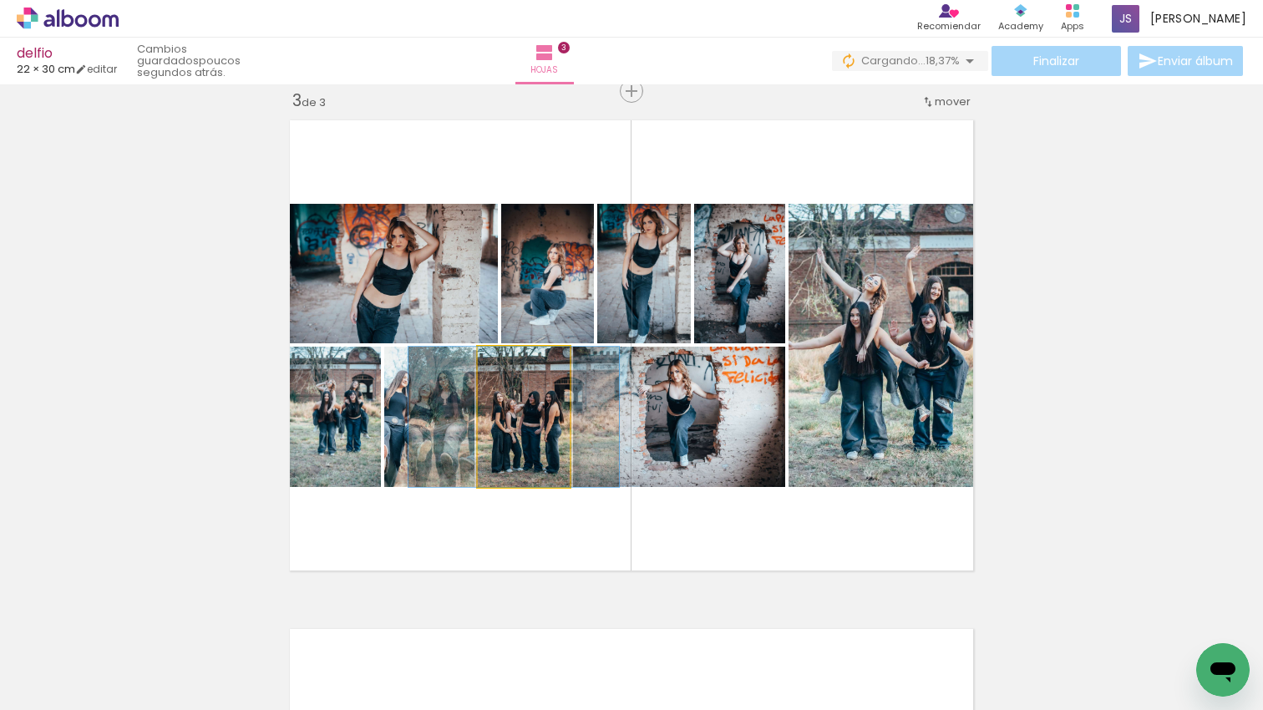
drag, startPoint x: 536, startPoint y: 424, endPoint x: 526, endPoint y: 425, distance: 10.1
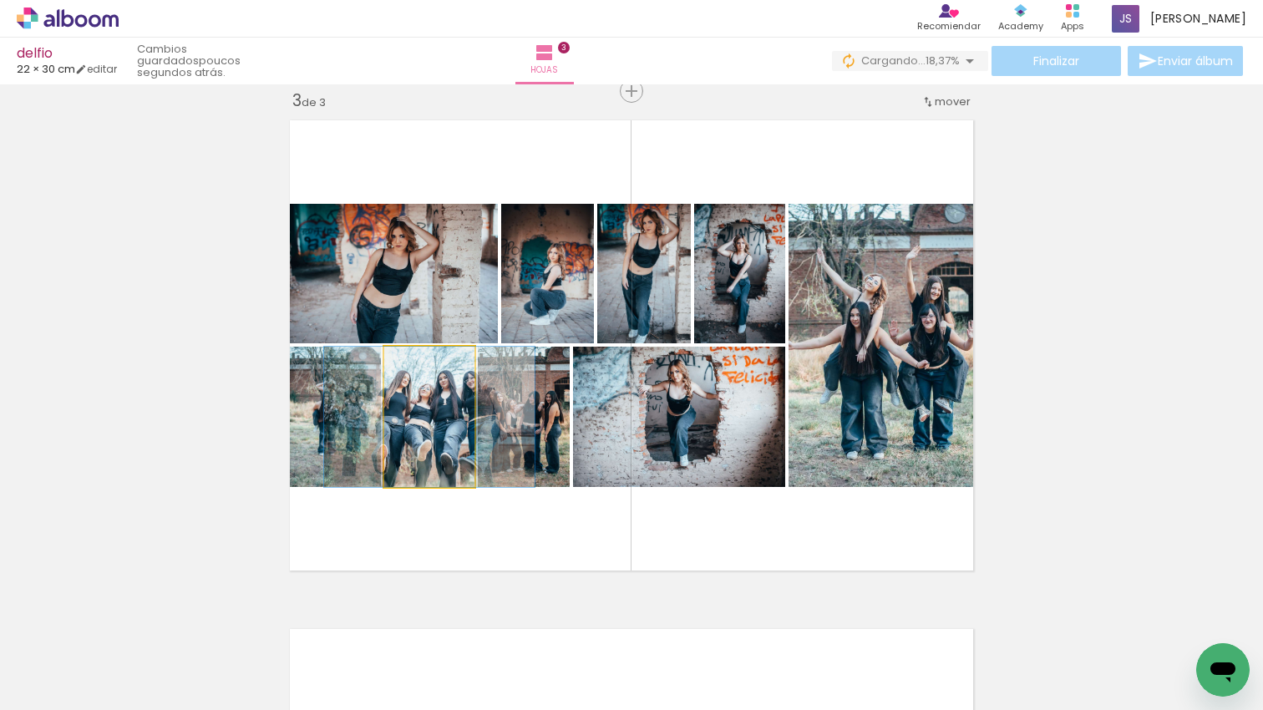
click at [451, 429] on quentale-photo at bounding box center [429, 417] width 90 height 140
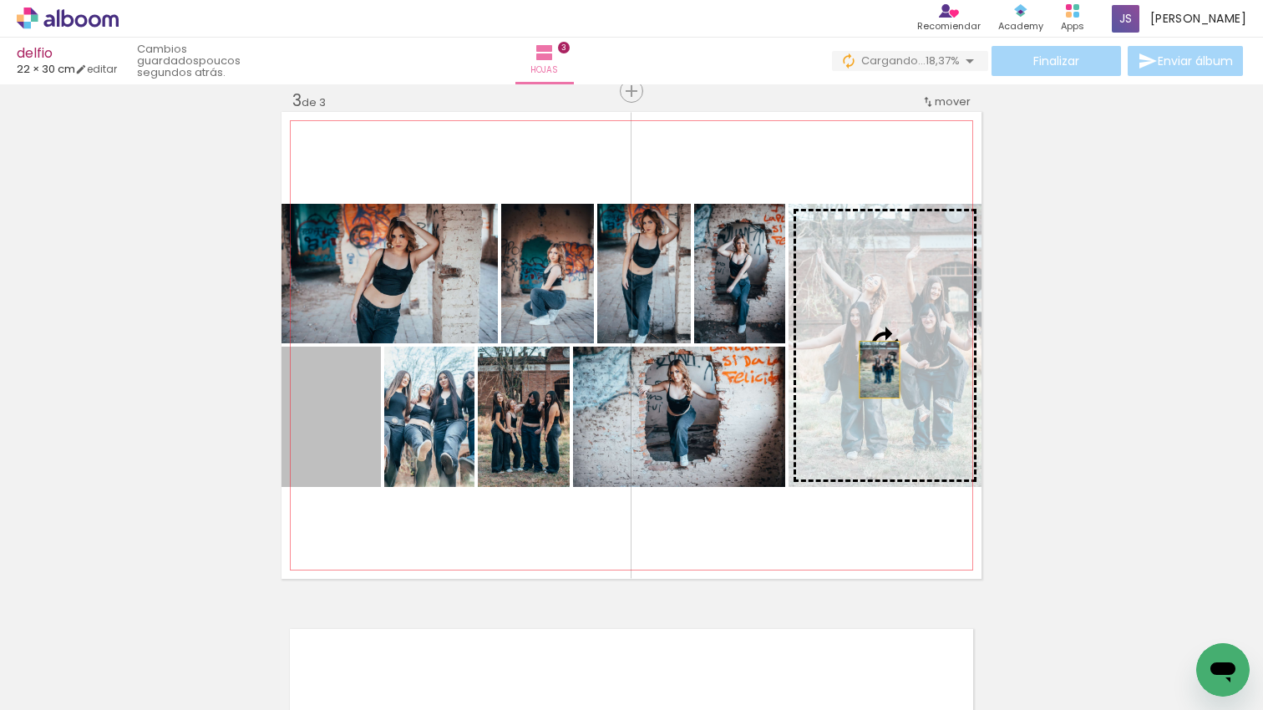
drag, startPoint x: 359, startPoint y: 419, endPoint x: 880, endPoint y: 369, distance: 522.9
click at [0, 0] on slot at bounding box center [0, 0] width 0 height 0
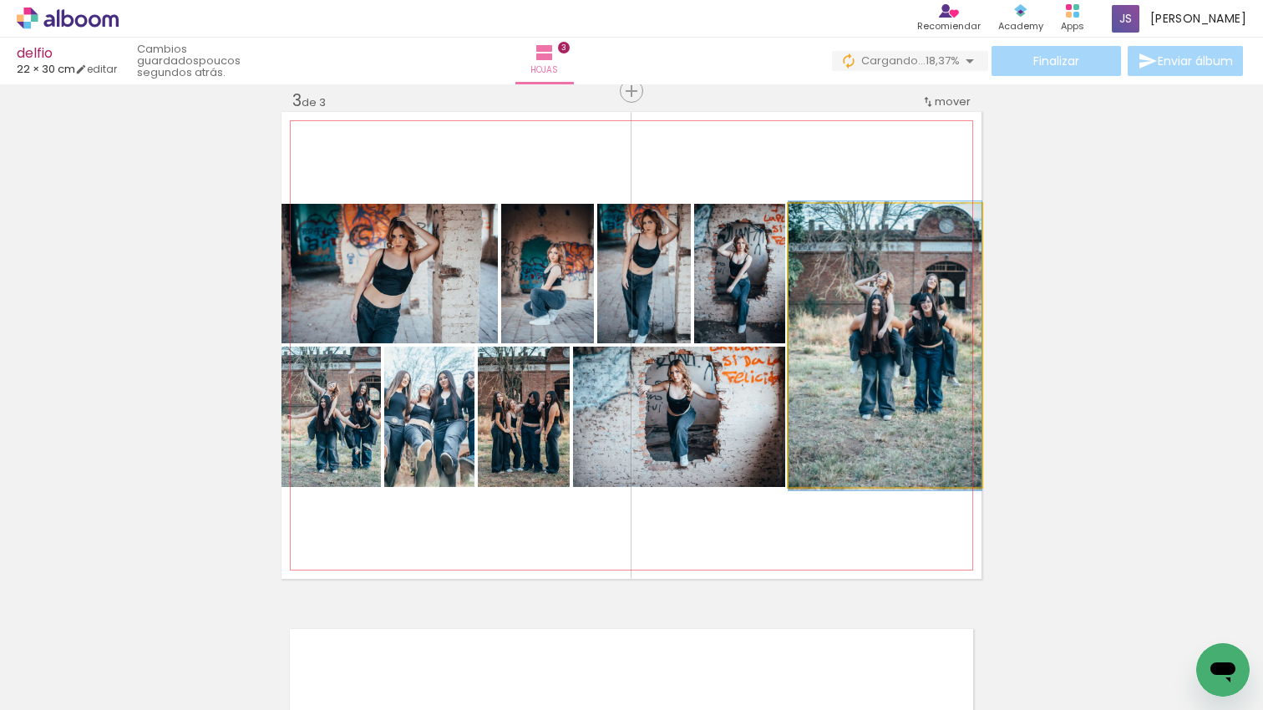
drag, startPoint x: 902, startPoint y: 353, endPoint x: 883, endPoint y: 353, distance: 18.4
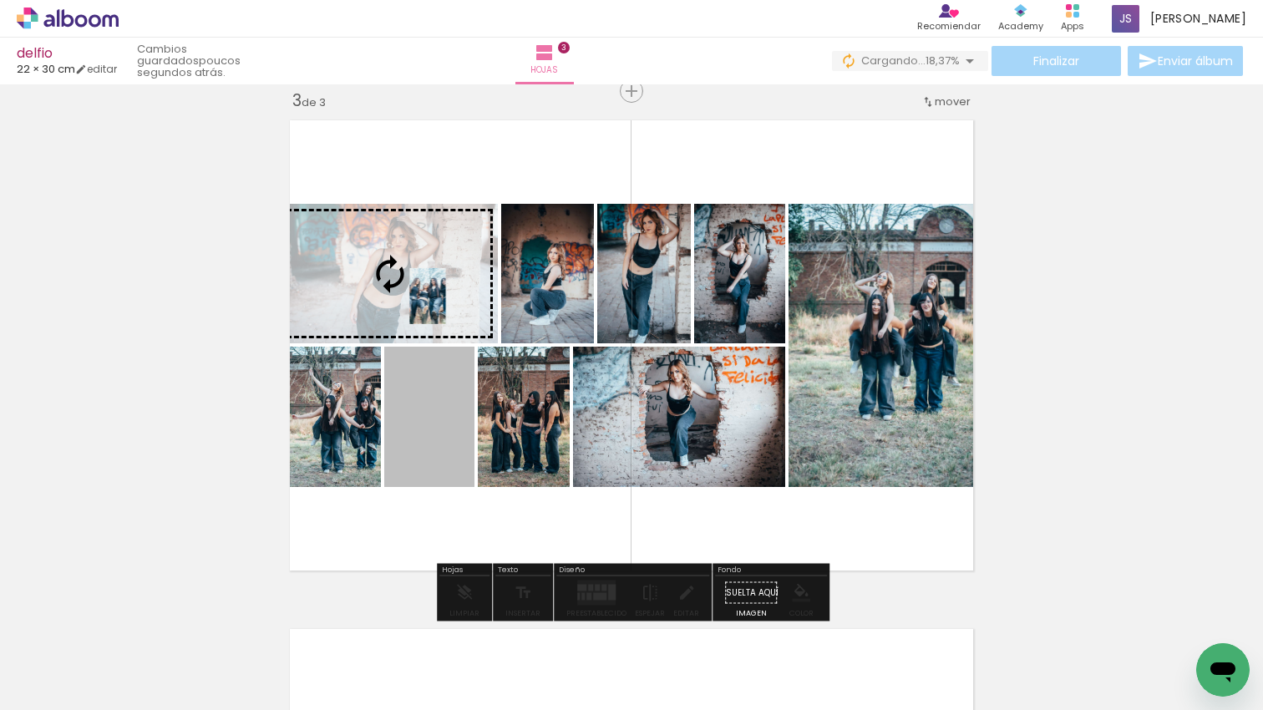
drag, startPoint x: 430, startPoint y: 402, endPoint x: 428, endPoint y: 295, distance: 107.0
click at [0, 0] on slot at bounding box center [0, 0] width 0 height 0
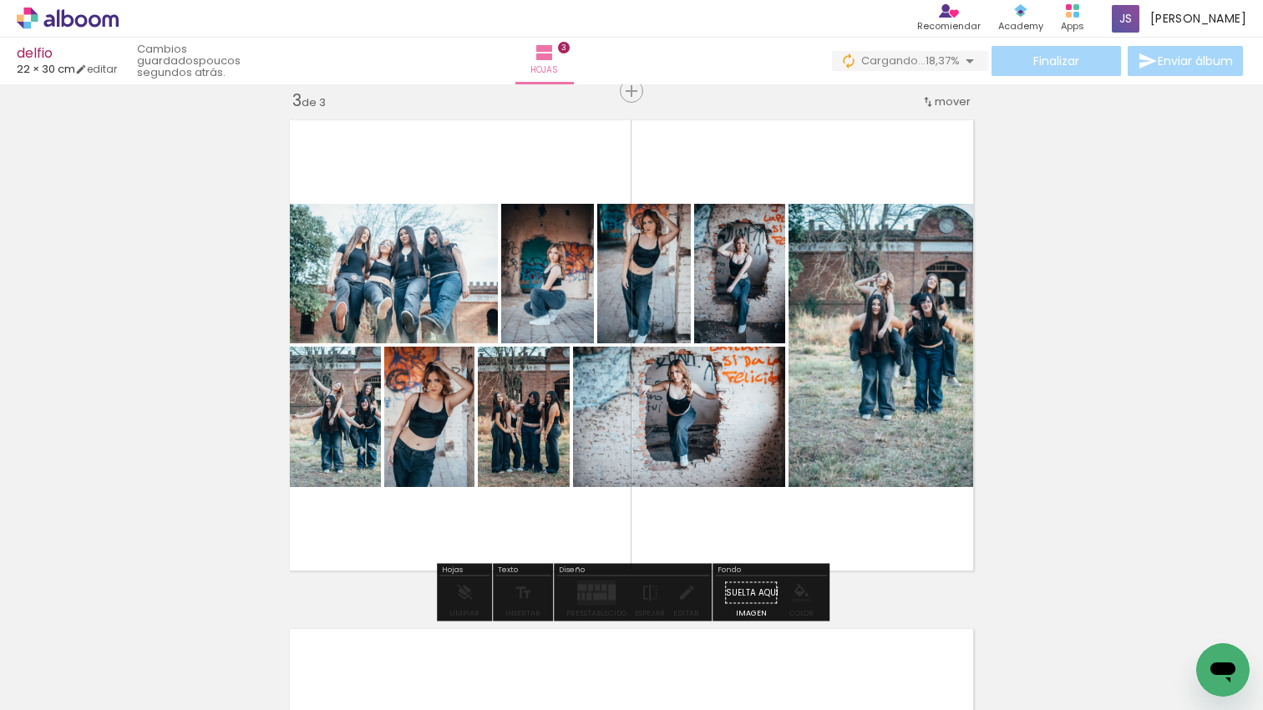
click at [440, 435] on quentale-photo at bounding box center [429, 417] width 90 height 140
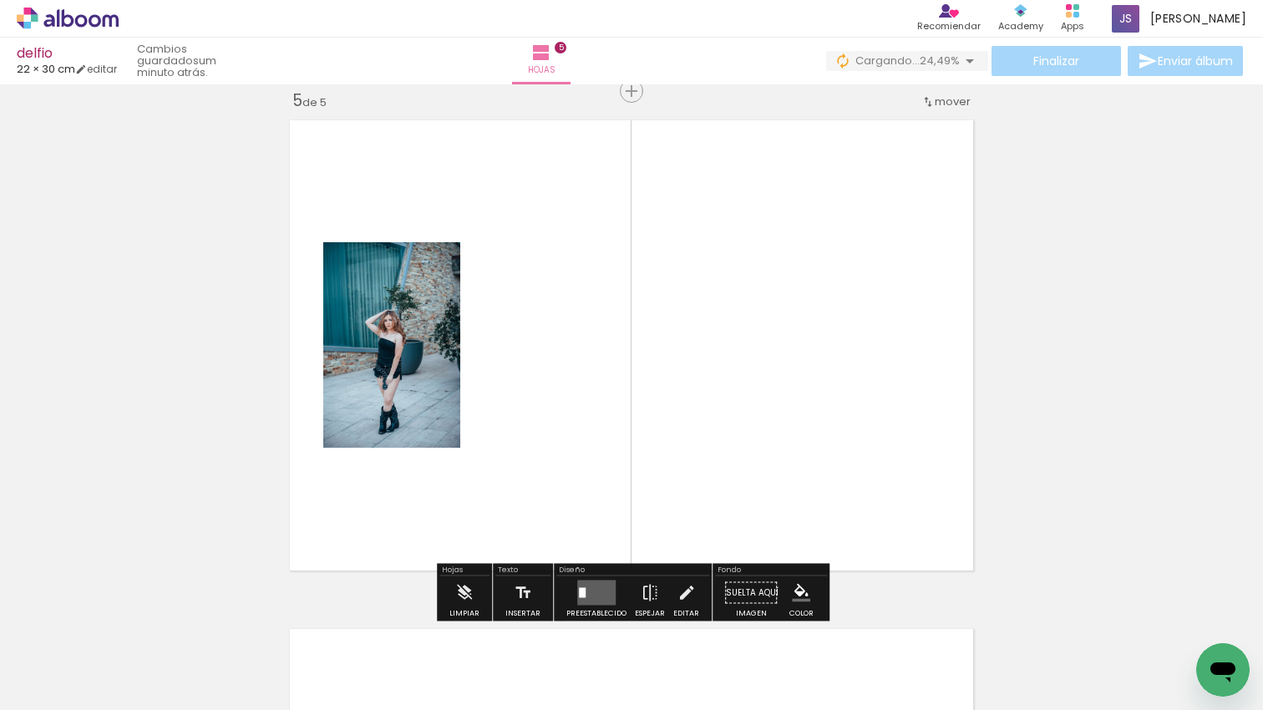
scroll to position [0, 2366]
drag, startPoint x: 898, startPoint y: 644, endPoint x: 973, endPoint y: 657, distance: 75.4
click at [897, 513] on quentale-workspace at bounding box center [631, 355] width 1263 height 710
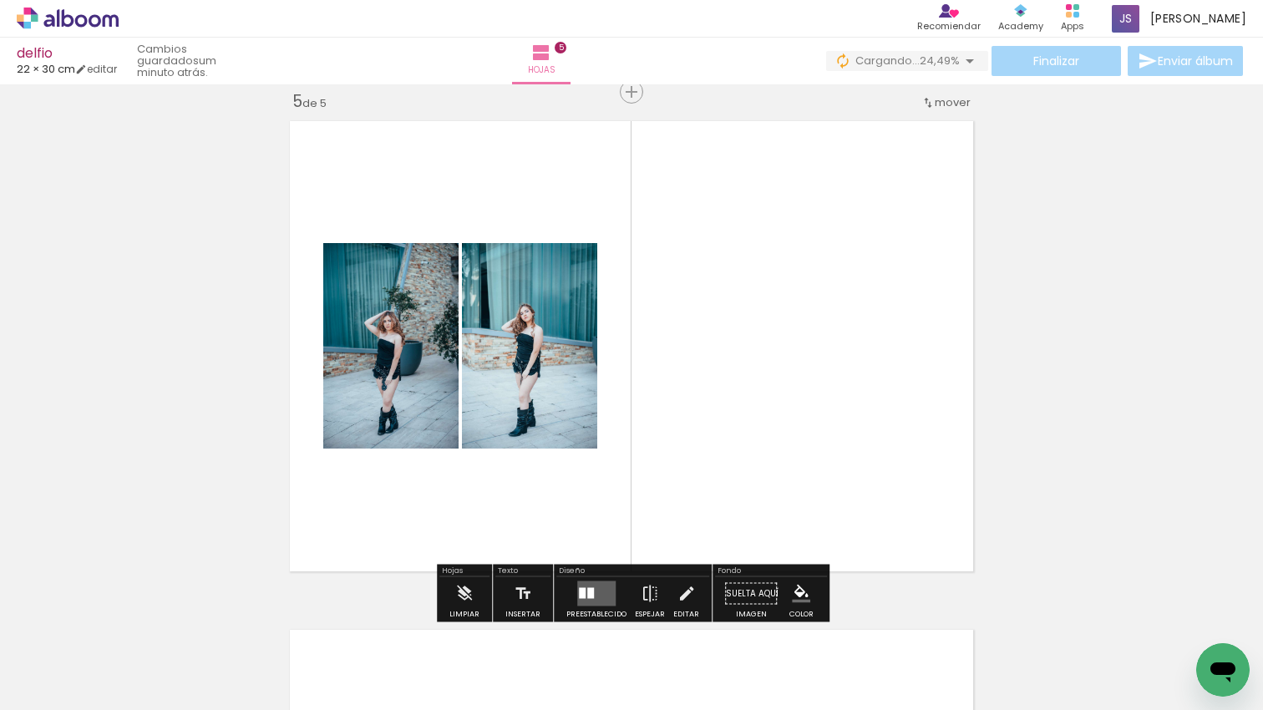
drag, startPoint x: 970, startPoint y: 603, endPoint x: 977, endPoint y: 585, distance: 19.6
click at [941, 537] on quentale-workspace at bounding box center [631, 355] width 1263 height 710
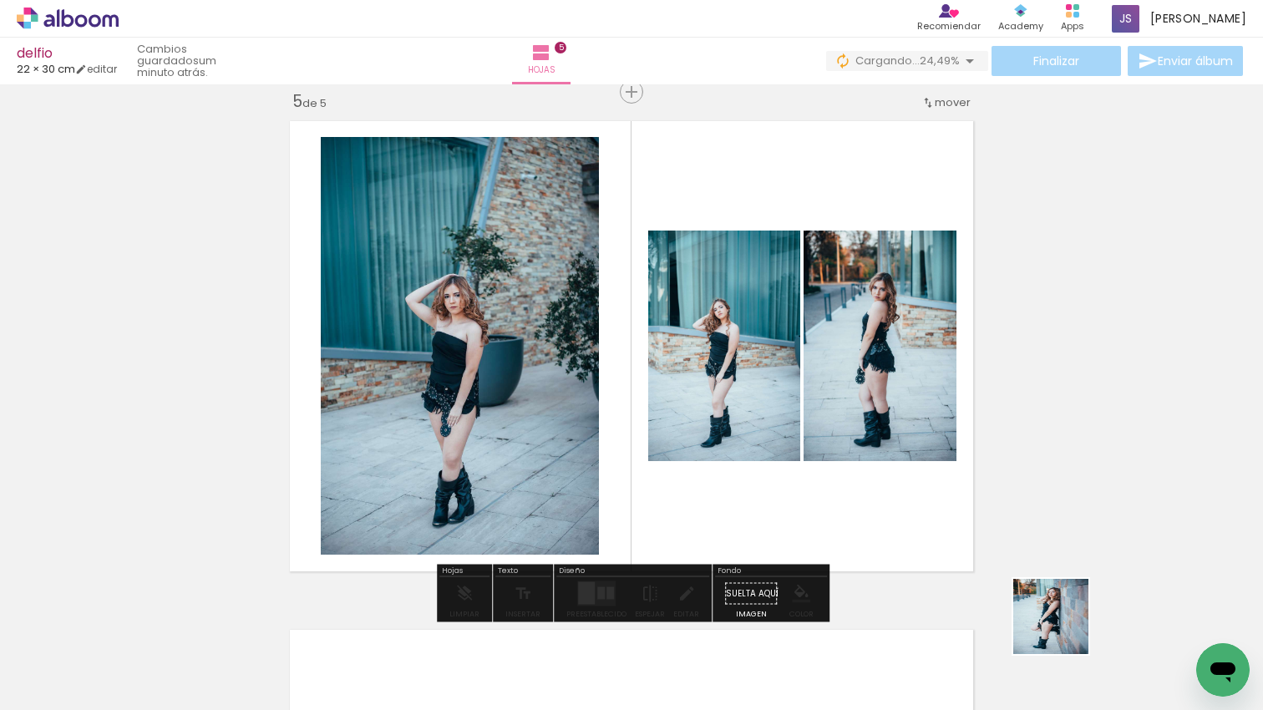
drag, startPoint x: 1071, startPoint y: 643, endPoint x: 851, endPoint y: 496, distance: 264.7
click at [846, 493] on quentale-workspace at bounding box center [631, 355] width 1263 height 710
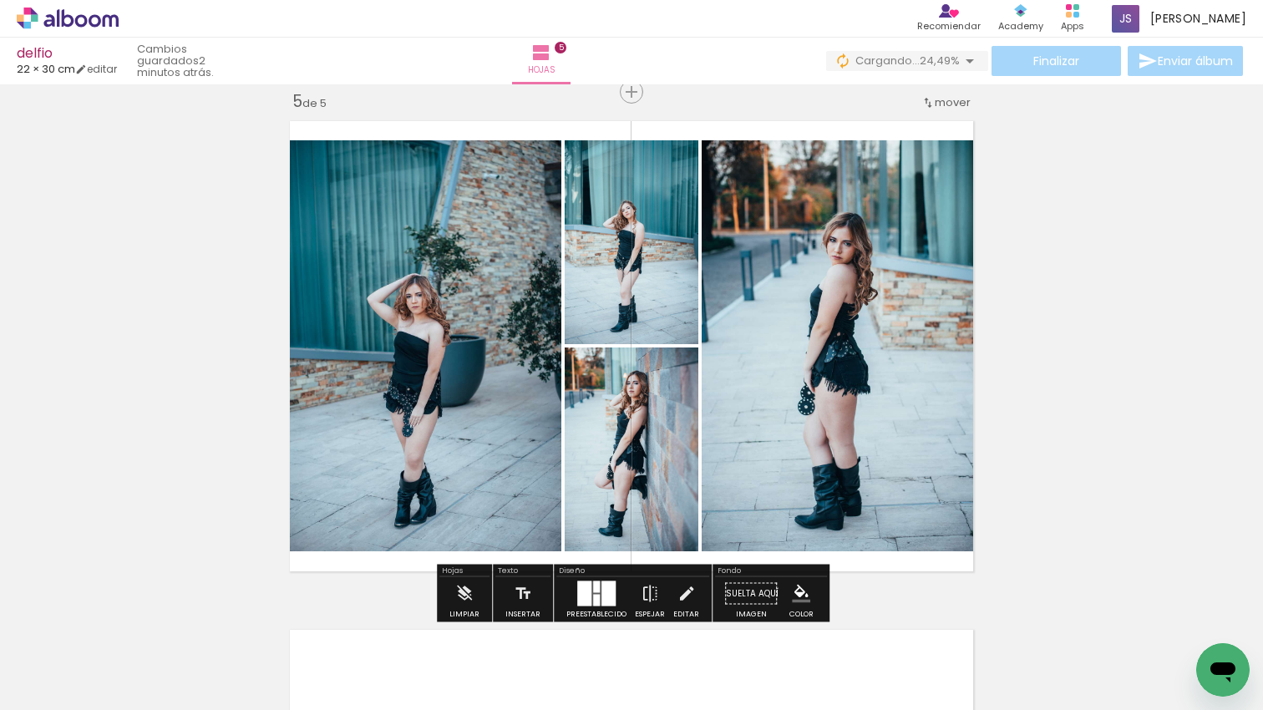
scroll to position [0, 2982]
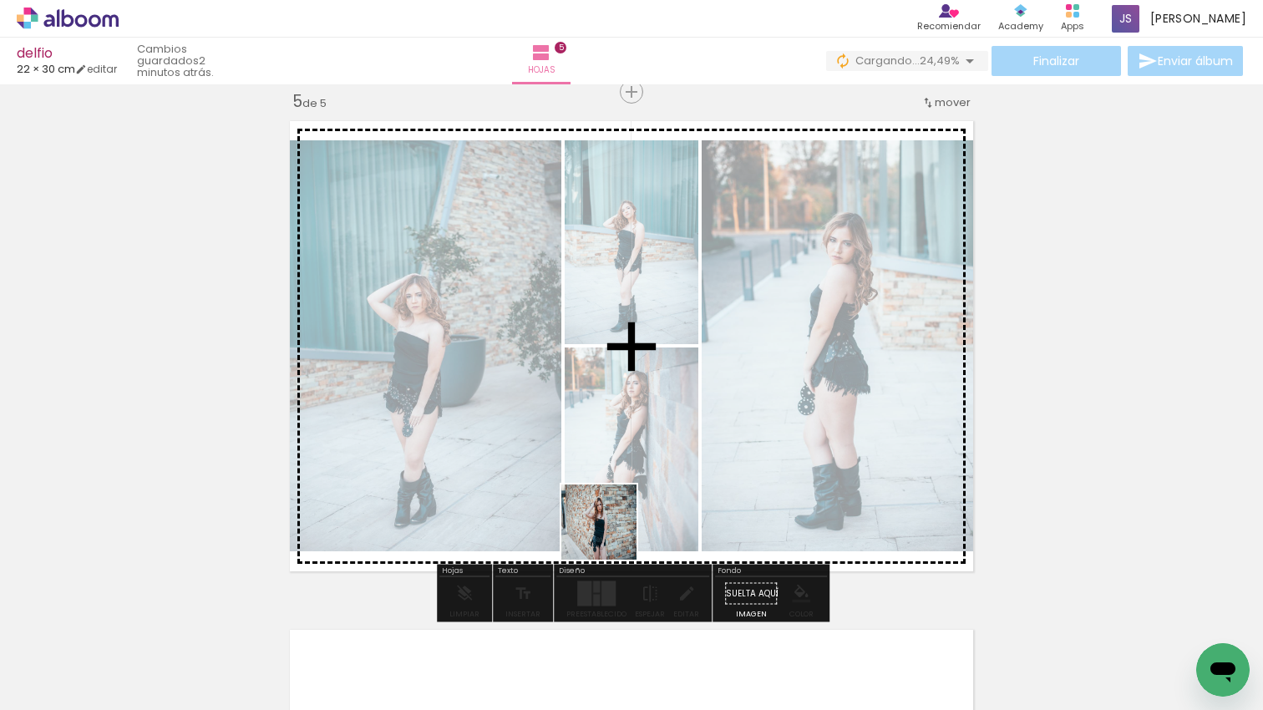
drag, startPoint x: 596, startPoint y: 597, endPoint x: 654, endPoint y: 623, distance: 63.6
click at [615, 531] on quentale-workspace at bounding box center [631, 355] width 1263 height 710
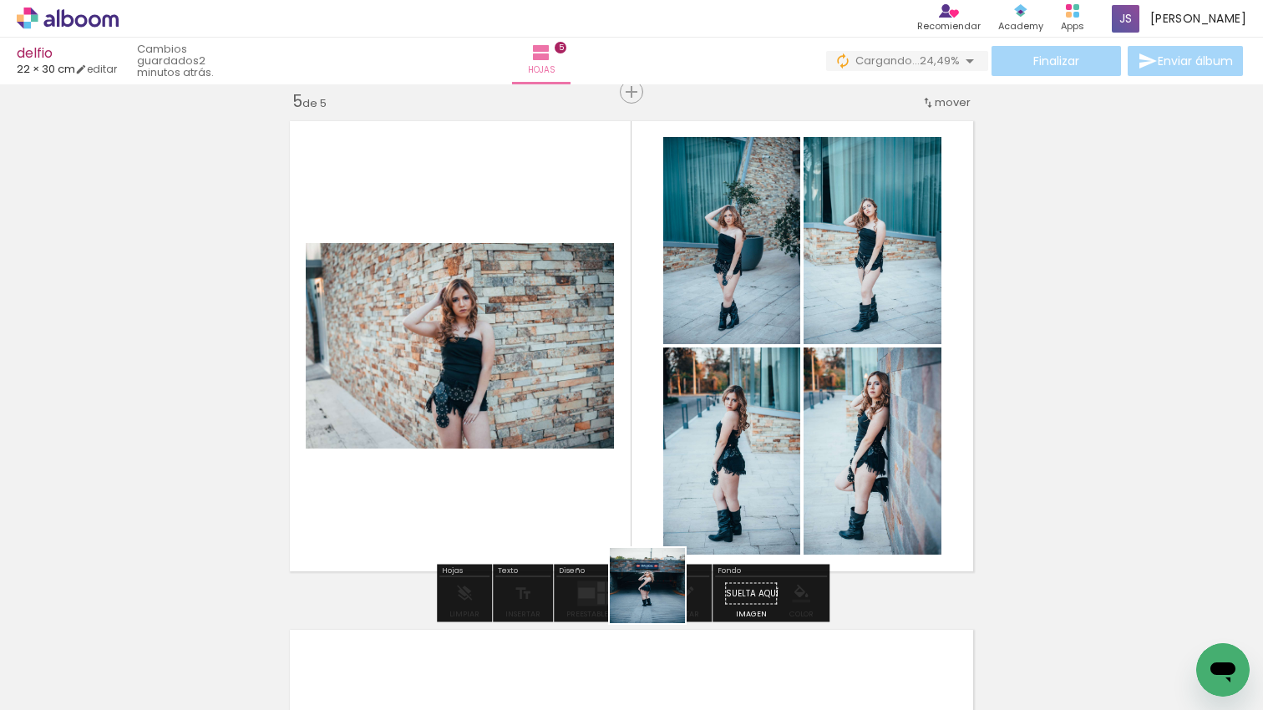
drag, startPoint x: 660, startPoint y: 598, endPoint x: 661, endPoint y: 480, distance: 117.8
click at [661, 480] on quentale-workspace at bounding box center [631, 355] width 1263 height 710
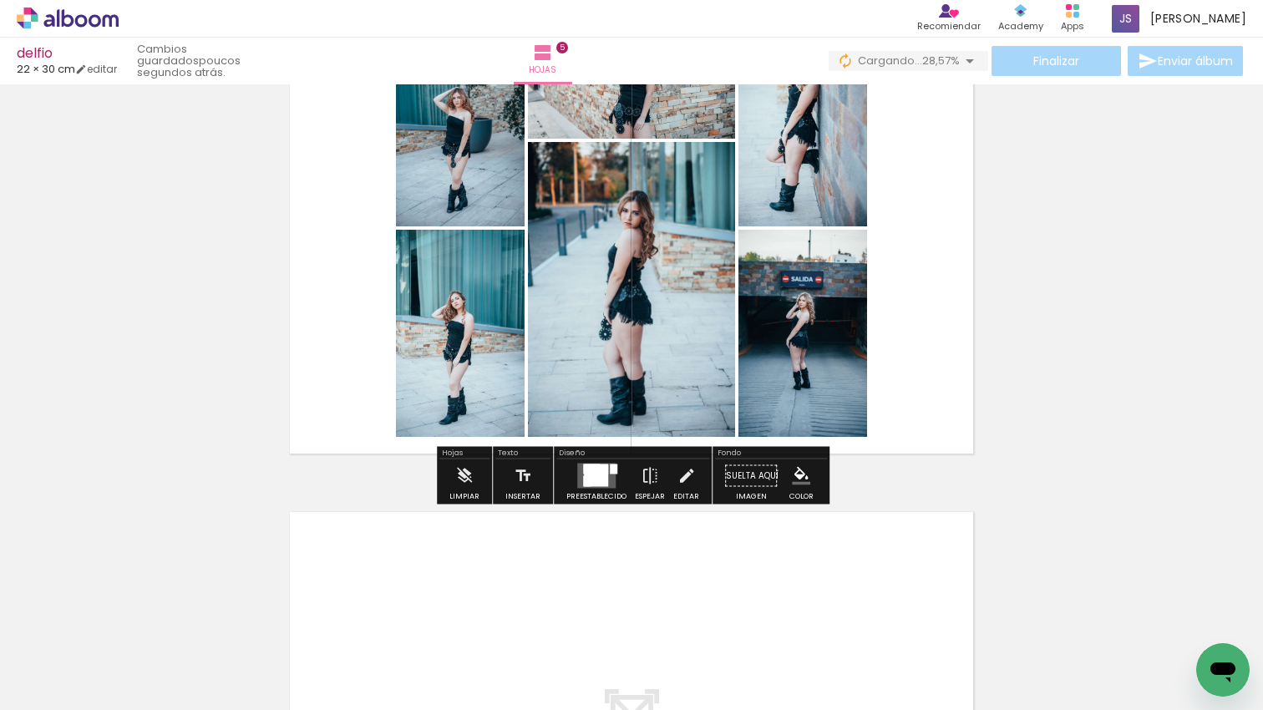
scroll to position [2151, 0]
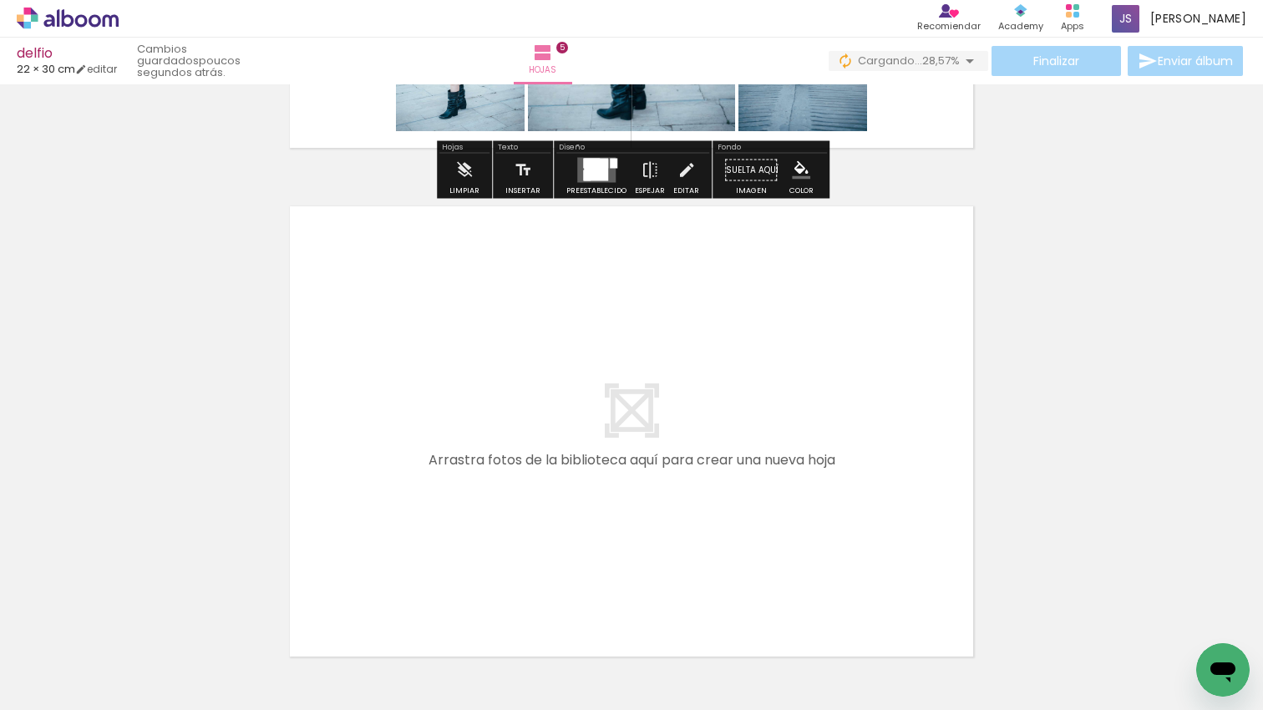
drag, startPoint x: 731, startPoint y: 510, endPoint x: 723, endPoint y: 506, distance: 9.0
click at [723, 506] on quentale-workspace at bounding box center [631, 355] width 1263 height 710
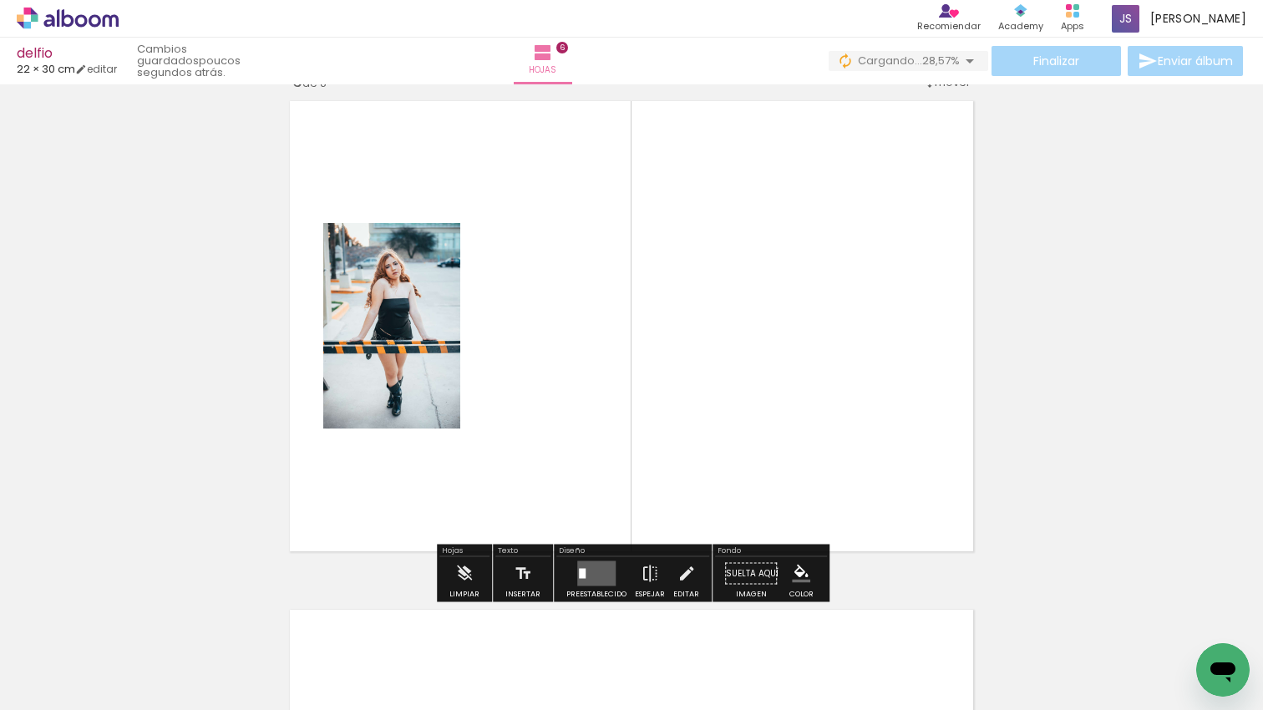
scroll to position [2686, 0]
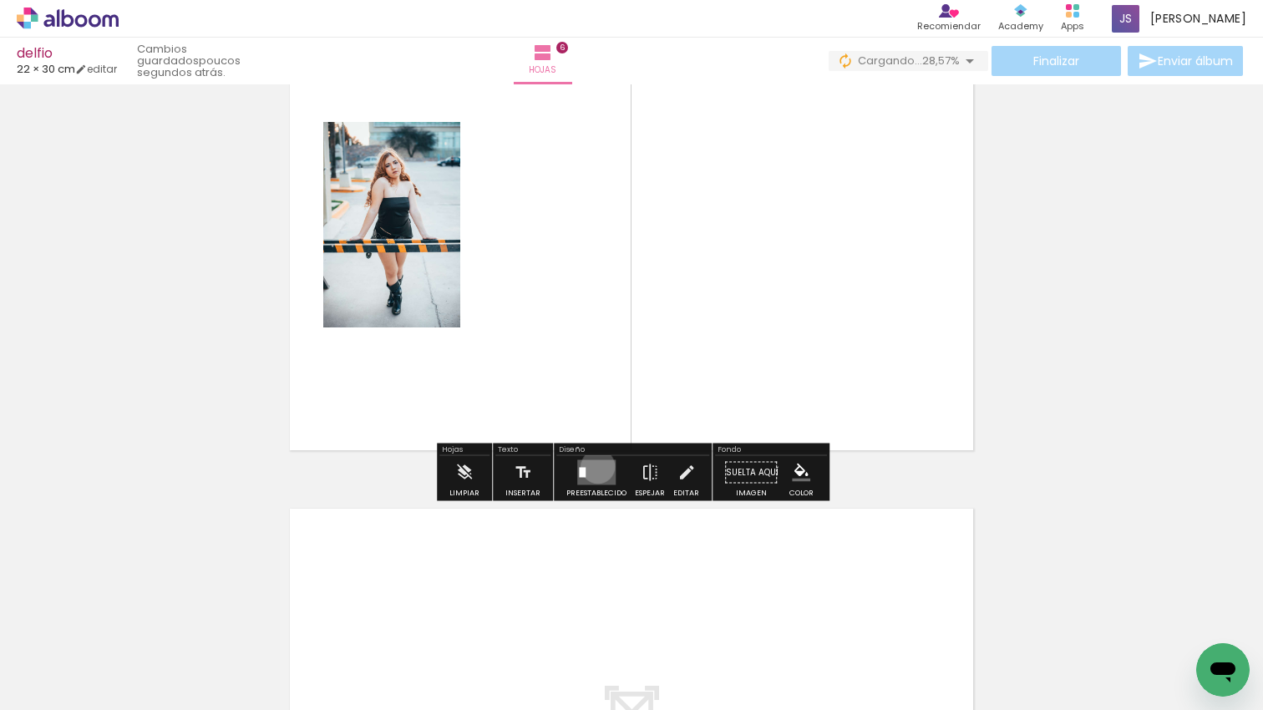
drag, startPoint x: 594, startPoint y: 466, endPoint x: 650, endPoint y: 456, distance: 56.9
click at [594, 466] on quentale-layouter at bounding box center [596, 472] width 38 height 25
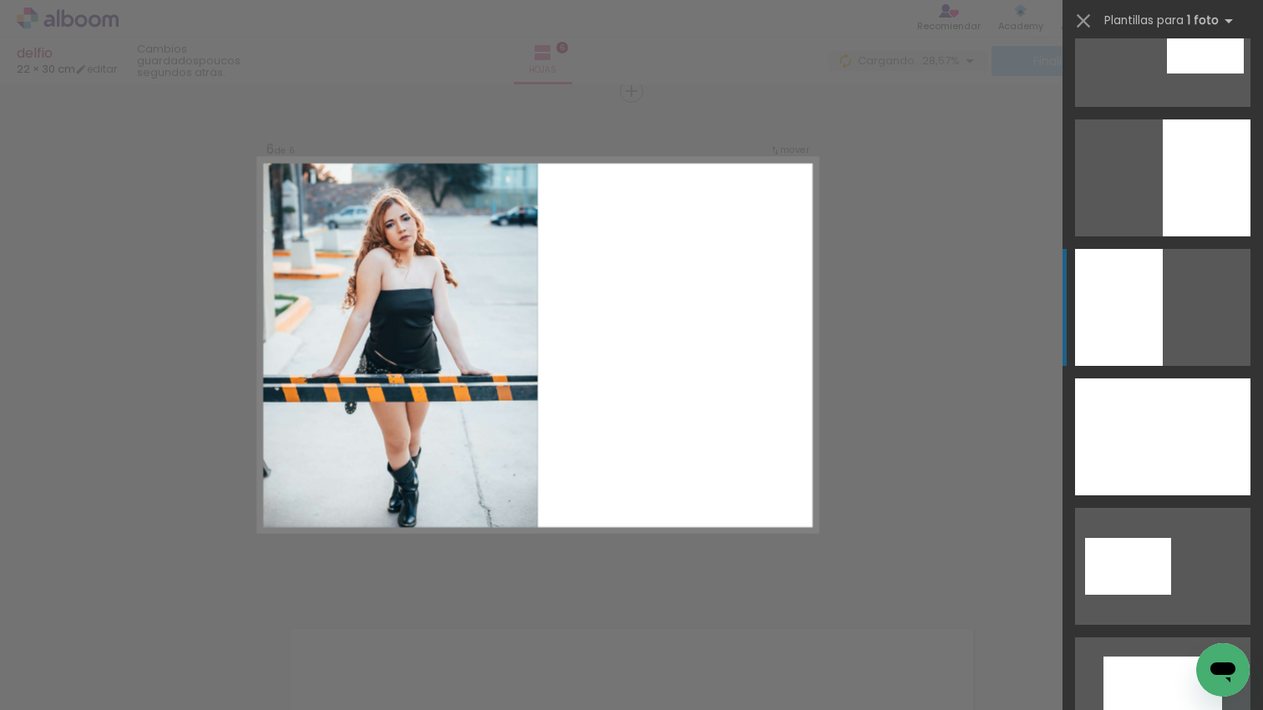
scroll to position [3441, 0]
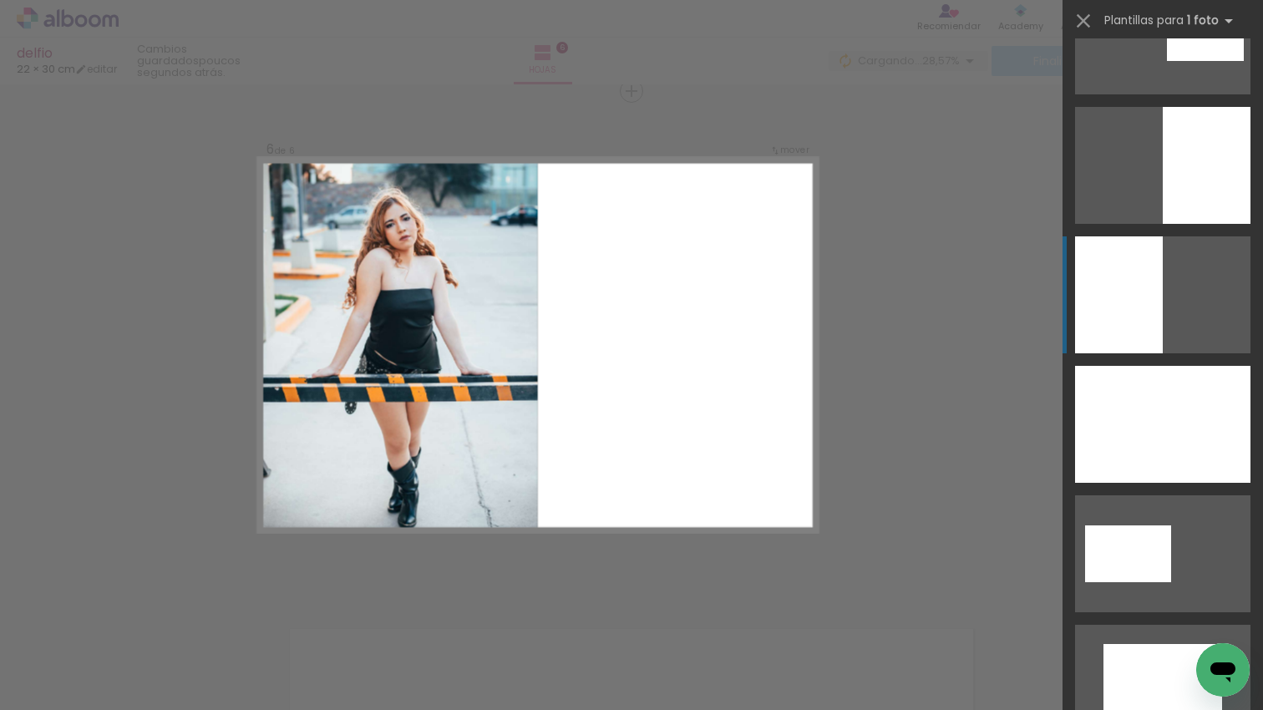
click at [1111, 300] on div at bounding box center [1119, 294] width 88 height 117
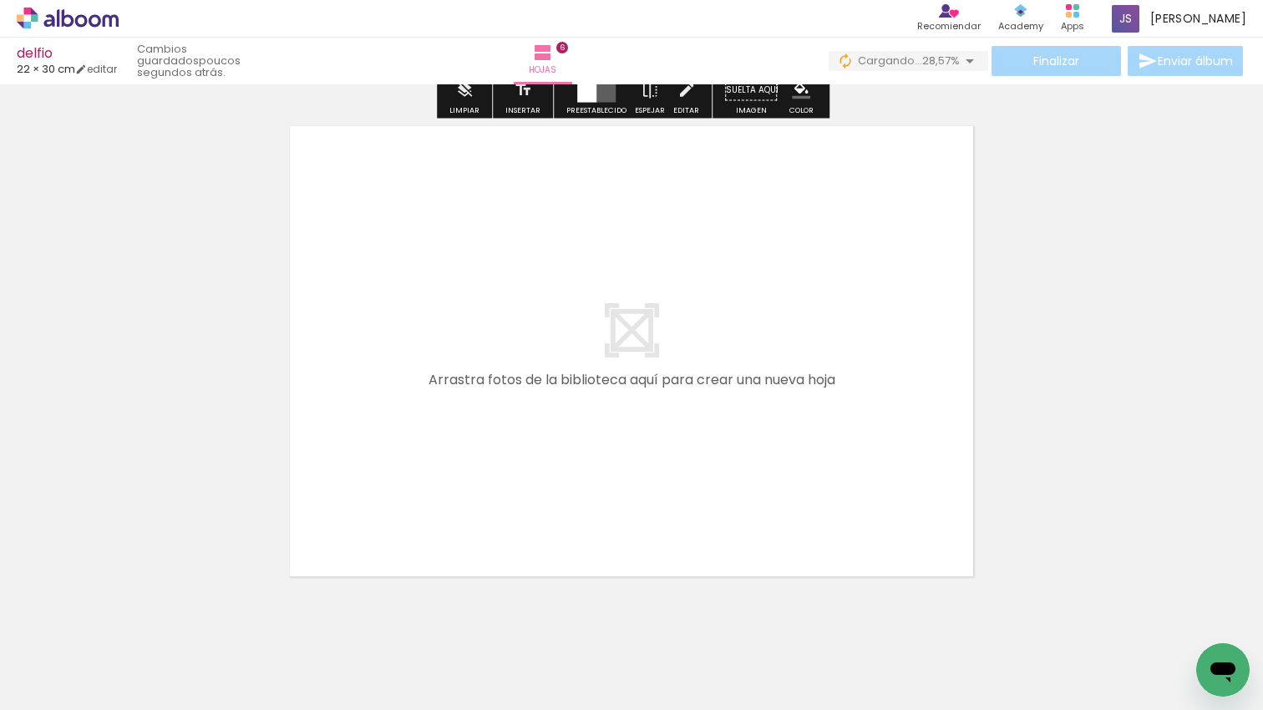
scroll to position [3106, 0]
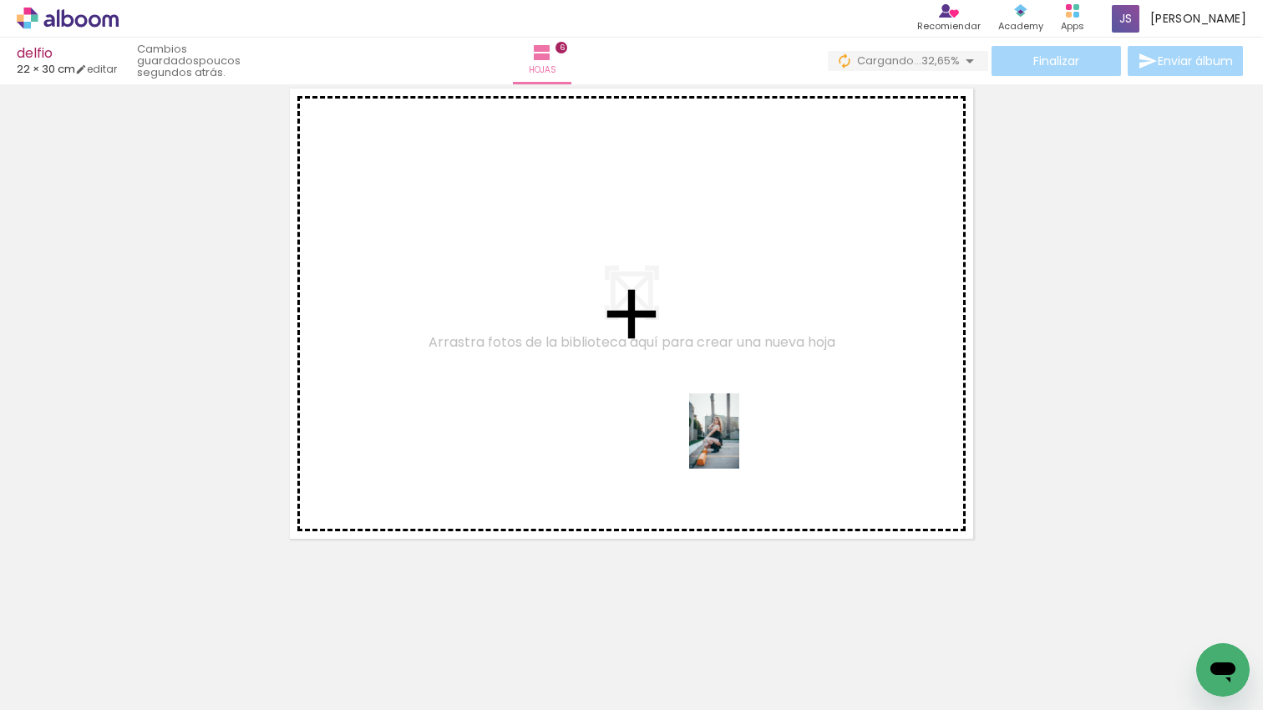
drag, startPoint x: 1132, startPoint y: 666, endPoint x: 739, endPoint y: 444, distance: 451.3
click at [739, 444] on quentale-workspace at bounding box center [631, 355] width 1263 height 710
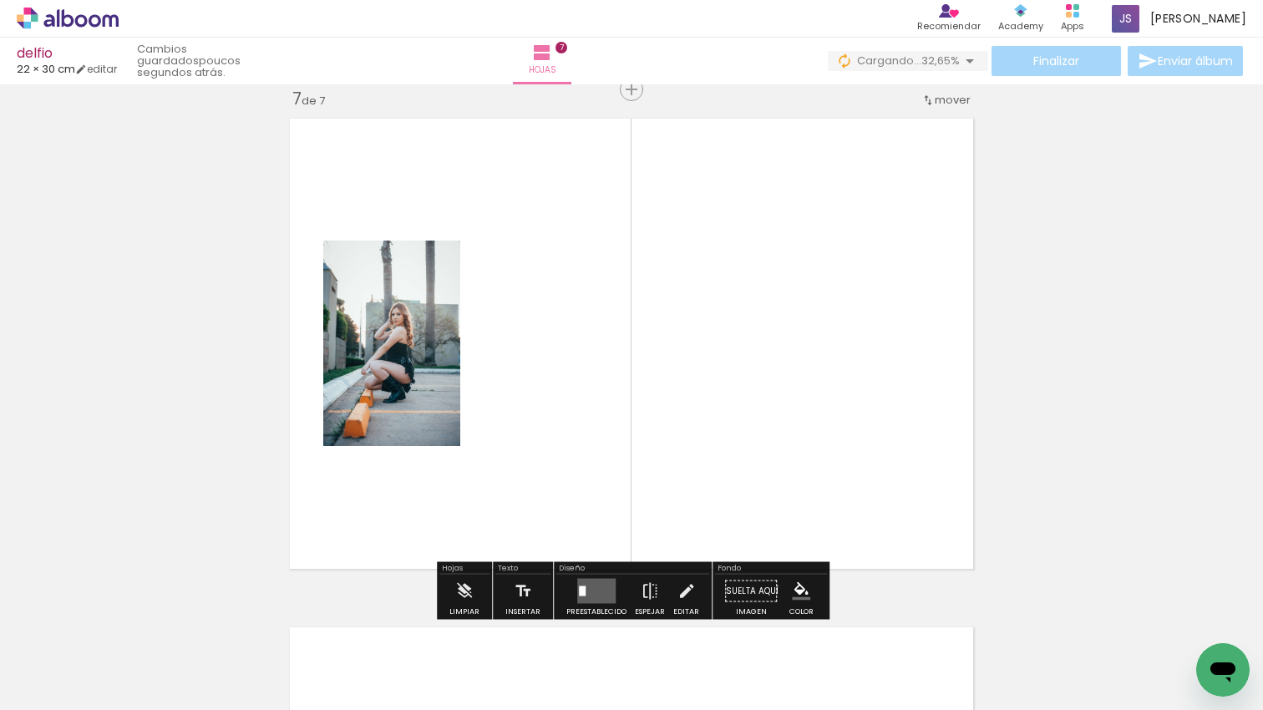
scroll to position [3074, 0]
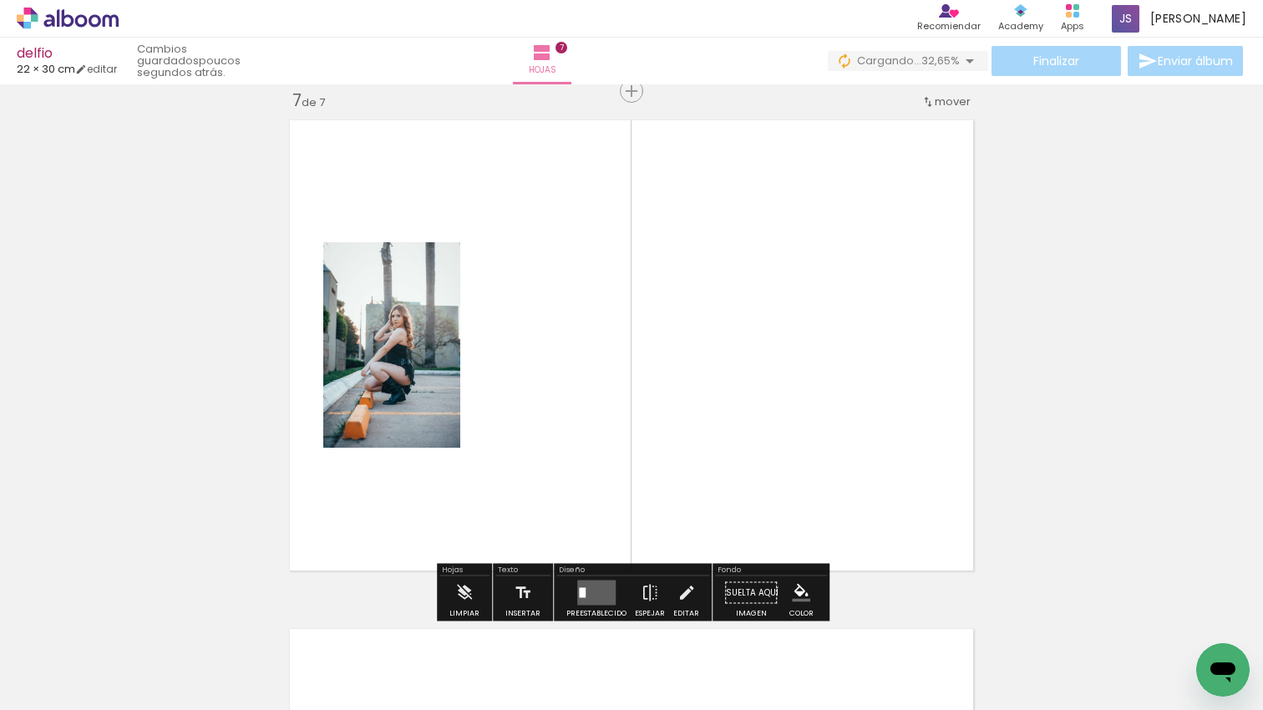
click at [579, 592] on div at bounding box center [582, 593] width 7 height 10
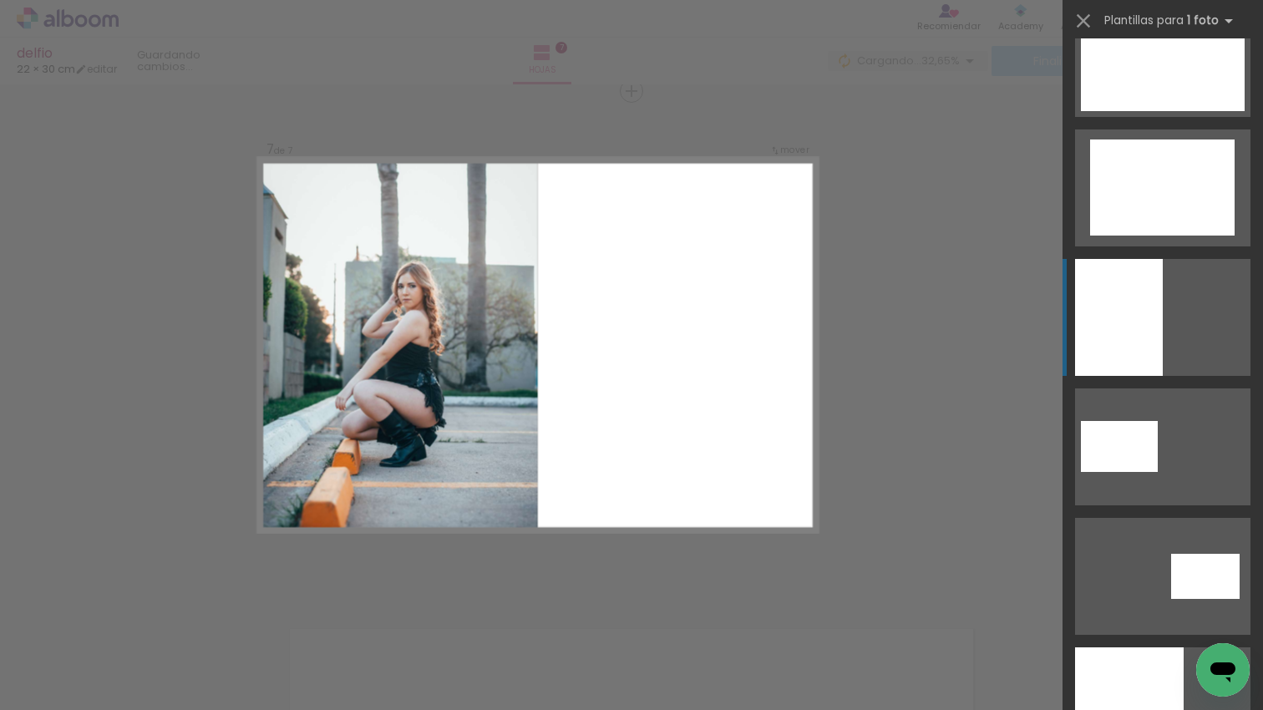
scroll to position [4193, 0]
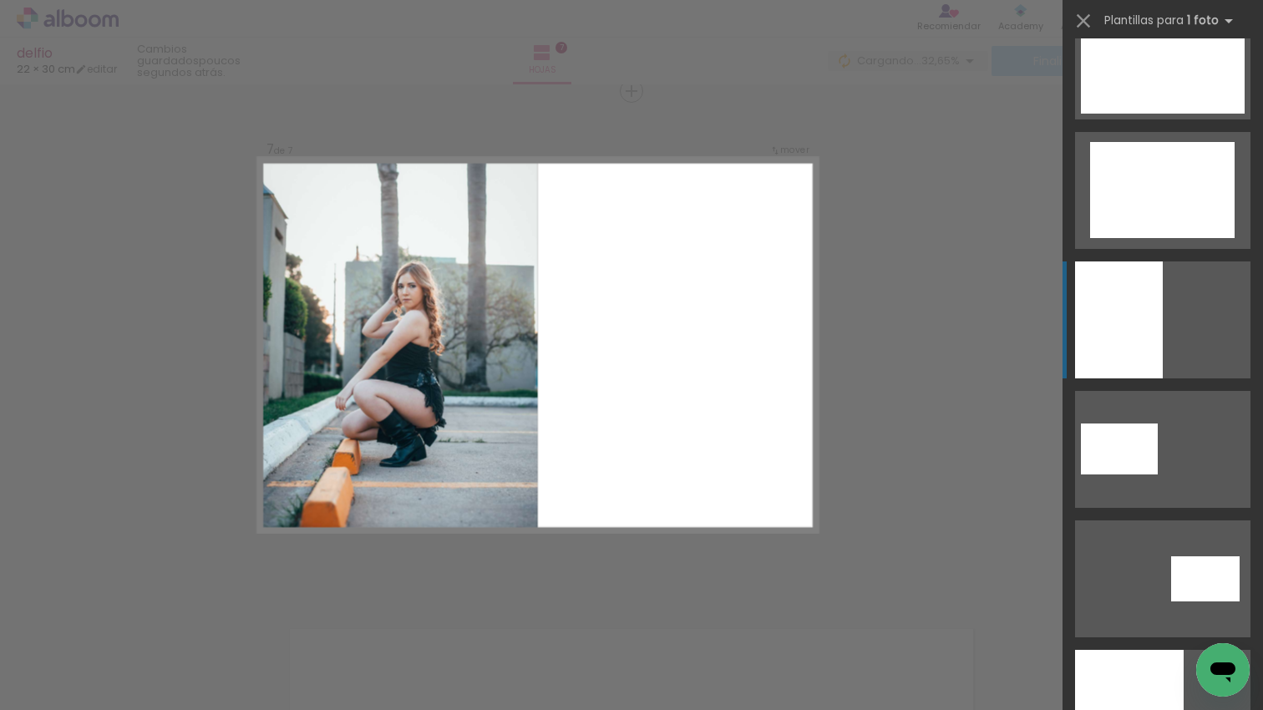
click at [1130, 334] on div at bounding box center [1119, 320] width 88 height 117
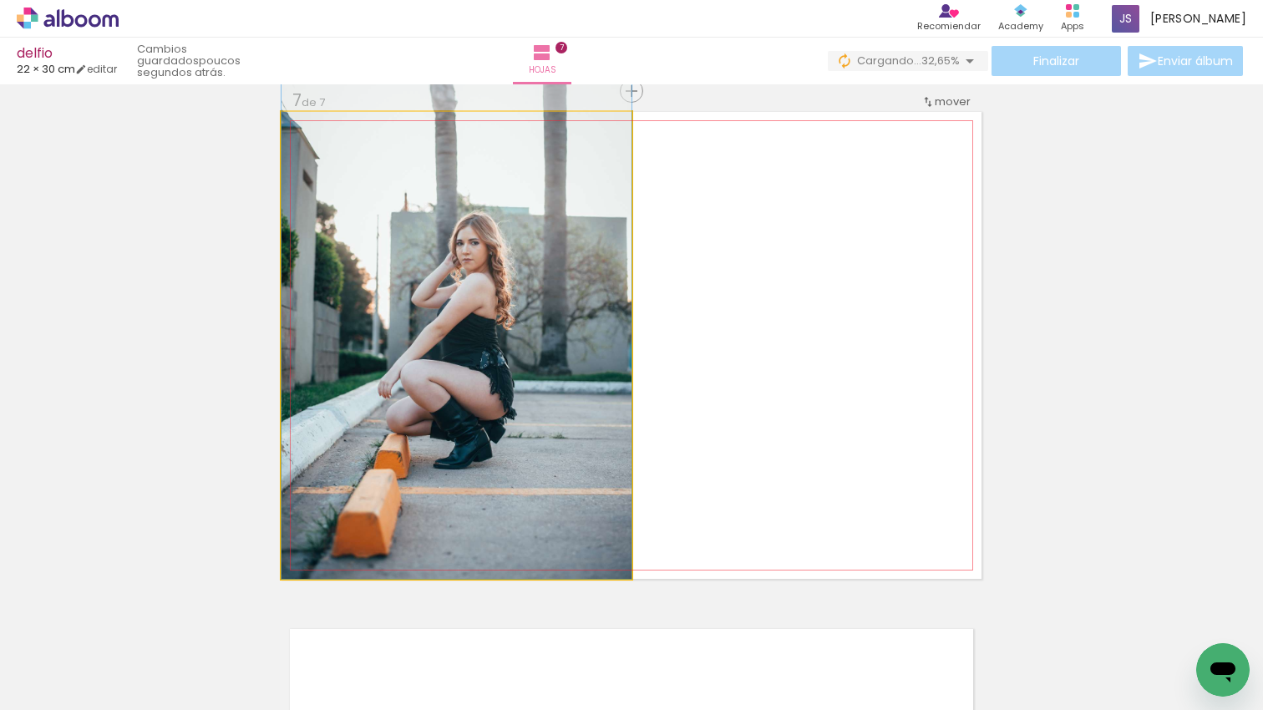
drag, startPoint x: 536, startPoint y: 301, endPoint x: 542, endPoint y: 247, distance: 53.8
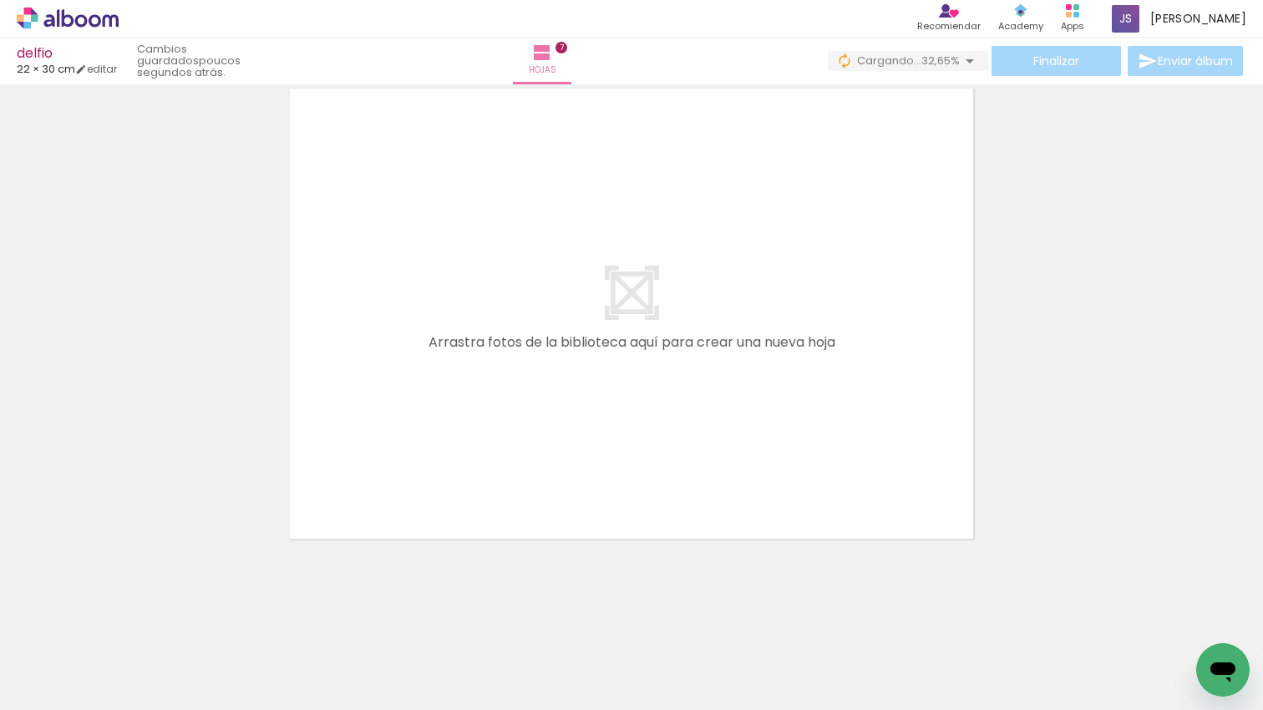
click at [760, 435] on quentale-workspace at bounding box center [631, 355] width 1263 height 710
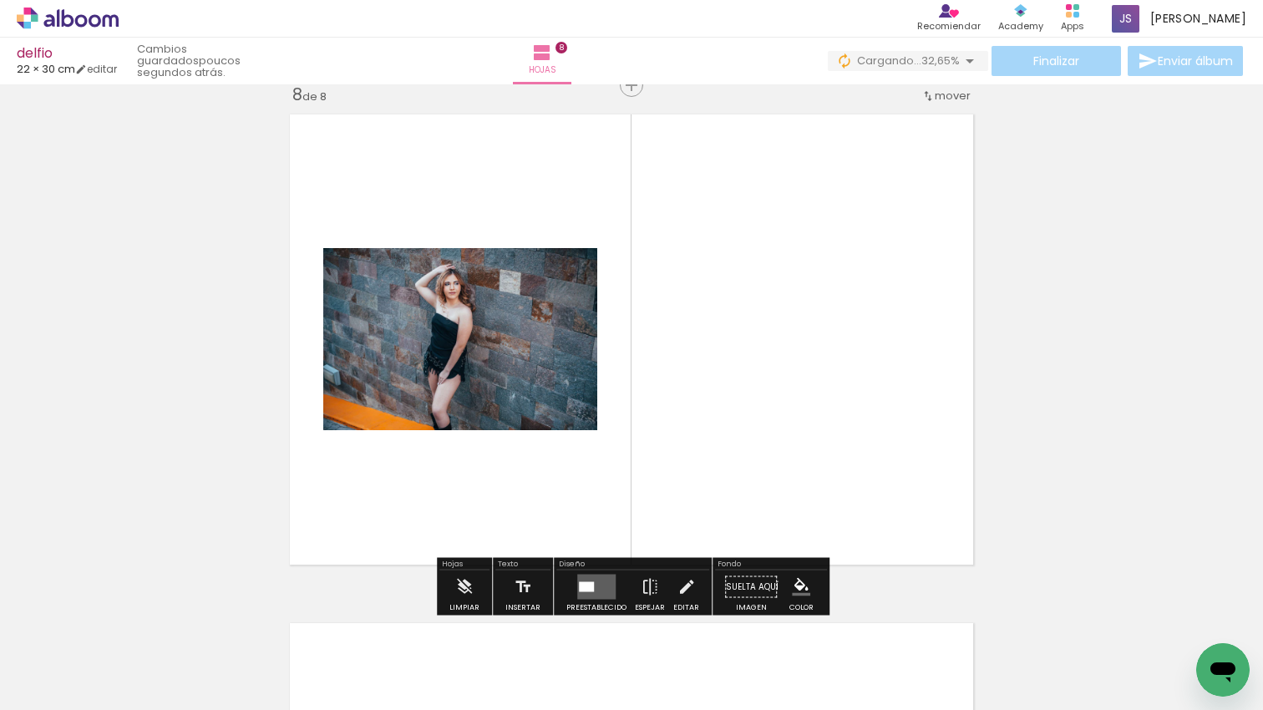
scroll to position [3583, 0]
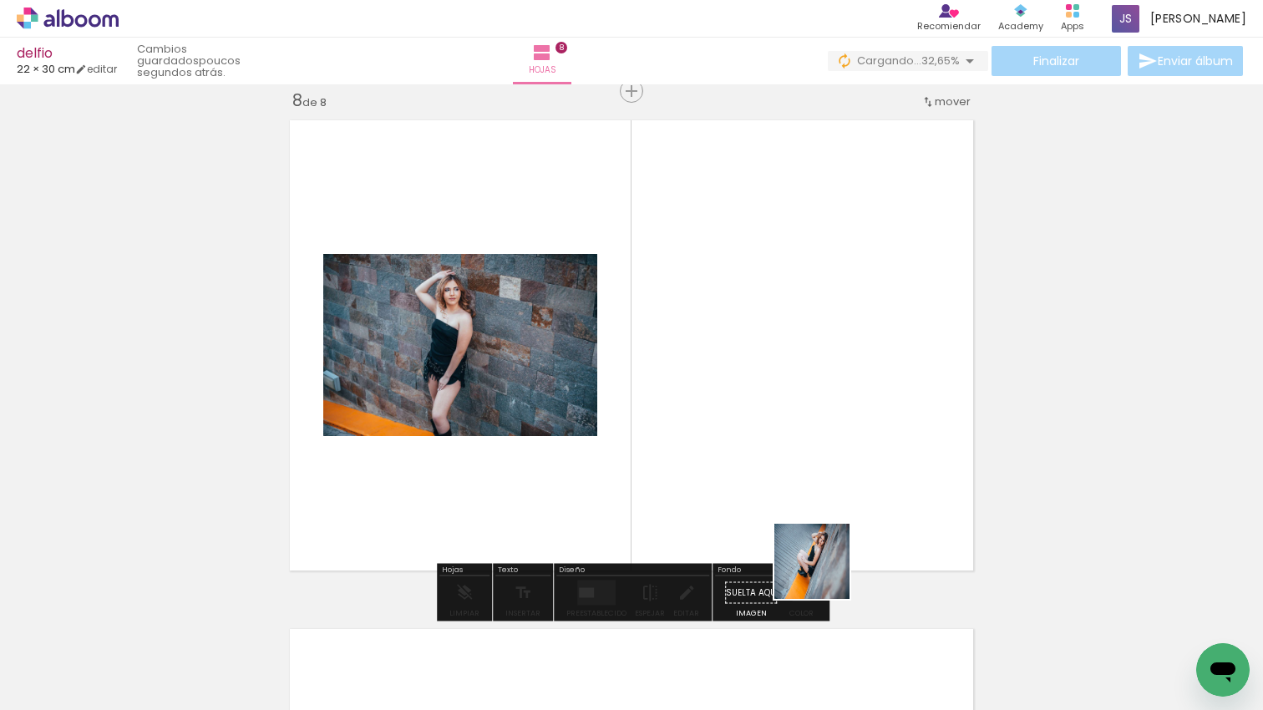
drag, startPoint x: 825, startPoint y: 574, endPoint x: 933, endPoint y: 677, distance: 148.9
click at [827, 520] on quentale-workspace at bounding box center [631, 355] width 1263 height 710
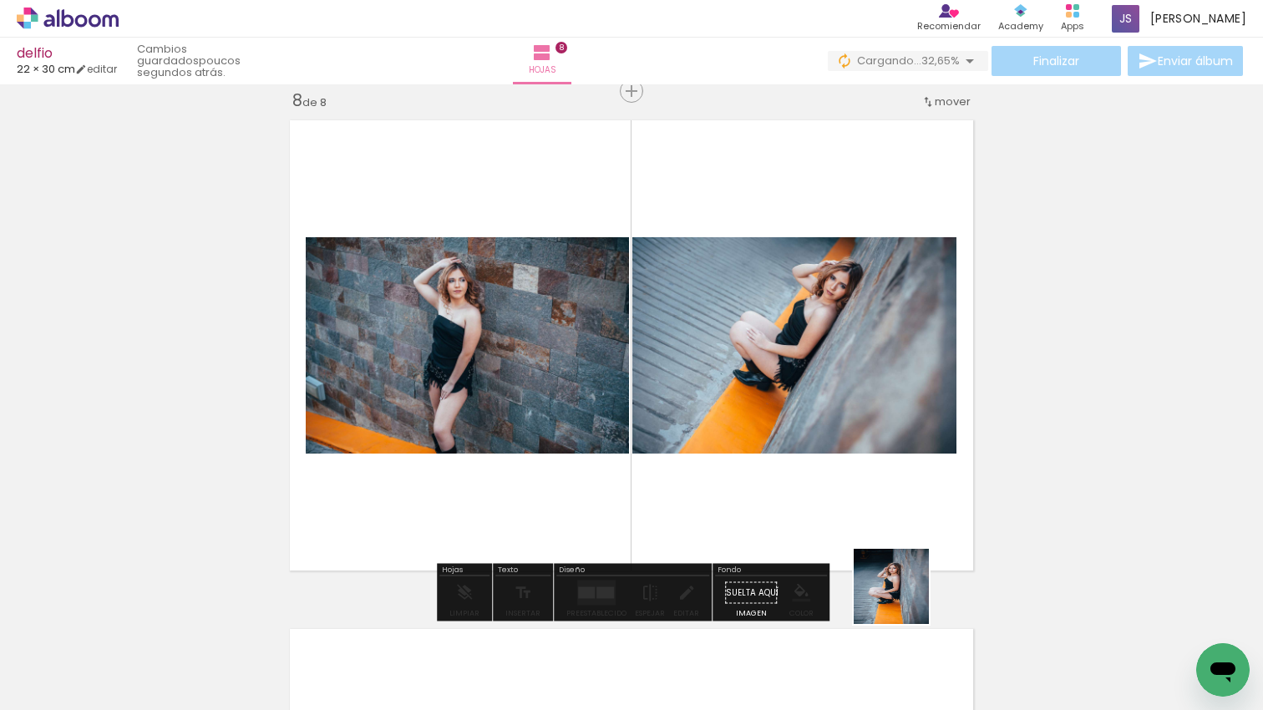
click at [861, 490] on quentale-workspace at bounding box center [631, 355] width 1263 height 710
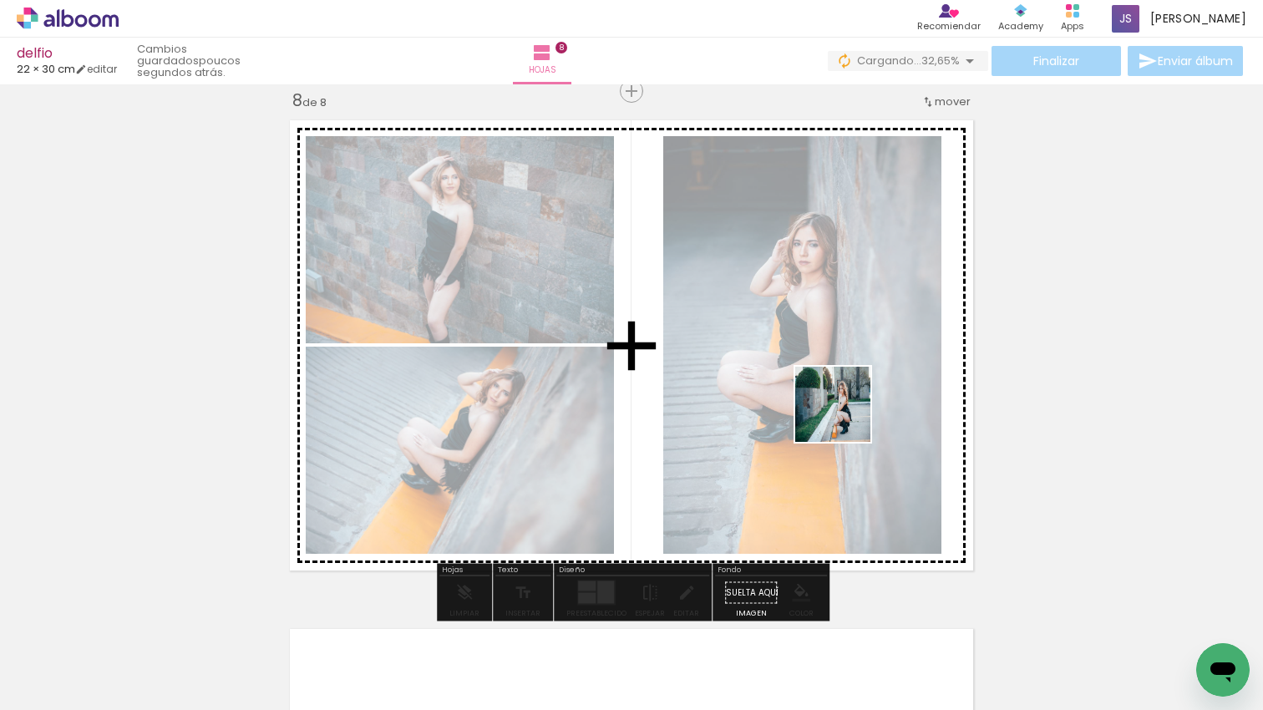
drag, startPoint x: 1148, startPoint y: 610, endPoint x: 887, endPoint y: 642, distance: 262.6
click at [846, 419] on quentale-workspace at bounding box center [631, 355] width 1263 height 710
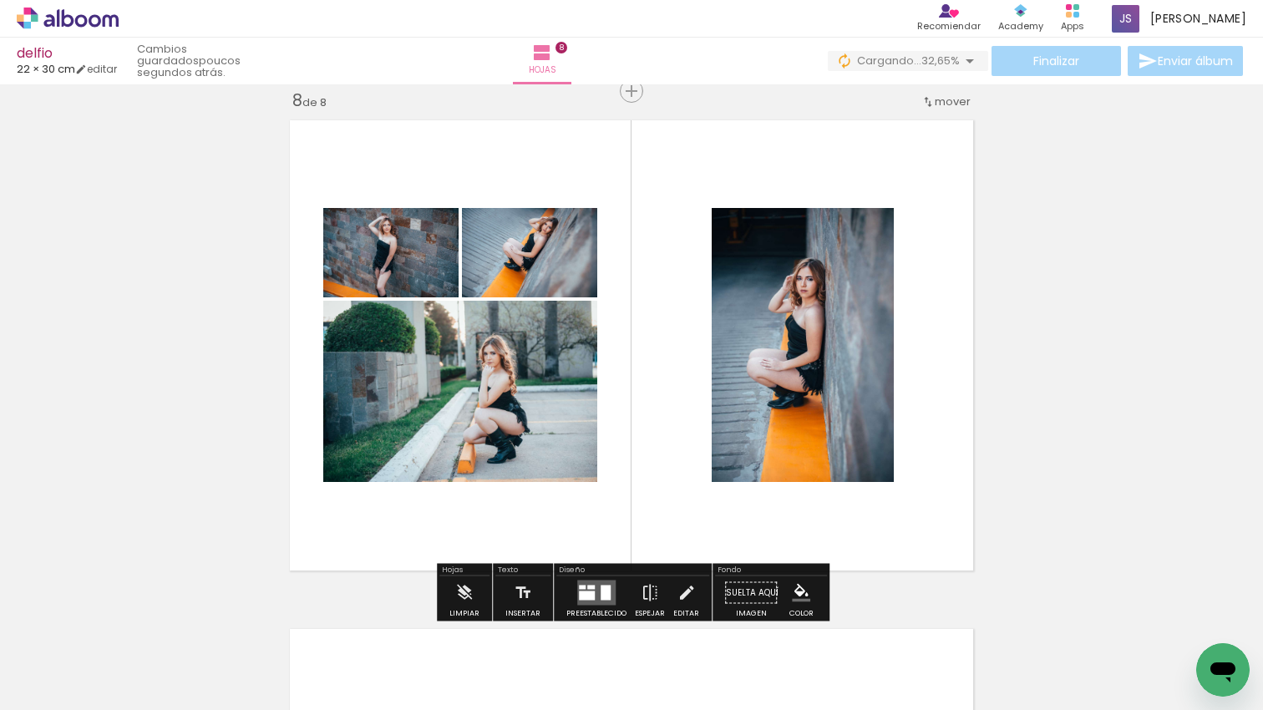
scroll to position [0, 3464]
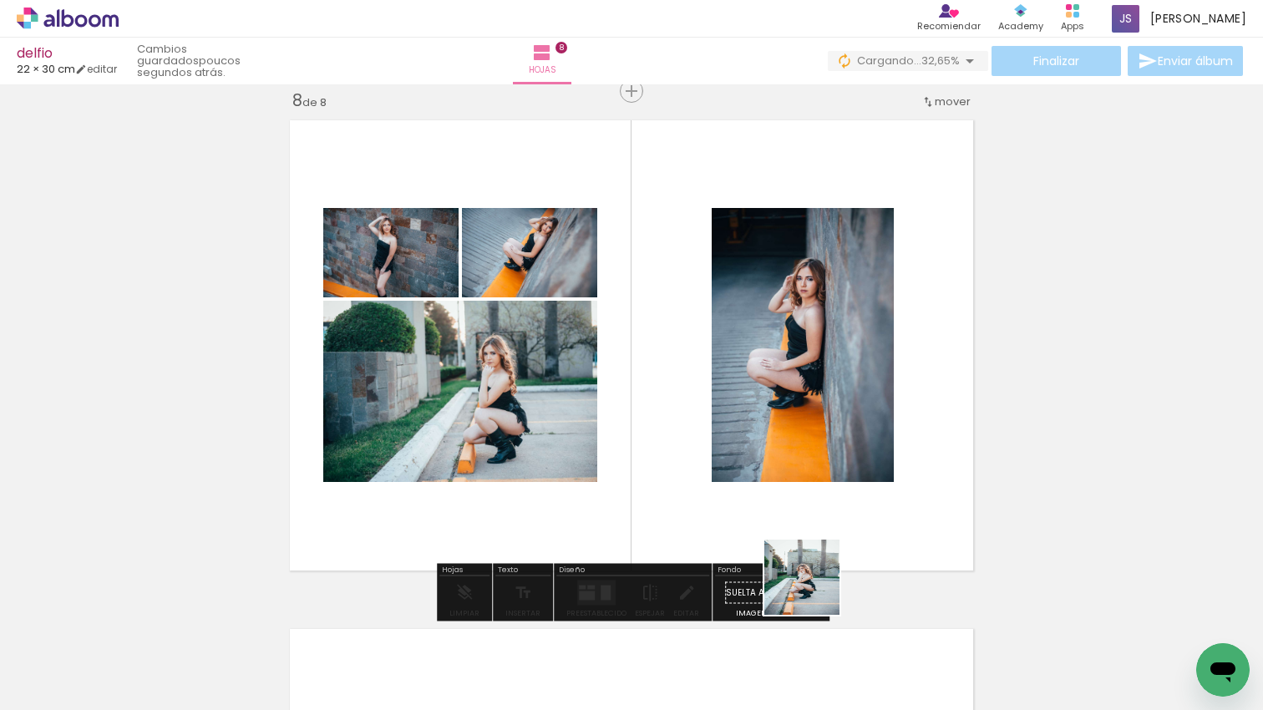
drag, startPoint x: 815, startPoint y: 590, endPoint x: 812, endPoint y: 486, distance: 103.6
click at [812, 486] on quentale-workspace at bounding box center [631, 355] width 1263 height 710
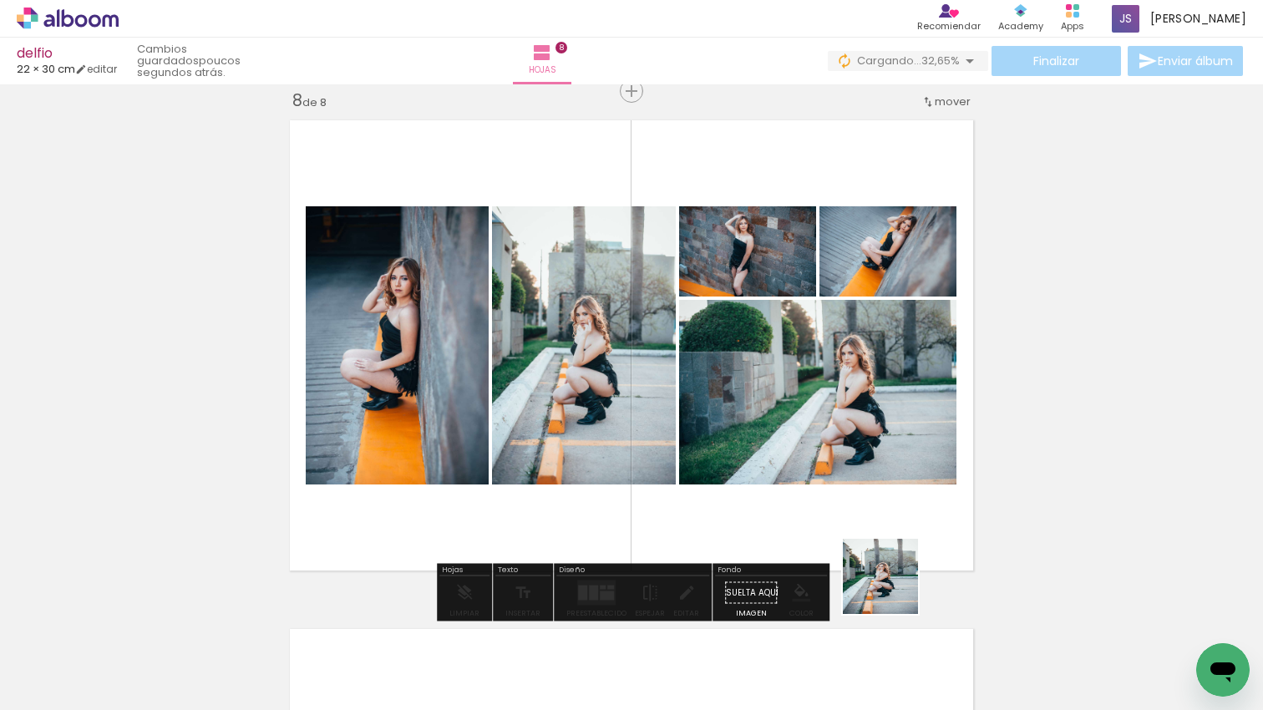
drag, startPoint x: 924, startPoint y: 629, endPoint x: 796, endPoint y: 482, distance: 194.9
click at [796, 482] on quentale-workspace at bounding box center [631, 355] width 1263 height 710
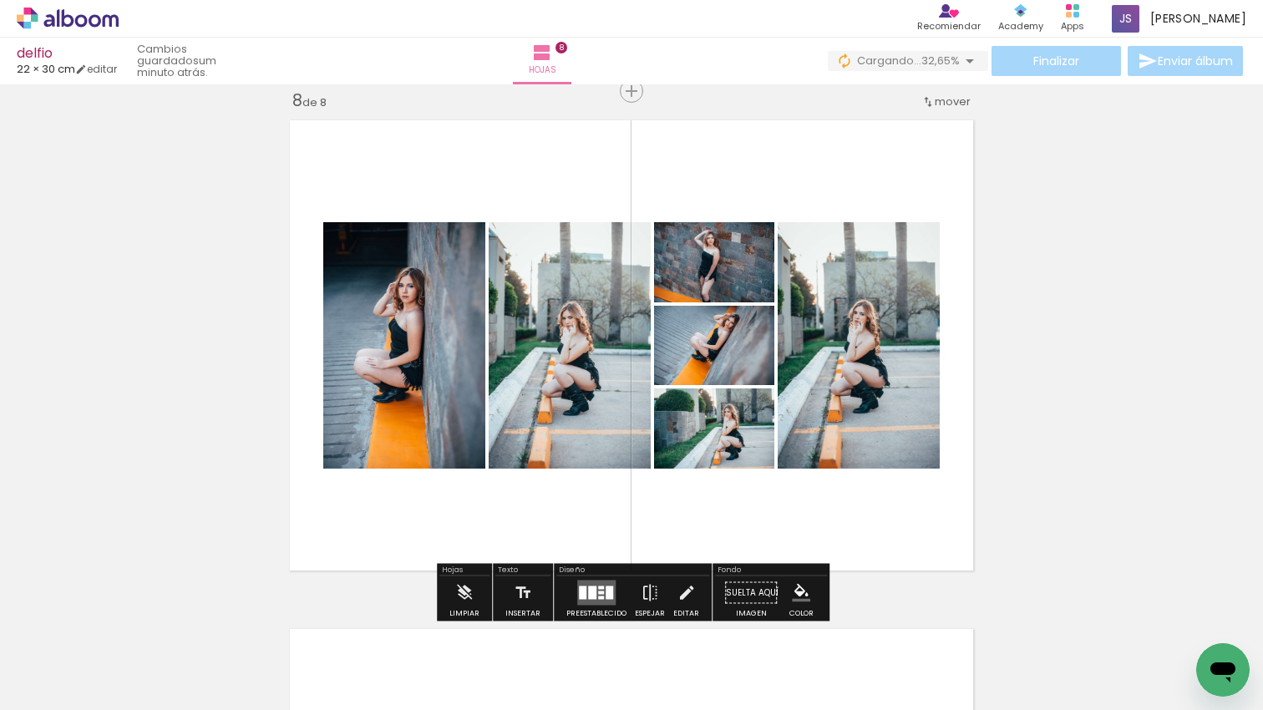
click at [591, 587] on div at bounding box center [592, 593] width 8 height 13
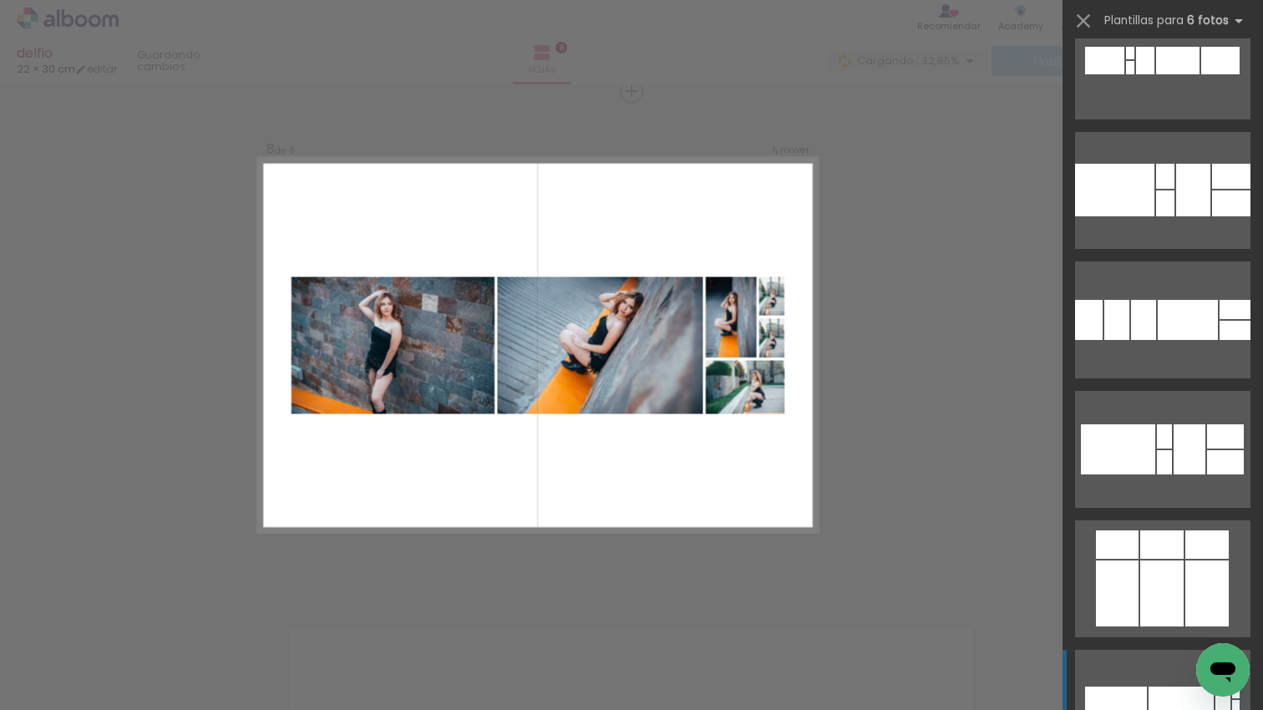
scroll to position [2251, 0]
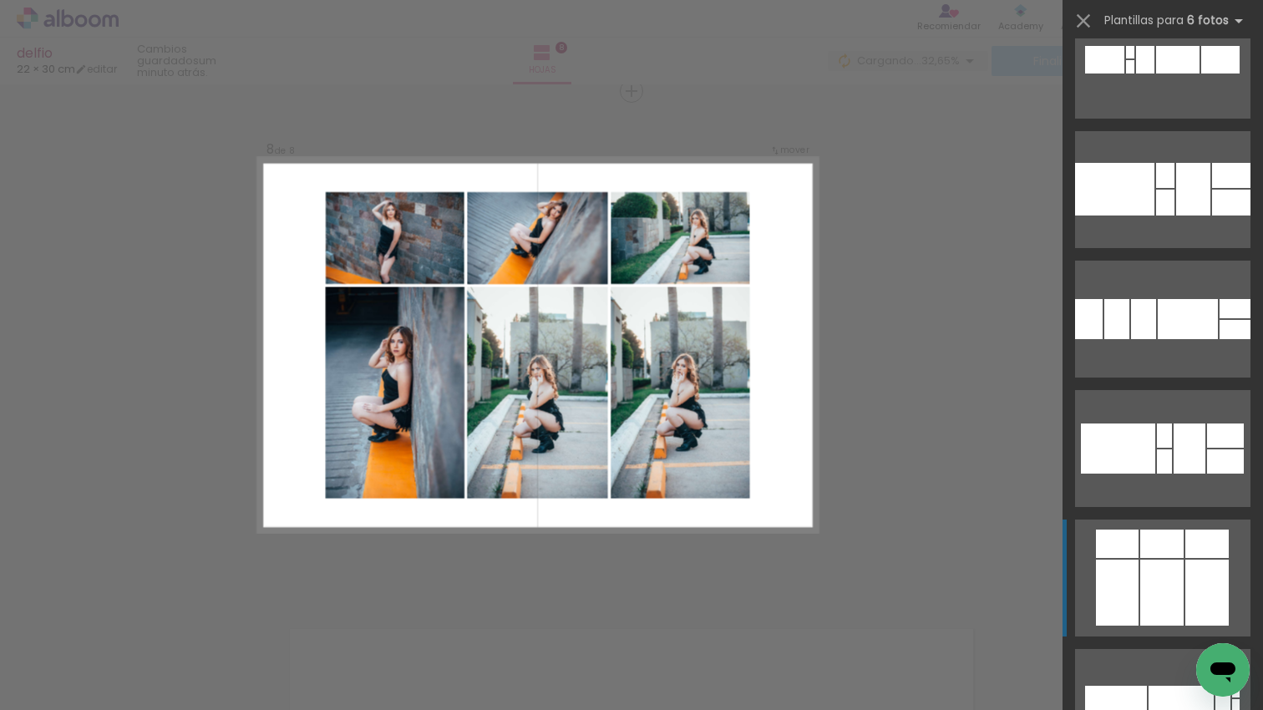
click at [1134, 576] on div at bounding box center [1117, 593] width 43 height 66
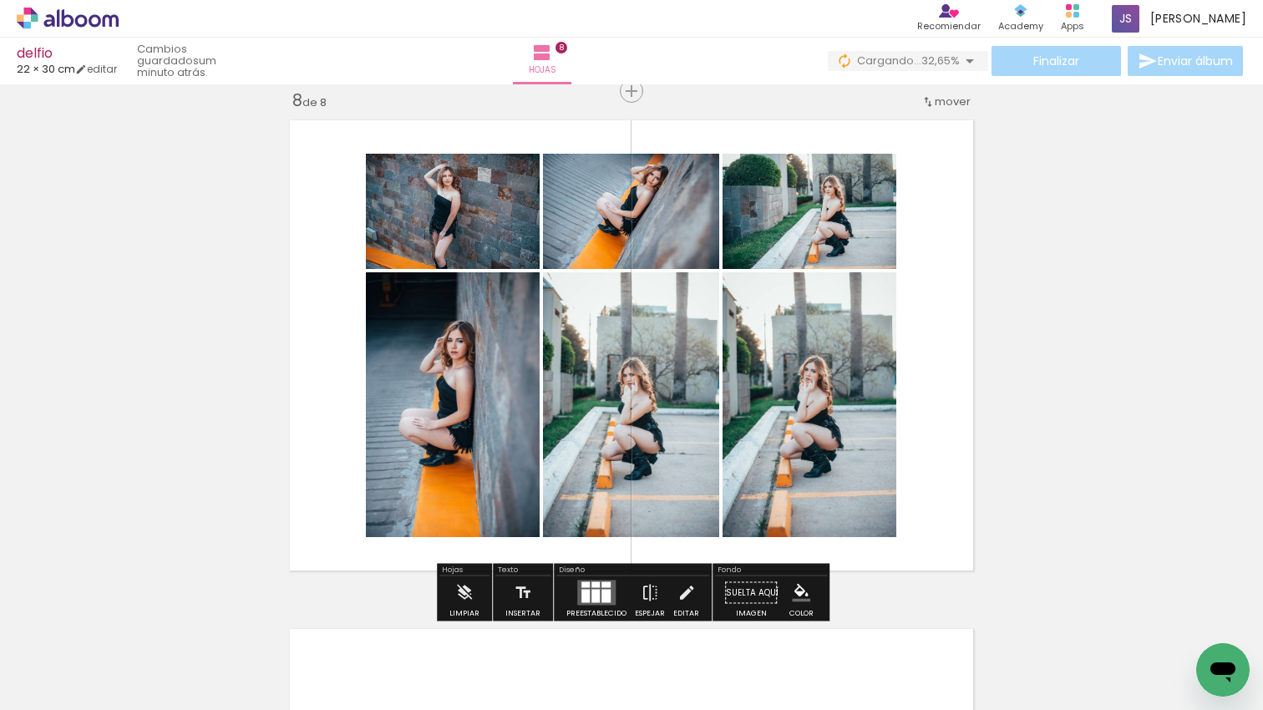
drag, startPoint x: 846, startPoint y: 508, endPoint x: 833, endPoint y: 506, distance: 13.6
click at [826, 501] on quentale-workspace at bounding box center [631, 355] width 1263 height 710
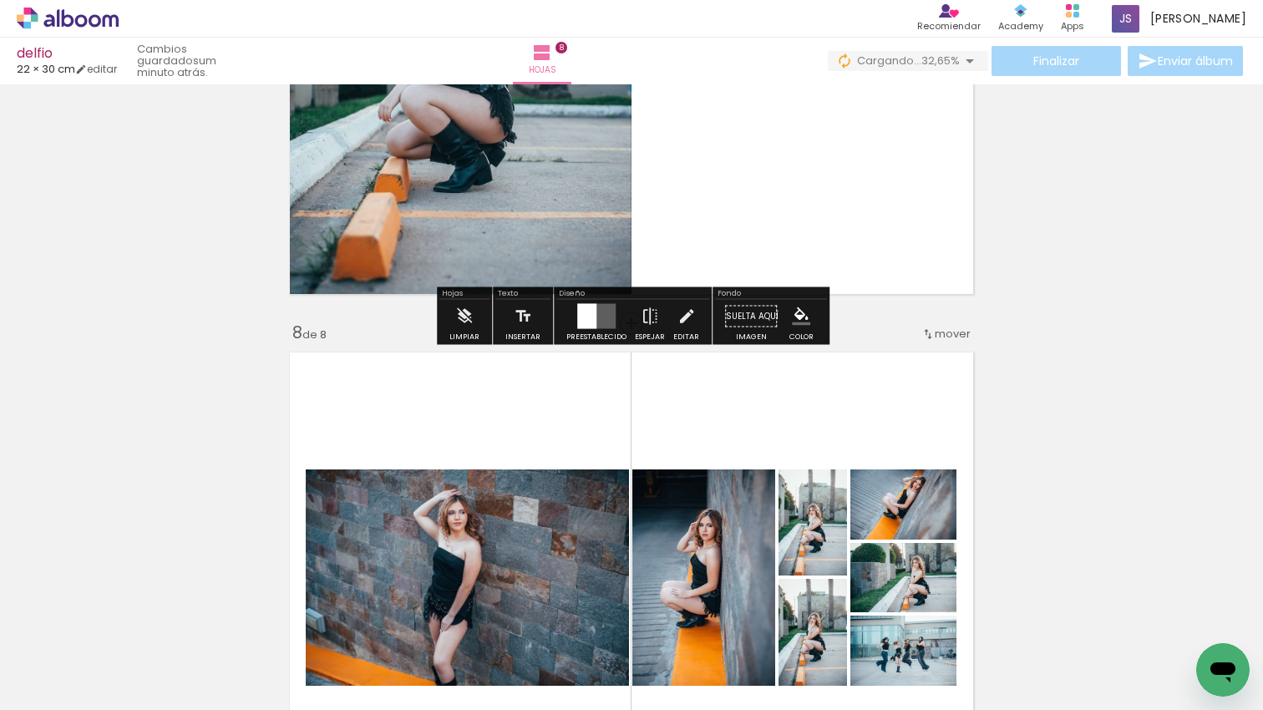
scroll to position [3447, 0]
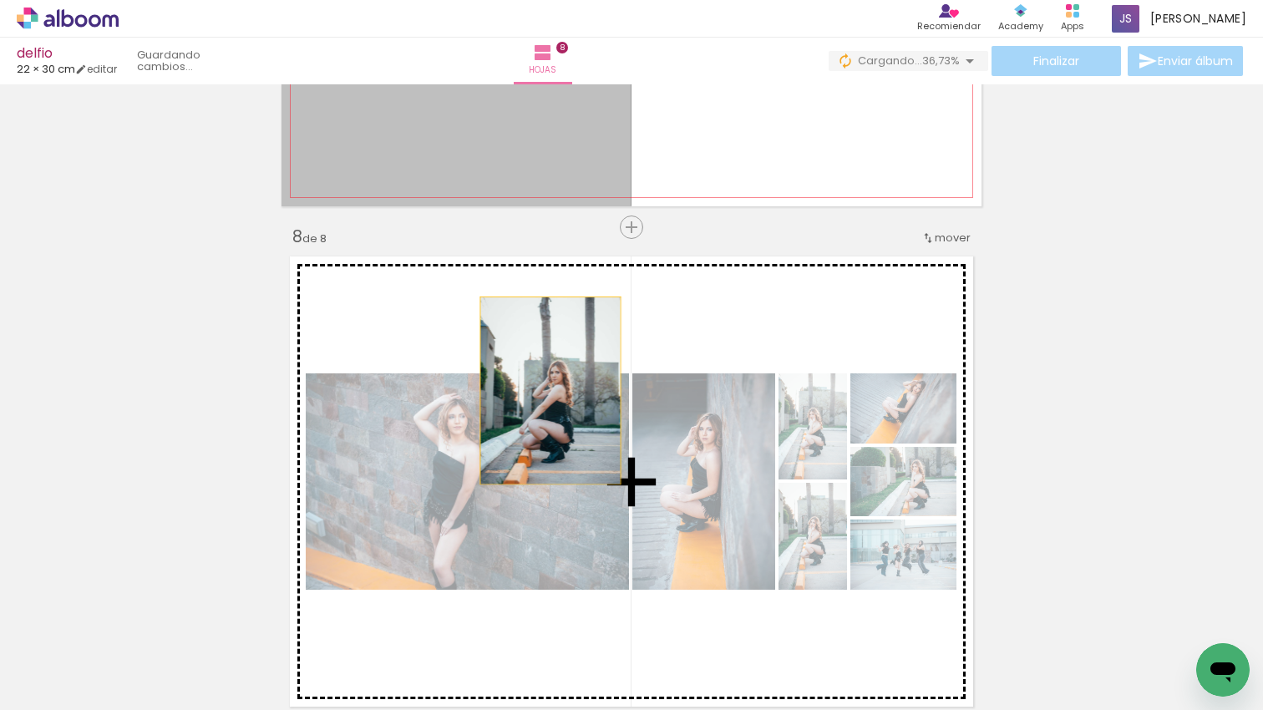
drag, startPoint x: 550, startPoint y: 122, endPoint x: 551, endPoint y: 390, distance: 268.2
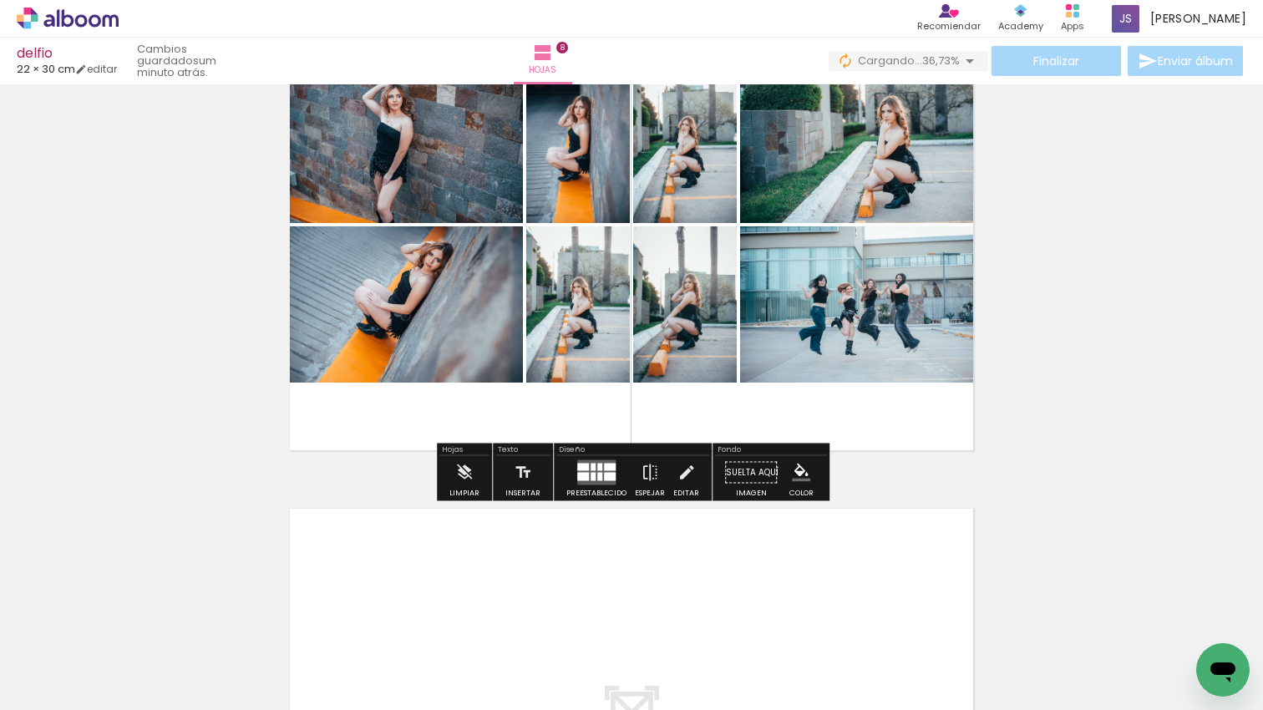
scroll to position [3726, 0]
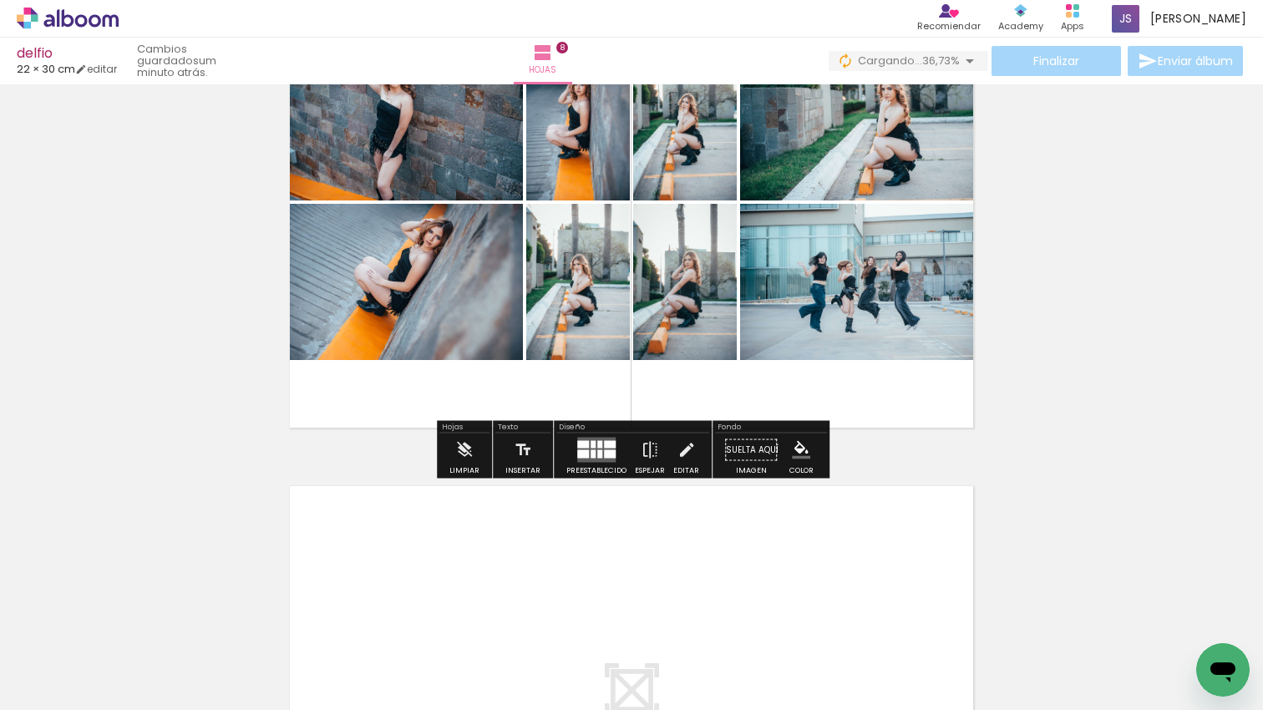
click at [604, 450] on div at bounding box center [610, 454] width 12 height 8
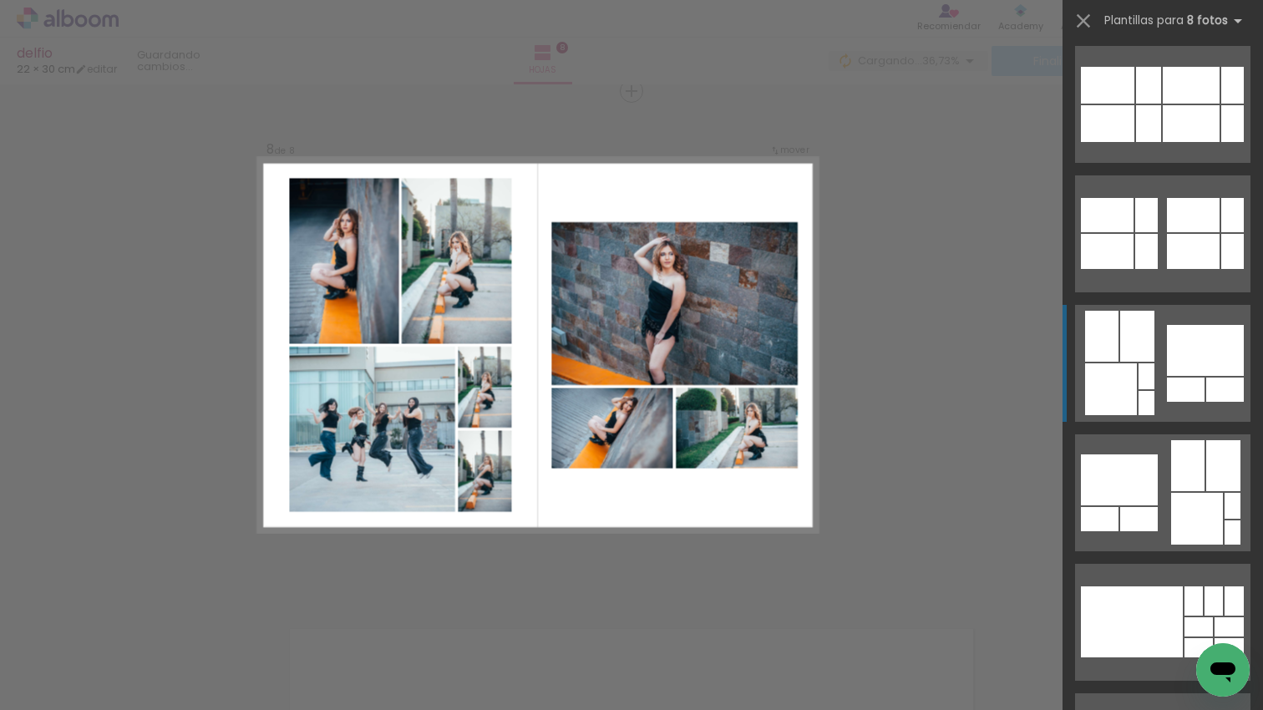
scroll to position [914, 0]
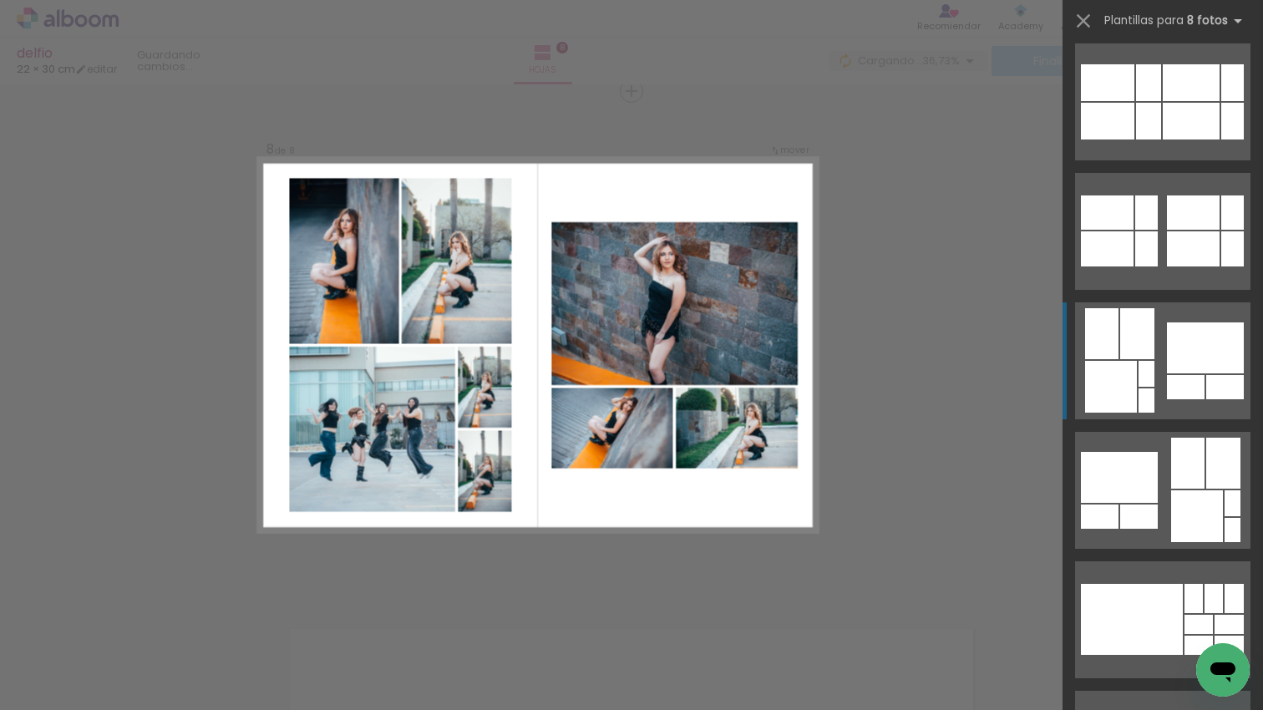
click at [1207, 338] on div at bounding box center [1205, 348] width 77 height 51
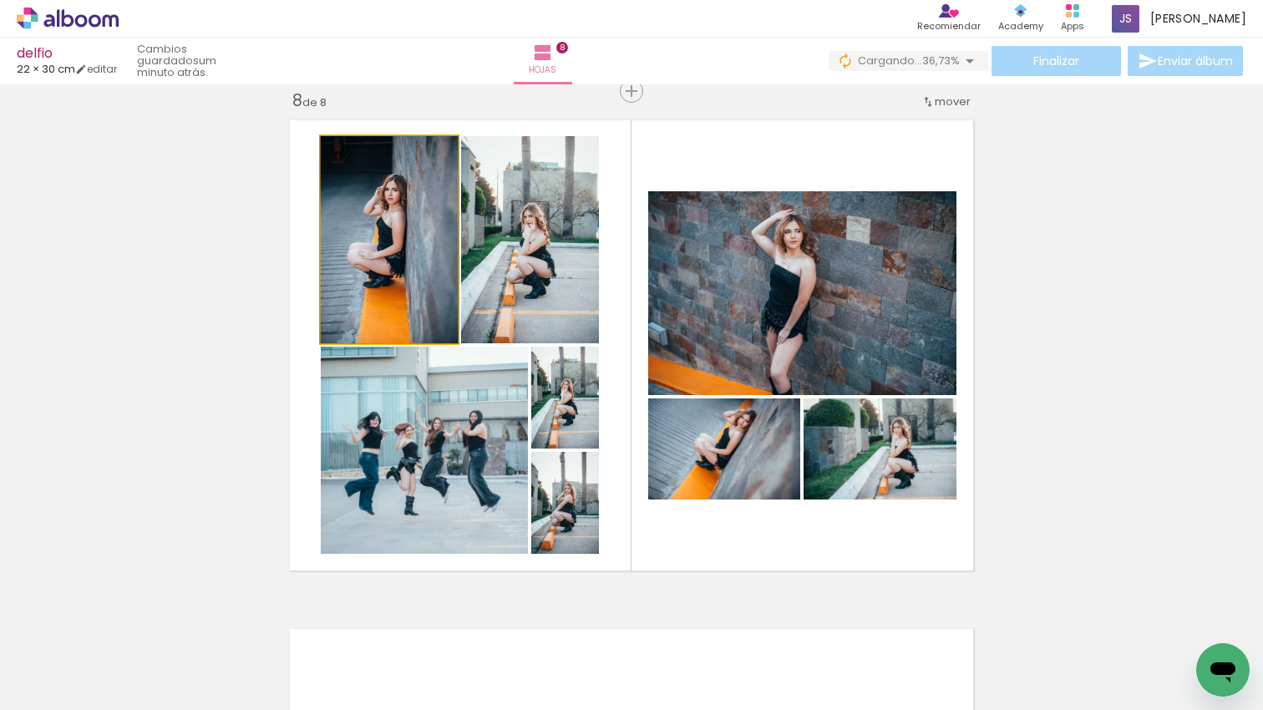
drag, startPoint x: 440, startPoint y: 253, endPoint x: 472, endPoint y: 262, distance: 33.1
click at [440, 266] on div at bounding box center [389, 239] width 139 height 207
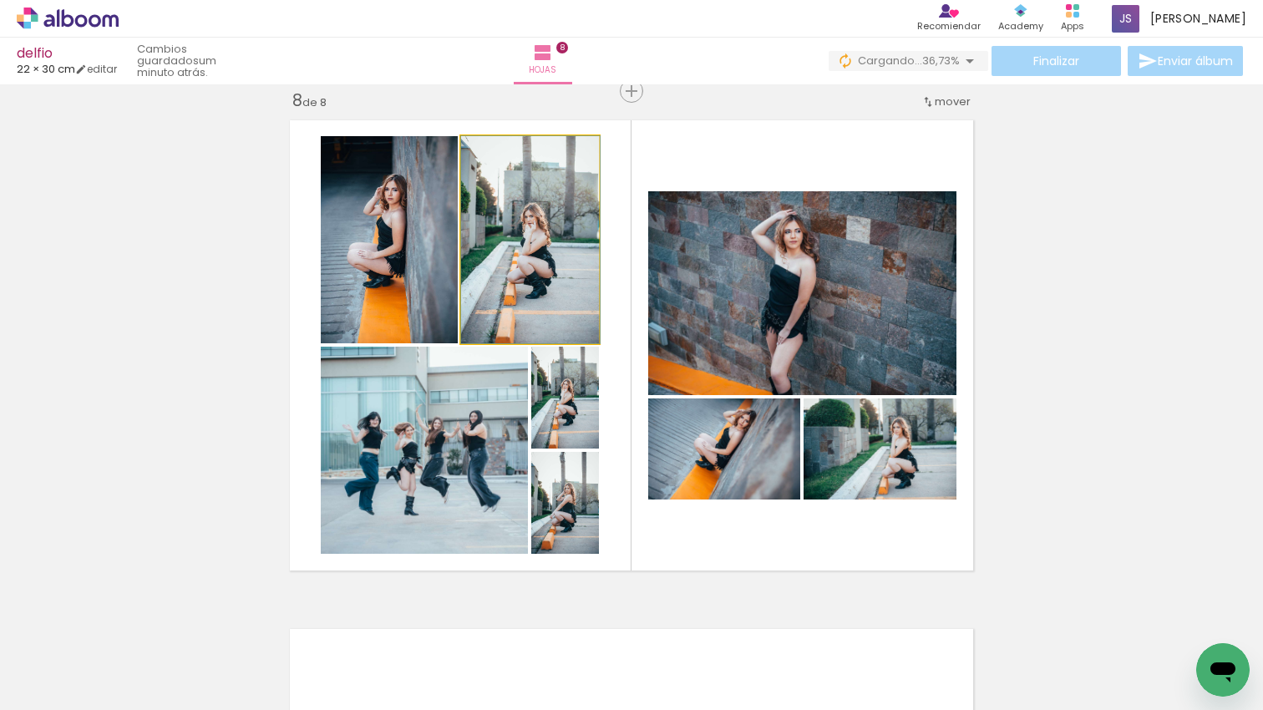
scroll to position [3573, 0]
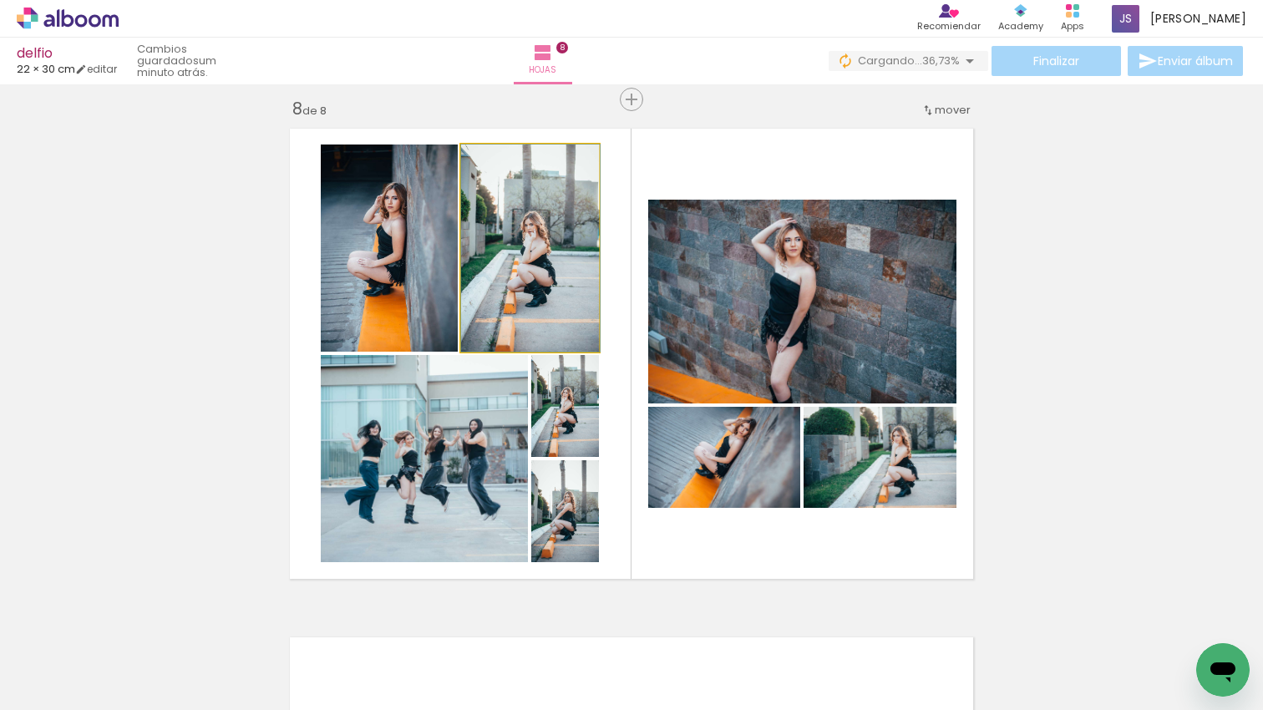
drag, startPoint x: 494, startPoint y: 264, endPoint x: 495, endPoint y: 229, distance: 35.1
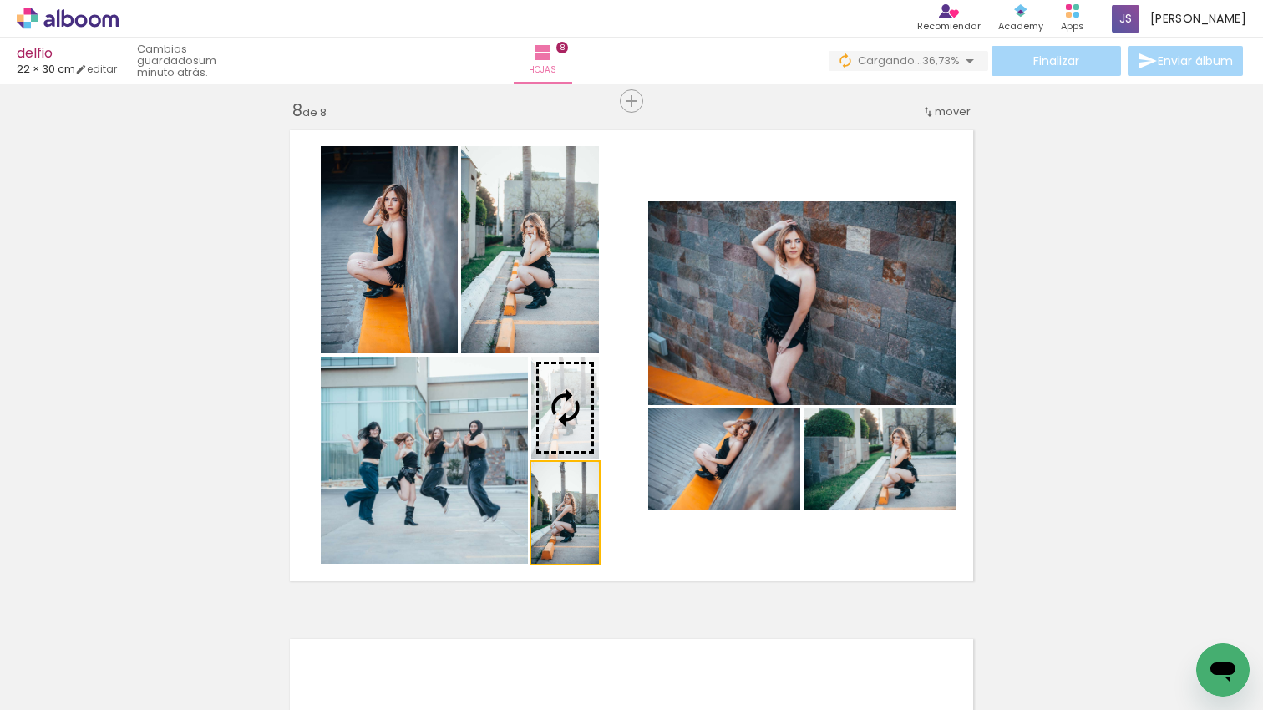
drag, startPoint x: 582, startPoint y: 506, endPoint x: 506, endPoint y: 239, distance: 277.0
click at [0, 0] on slot at bounding box center [0, 0] width 0 height 0
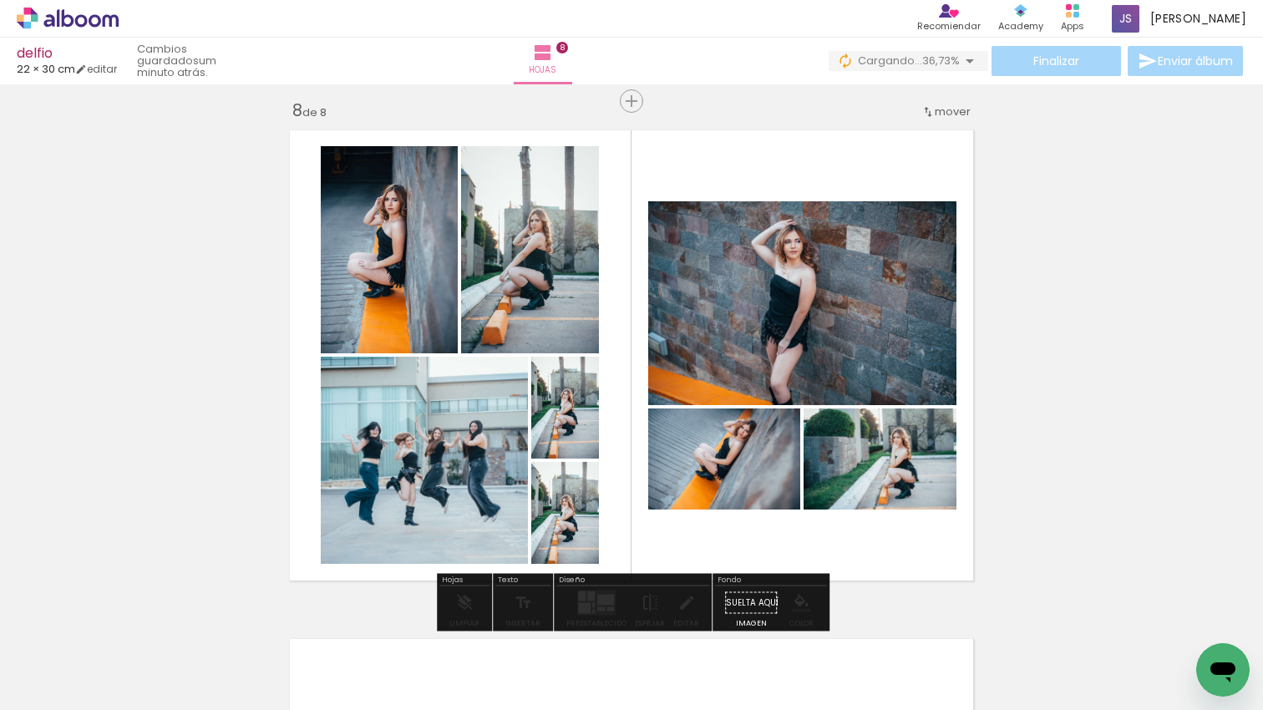
drag, startPoint x: 526, startPoint y: 229, endPoint x: 529, endPoint y: 218, distance: 11.4
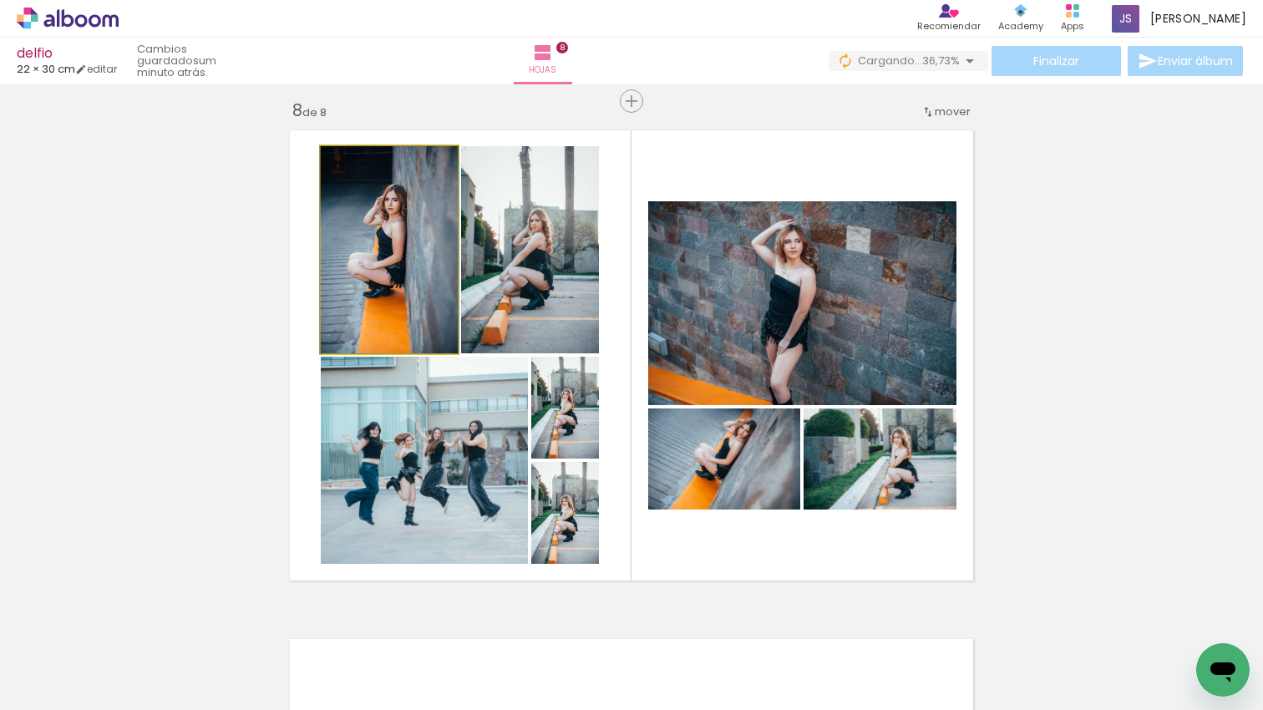
click at [363, 161] on div at bounding box center [360, 163] width 15 height 15
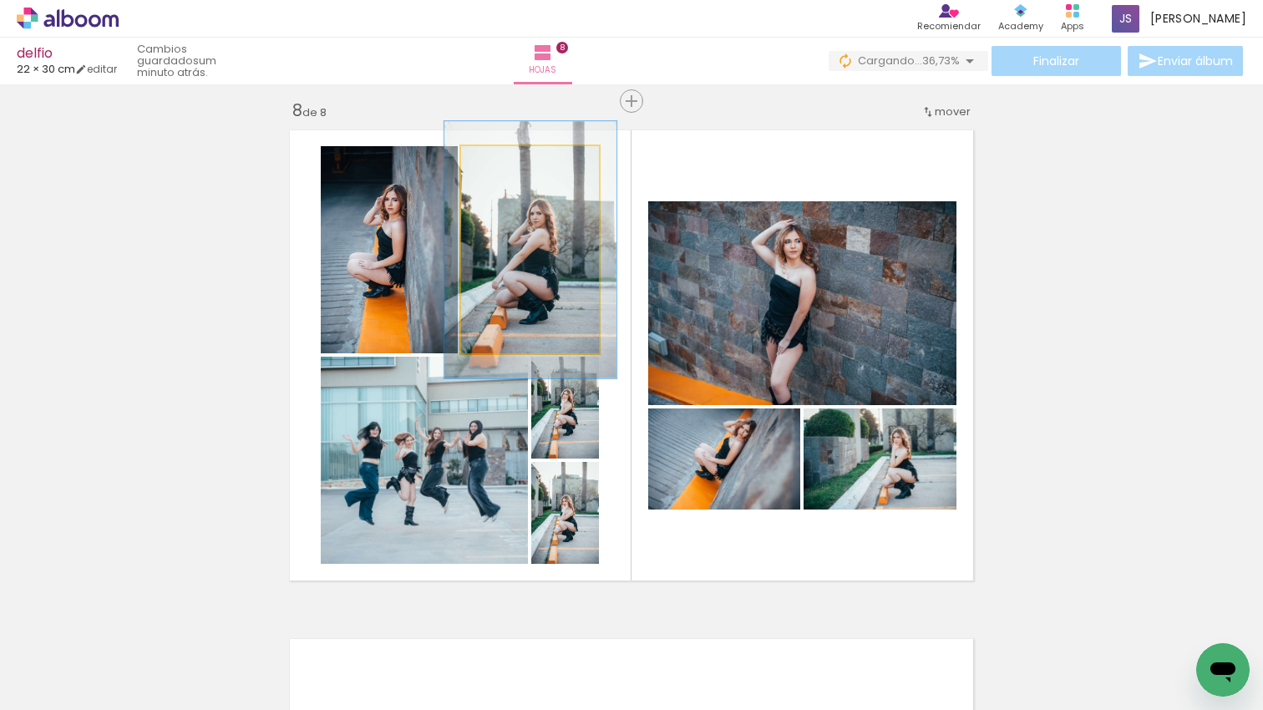
drag, startPoint x: 507, startPoint y: 162, endPoint x: 561, endPoint y: 205, distance: 68.4
type paper-slider "124"
click at [516, 162] on div at bounding box center [514, 163] width 15 height 15
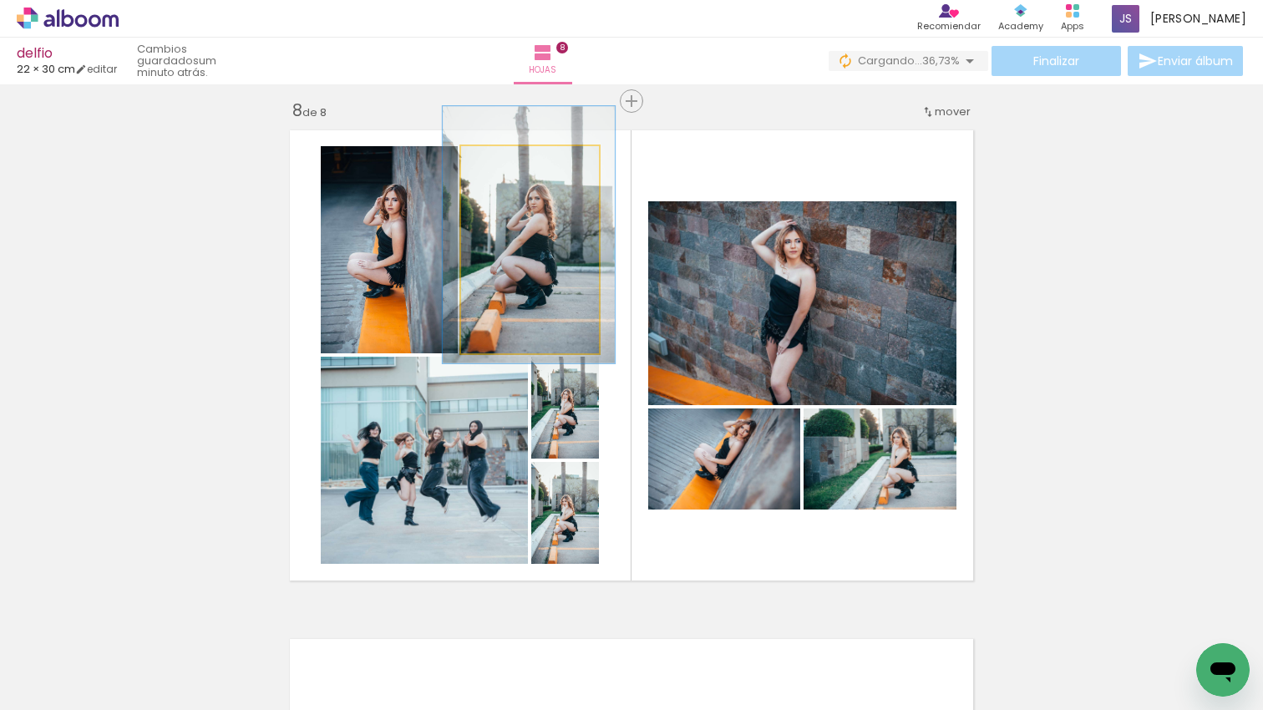
drag, startPoint x: 573, startPoint y: 241, endPoint x: 572, endPoint y: 226, distance: 15.1
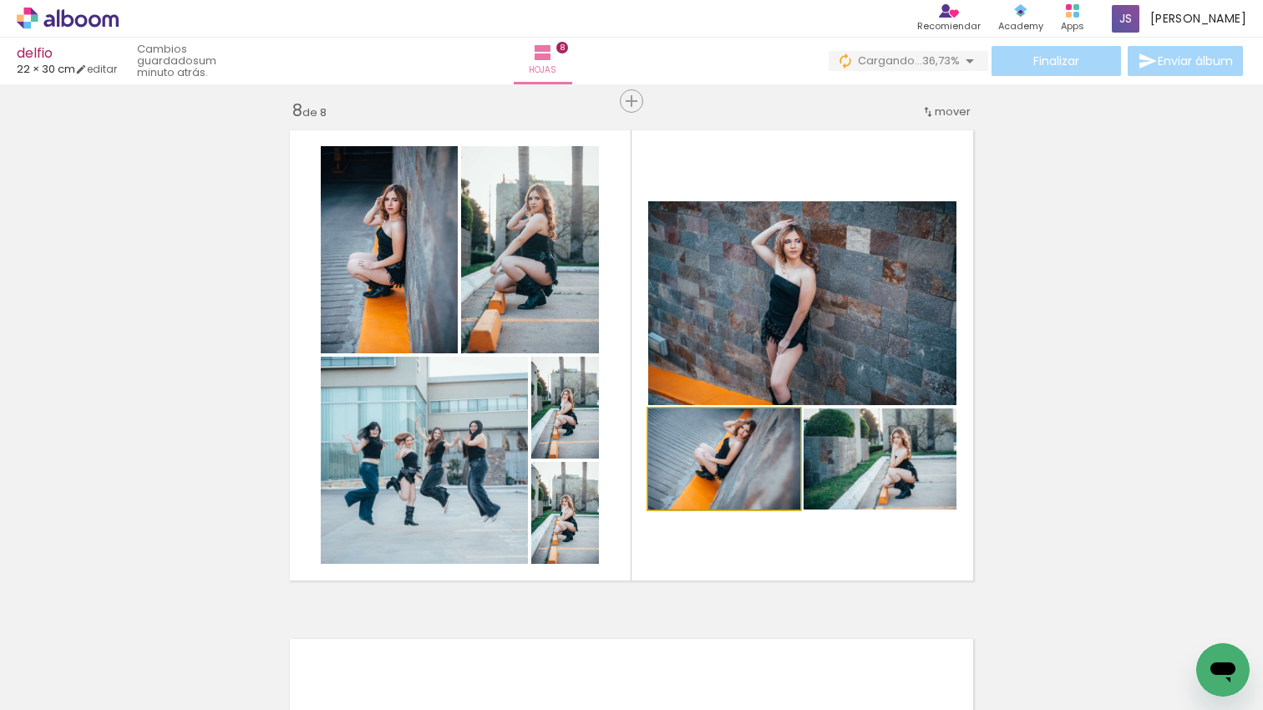
click at [741, 462] on quentale-photo at bounding box center [724, 459] width 152 height 101
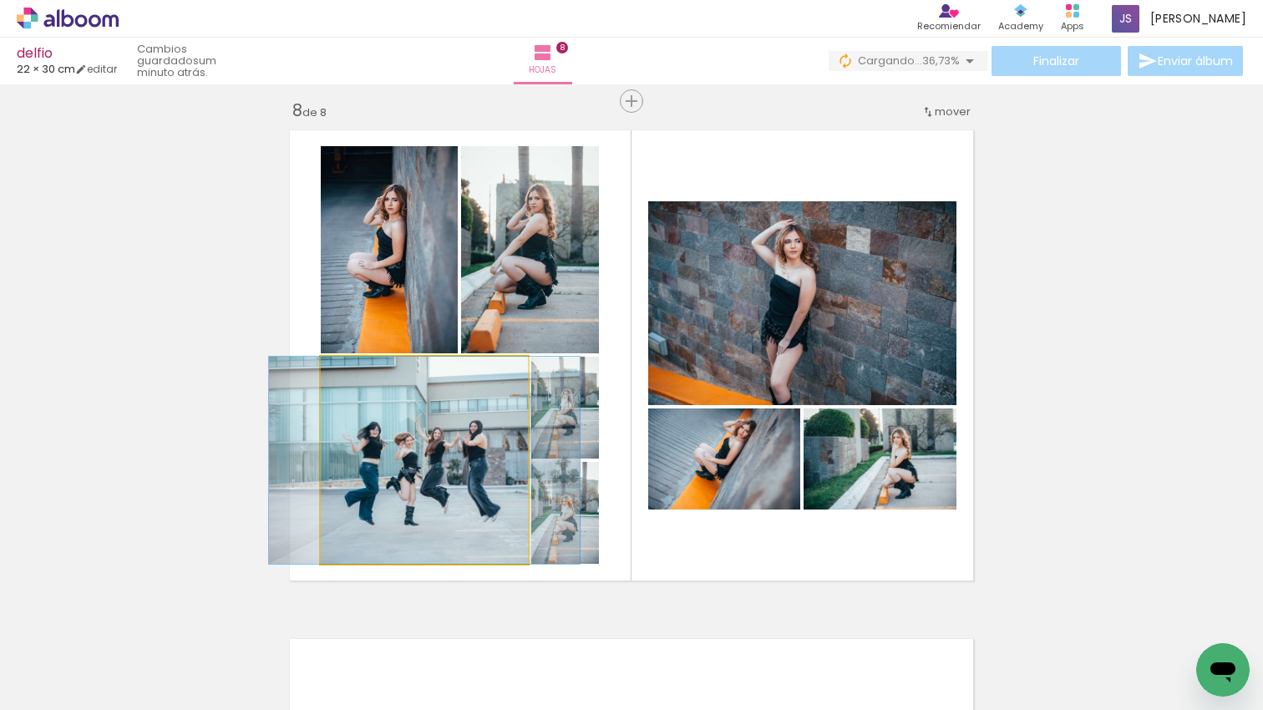
drag, startPoint x: 420, startPoint y: 450, endPoint x: 517, endPoint y: 451, distance: 96.9
click at [421, 450] on div at bounding box center [424, 460] width 311 height 207
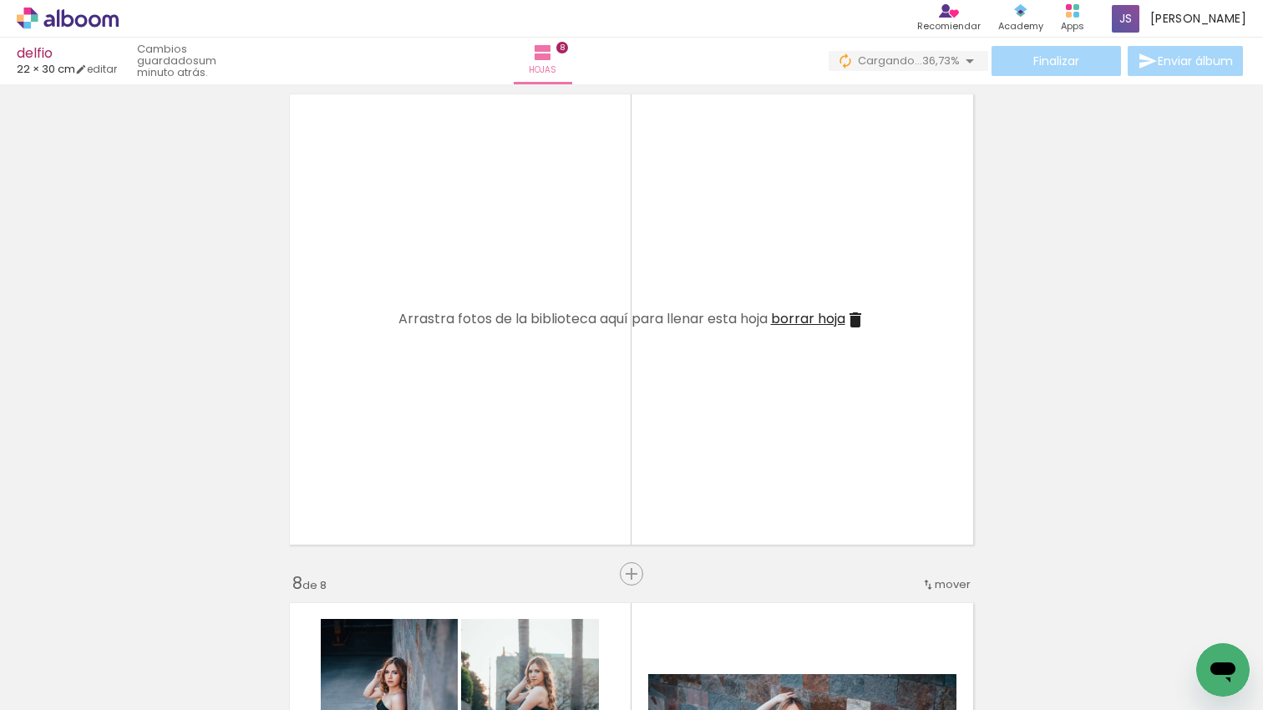
scroll to position [3077, 0]
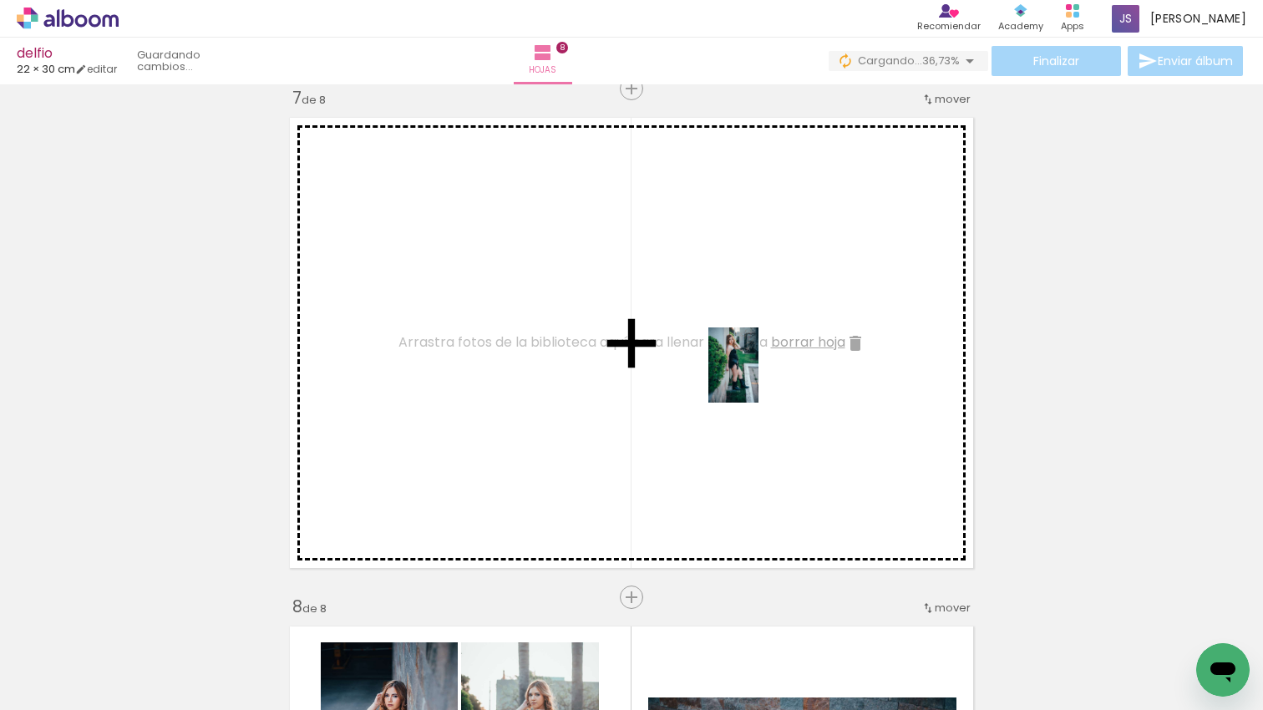
drag, startPoint x: 1009, startPoint y: 682, endPoint x: 759, endPoint y: 378, distance: 394.1
click at [759, 378] on quentale-workspace at bounding box center [631, 355] width 1263 height 710
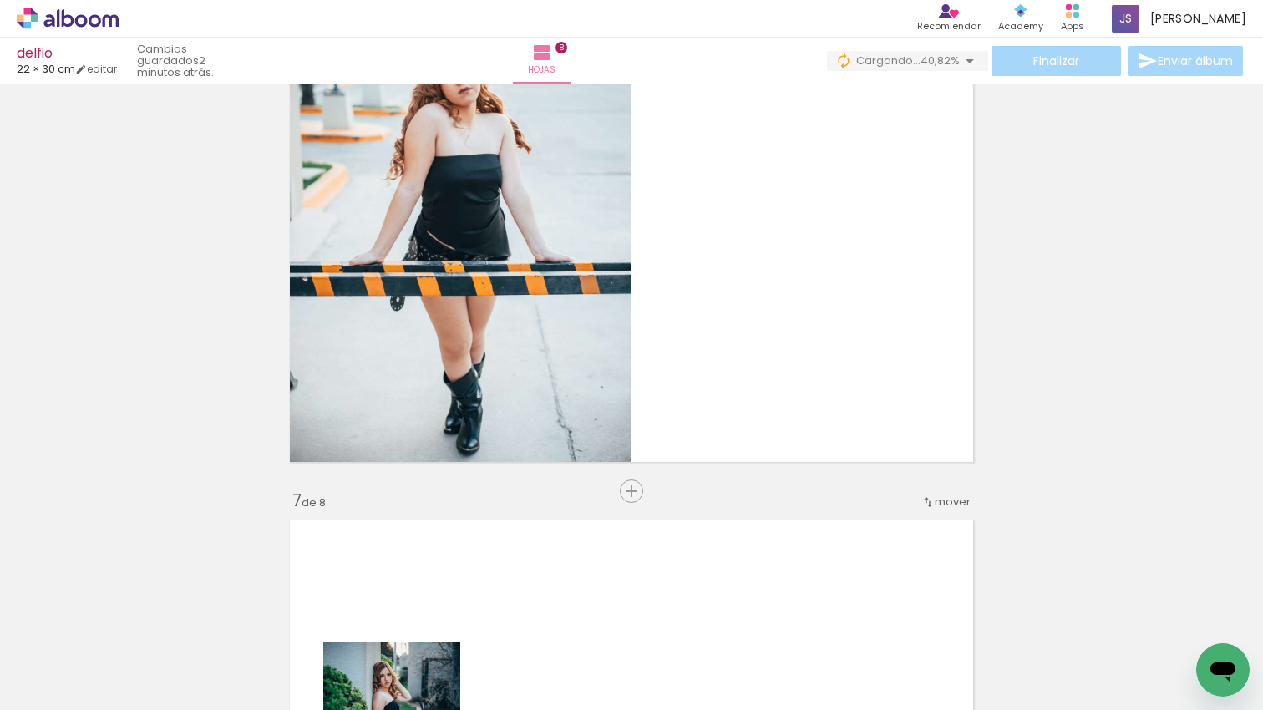
scroll to position [2904, 0]
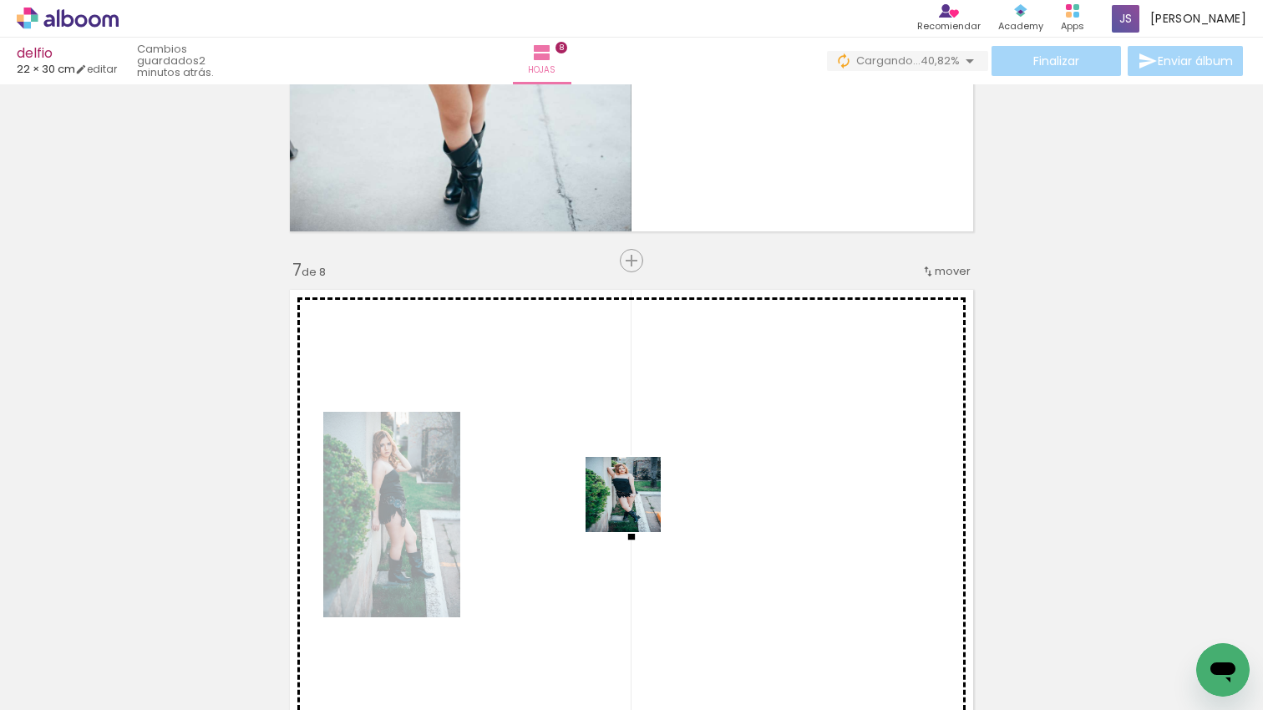
click at [531, 482] on quentale-workspace at bounding box center [631, 355] width 1263 height 710
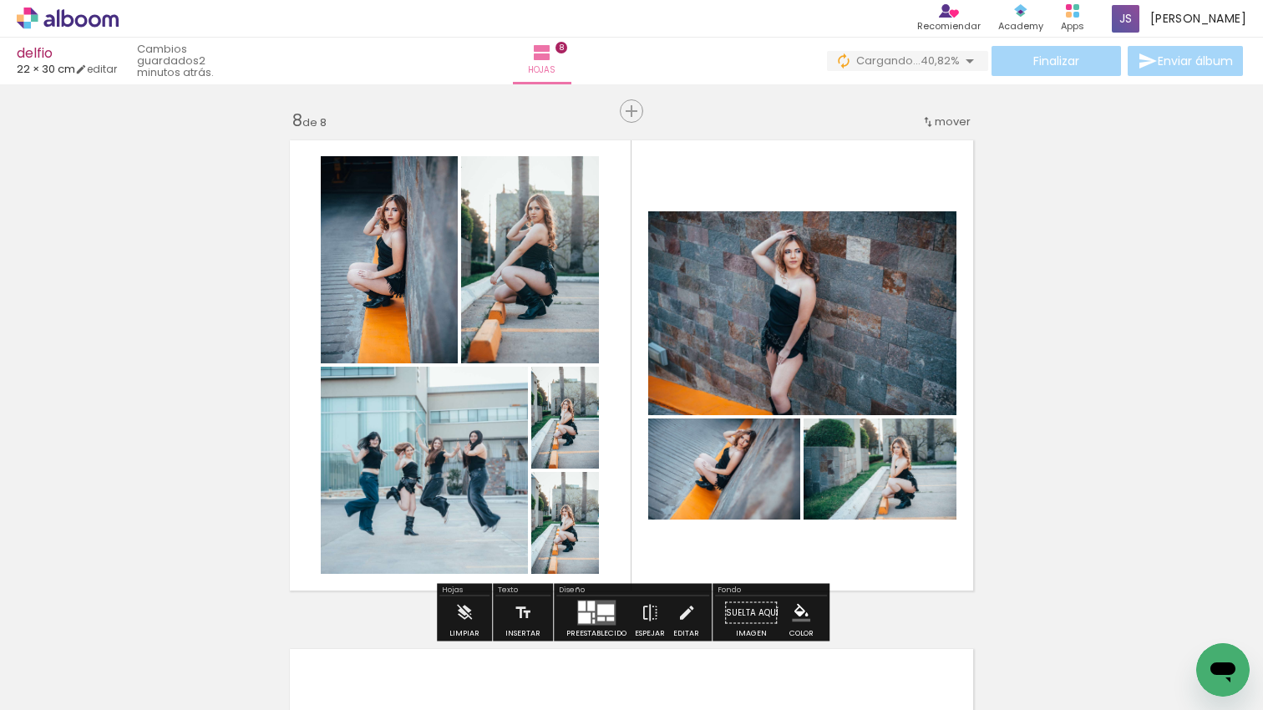
scroll to position [3565, 0]
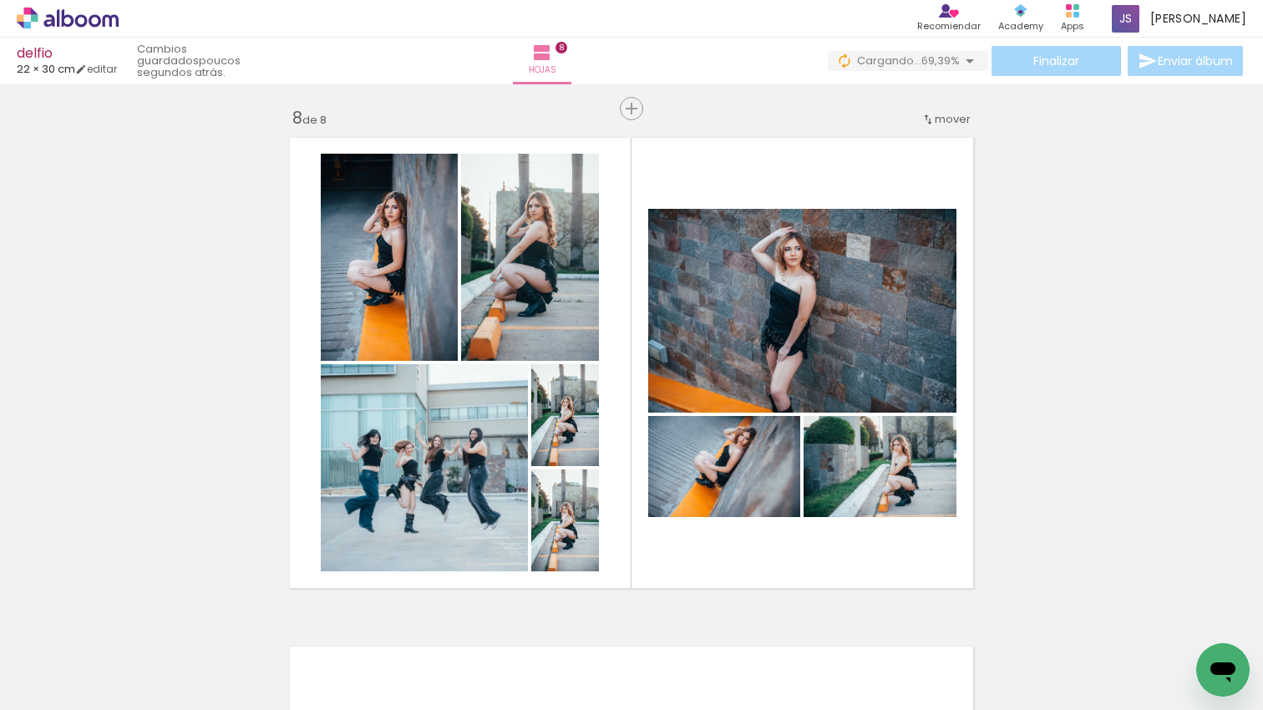
scroll to position [0, 3464]
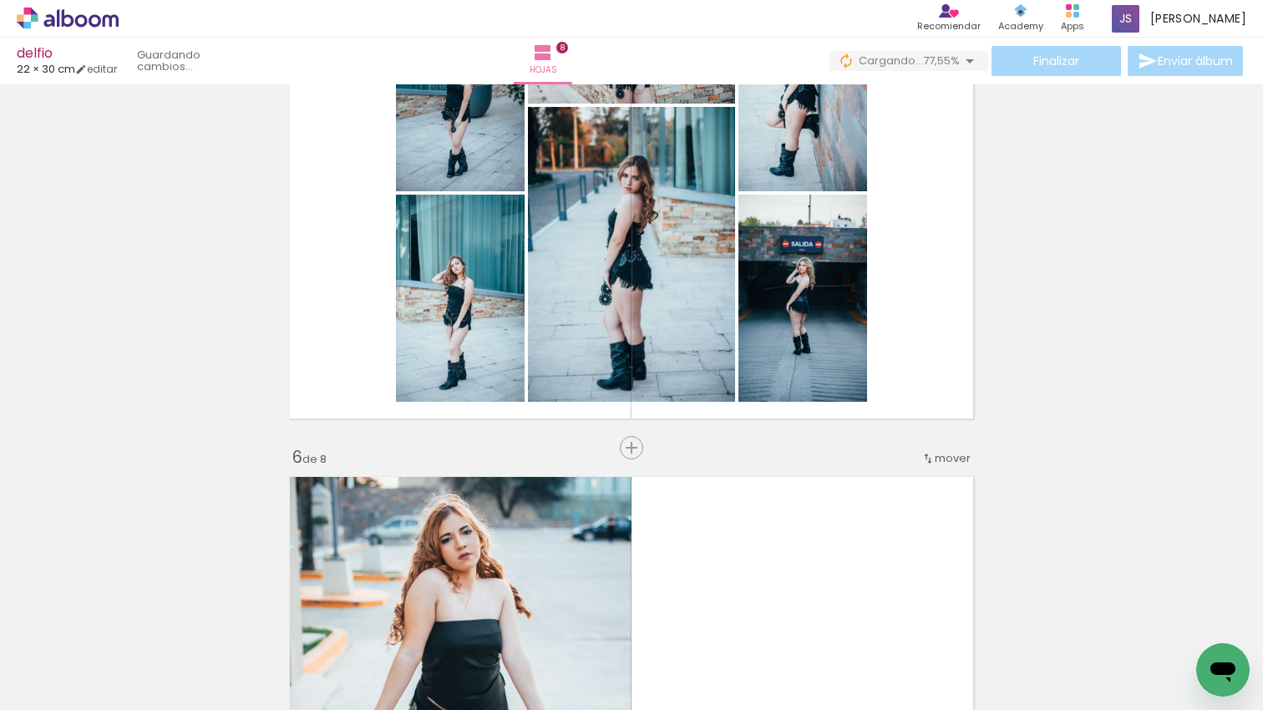
scroll to position [2210, 0]
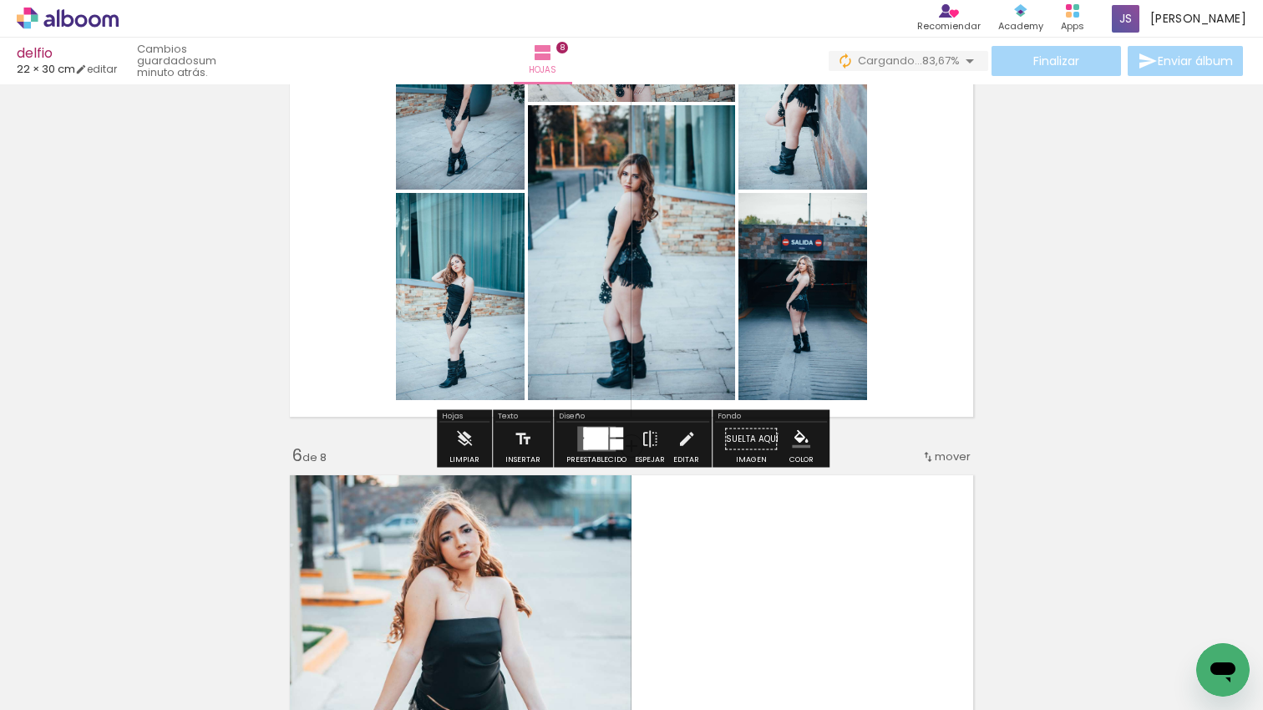
click at [602, 444] on div at bounding box center [596, 440] width 24 height 22
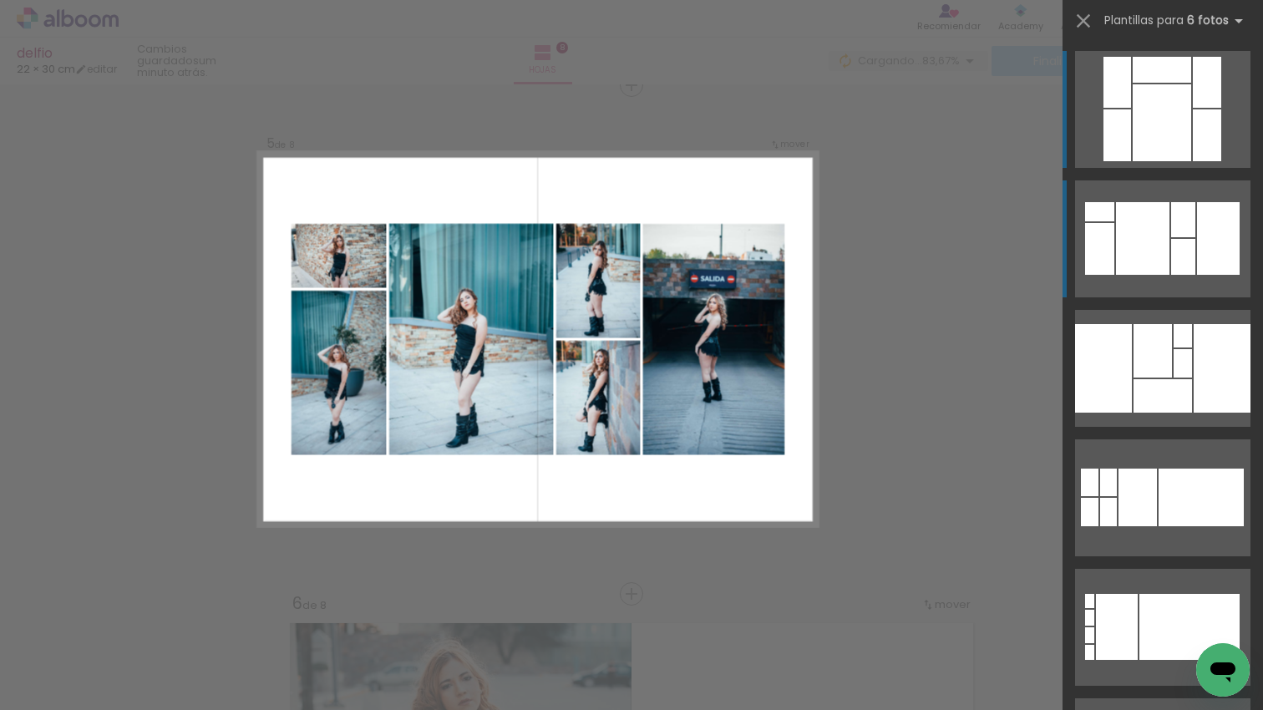
scroll to position [2056, 0]
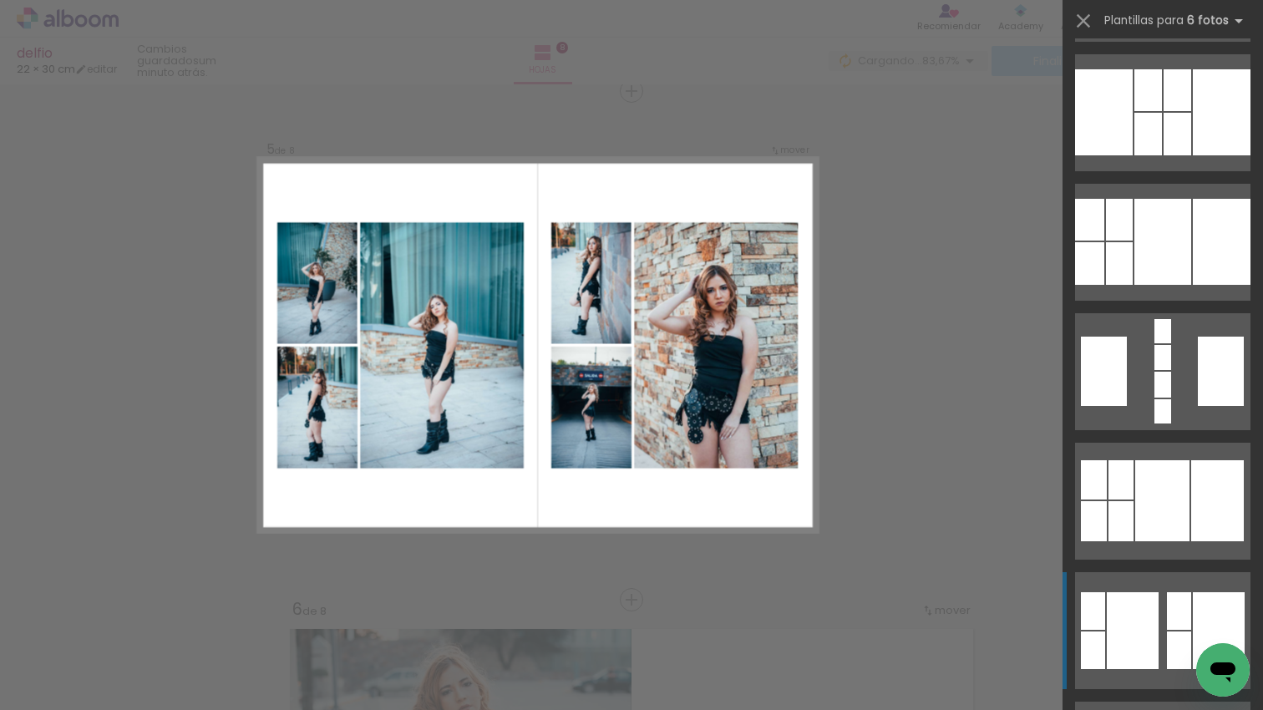
click at [1151, 607] on div at bounding box center [1133, 630] width 52 height 77
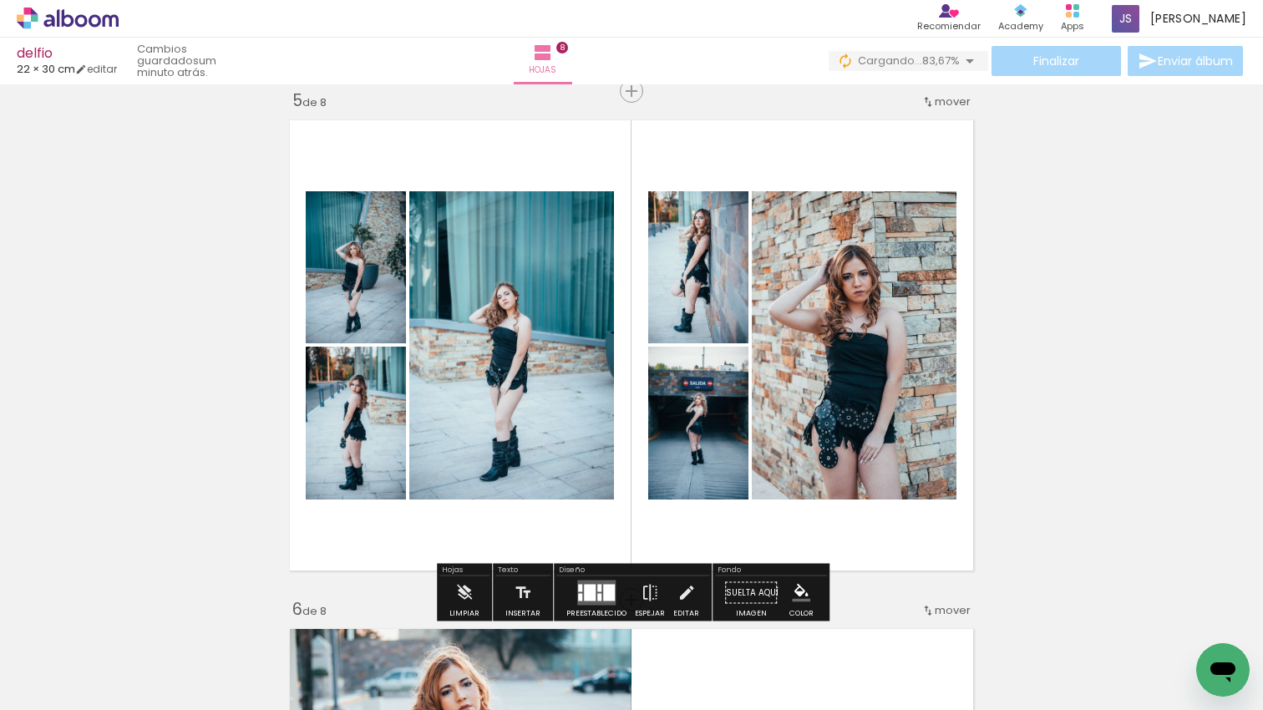
click at [597, 589] on div at bounding box center [599, 589] width 4 height 8
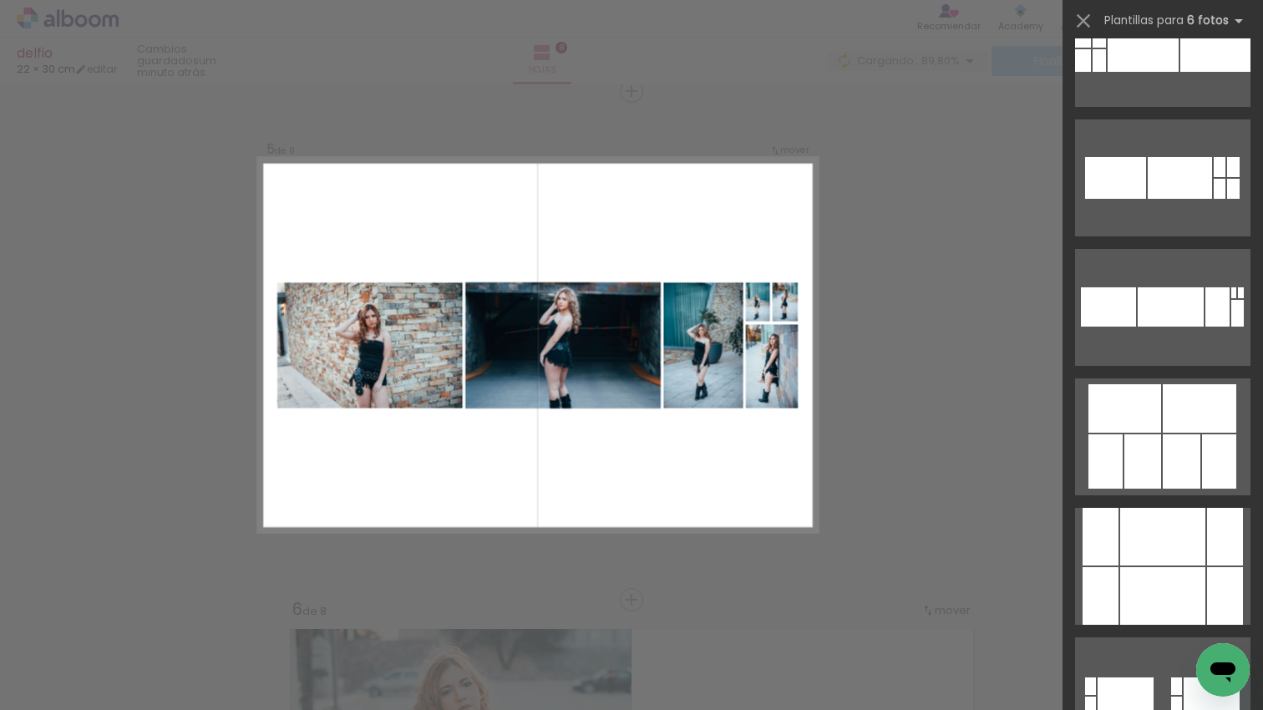
scroll to position [18453, 0]
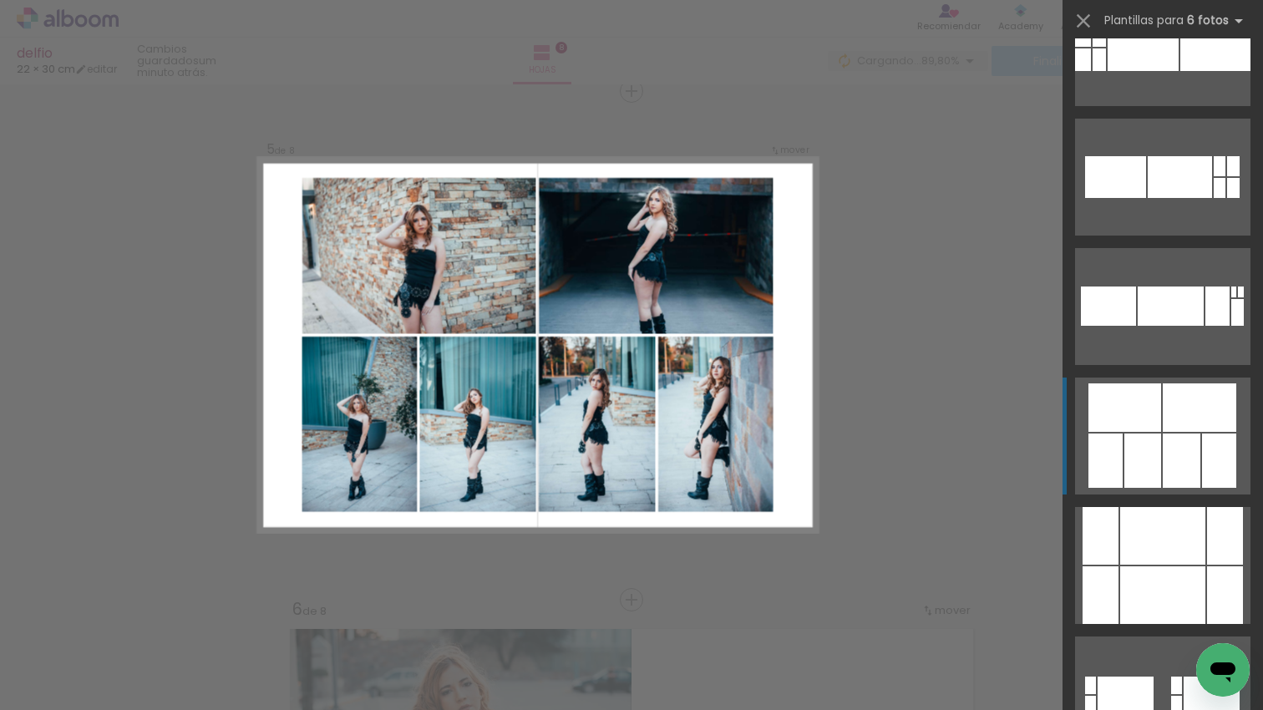
click at [1186, 455] on div at bounding box center [1182, 461] width 38 height 54
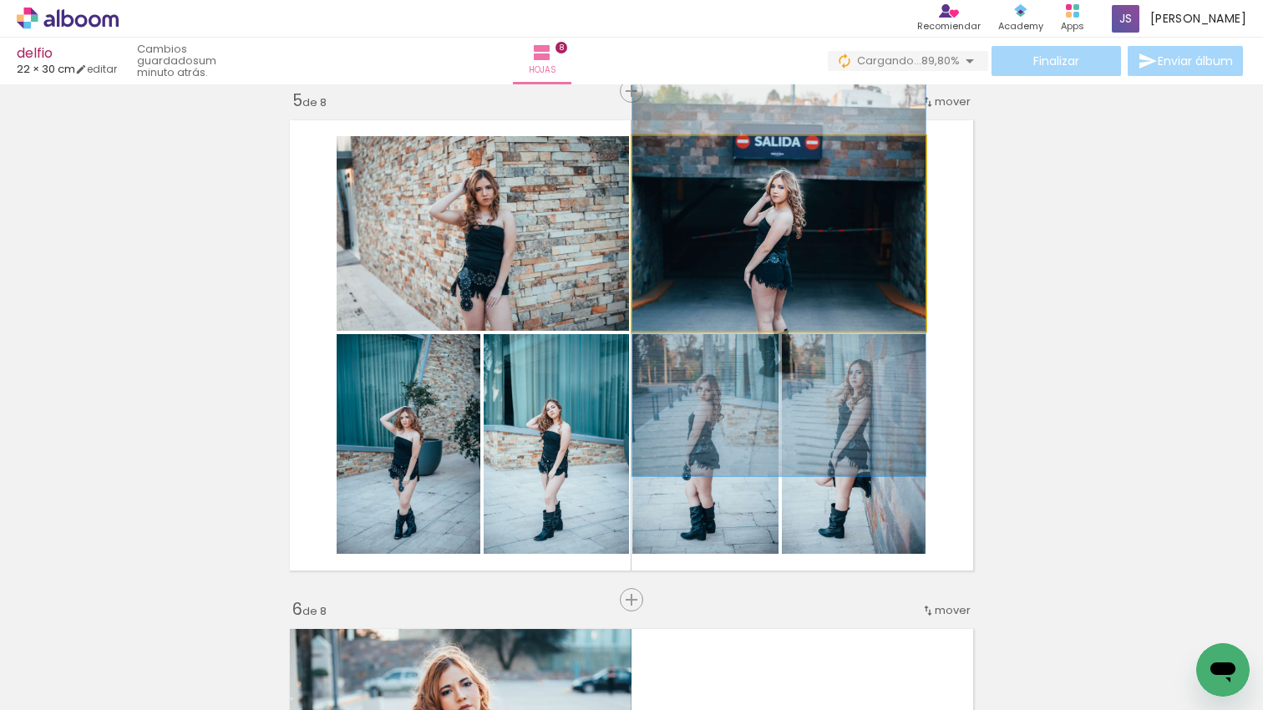
scroll to position [2049, 0]
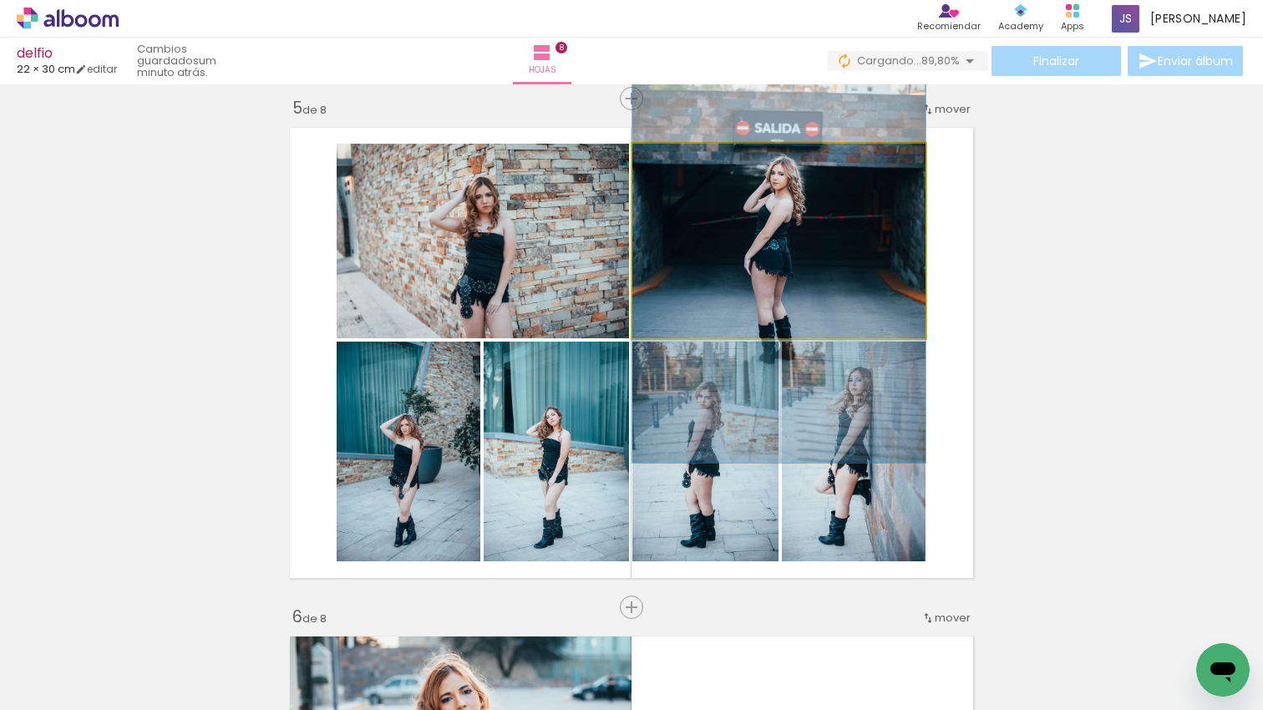
drag, startPoint x: 811, startPoint y: 208, endPoint x: 878, endPoint y: 480, distance: 280.7
click at [816, 211] on div at bounding box center [779, 243] width 293 height 440
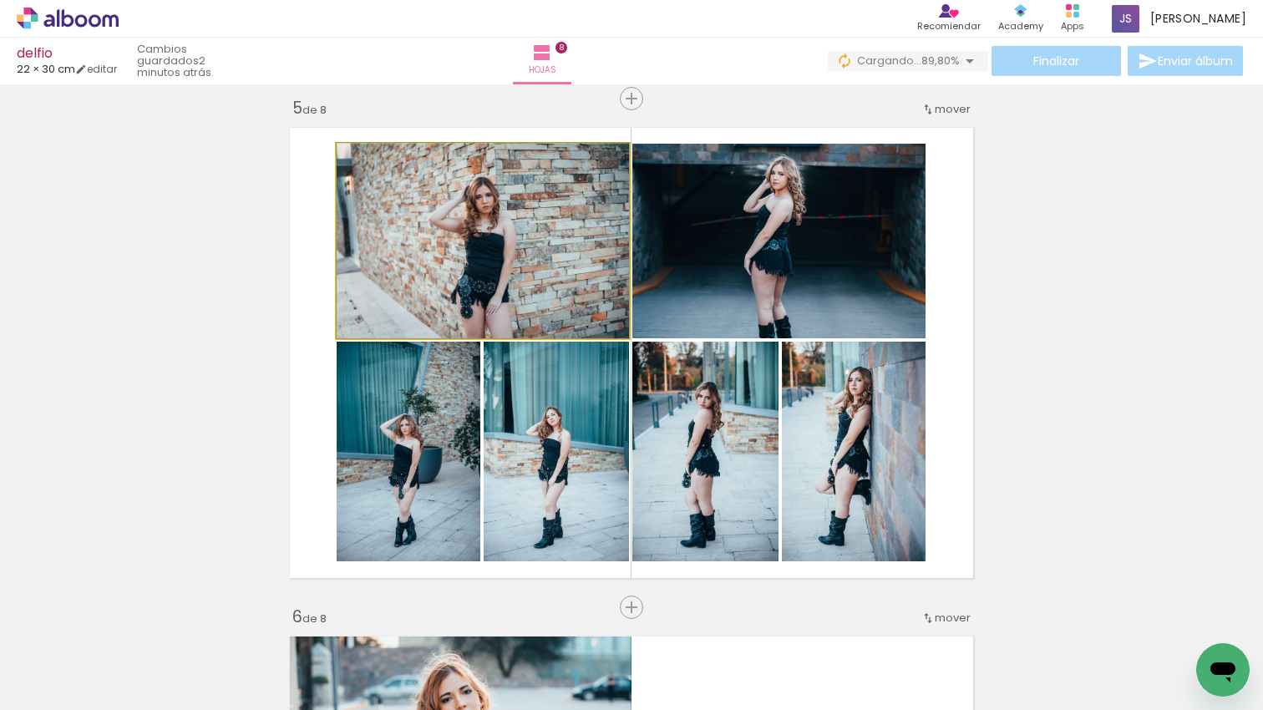
drag, startPoint x: 518, startPoint y: 272, endPoint x: 532, endPoint y: 259, distance: 18.9
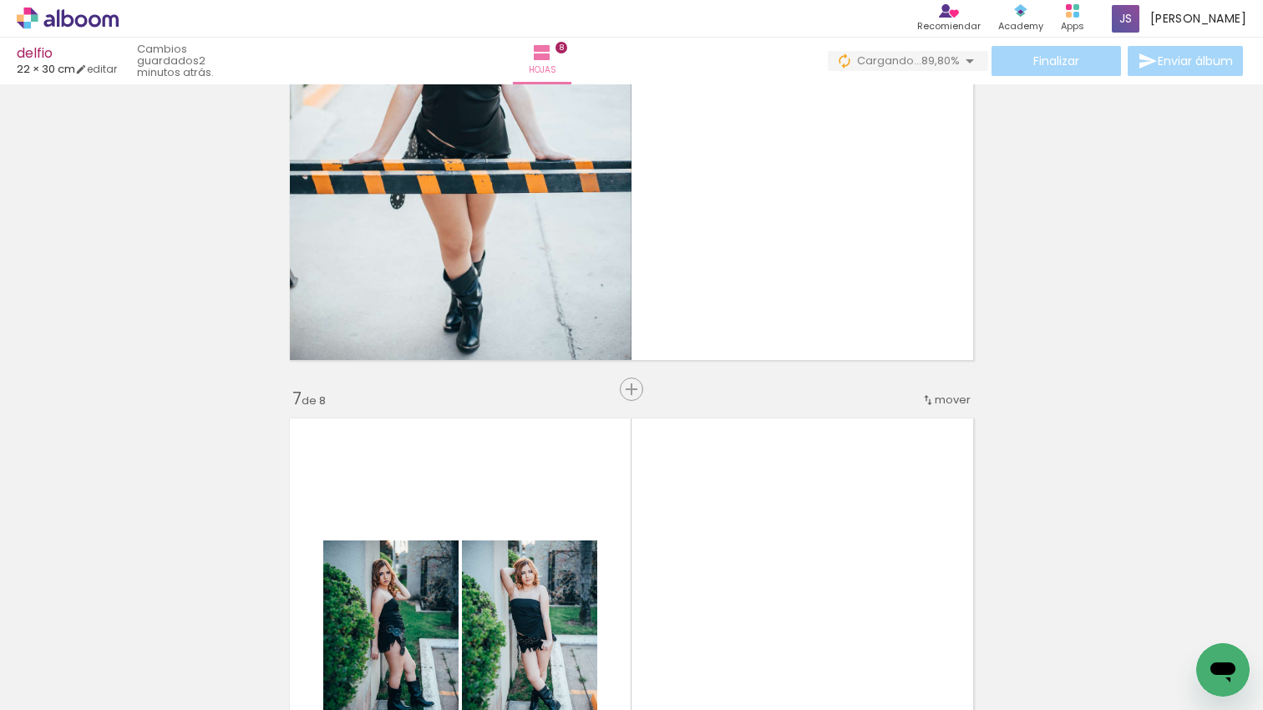
scroll to position [2793, 0]
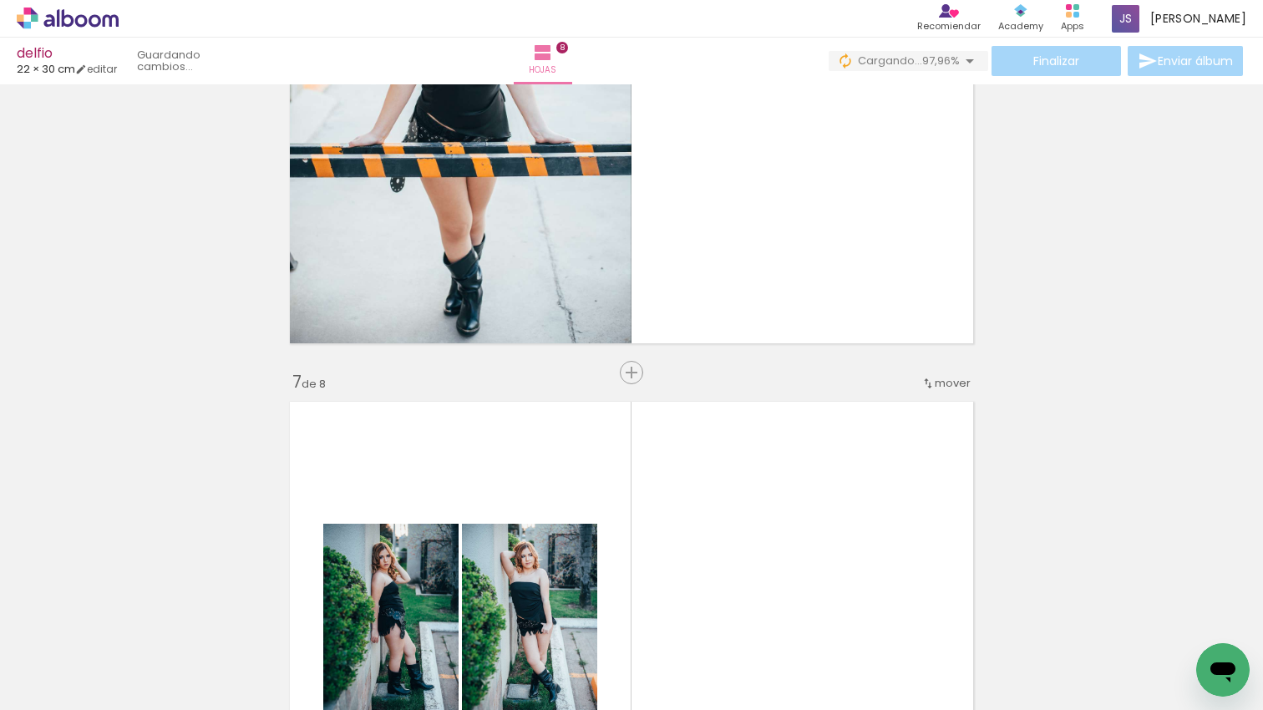
scroll to position [0, 3464]
click at [1070, 49] on paper-button "Finalizar" at bounding box center [1057, 61] width 130 height 30
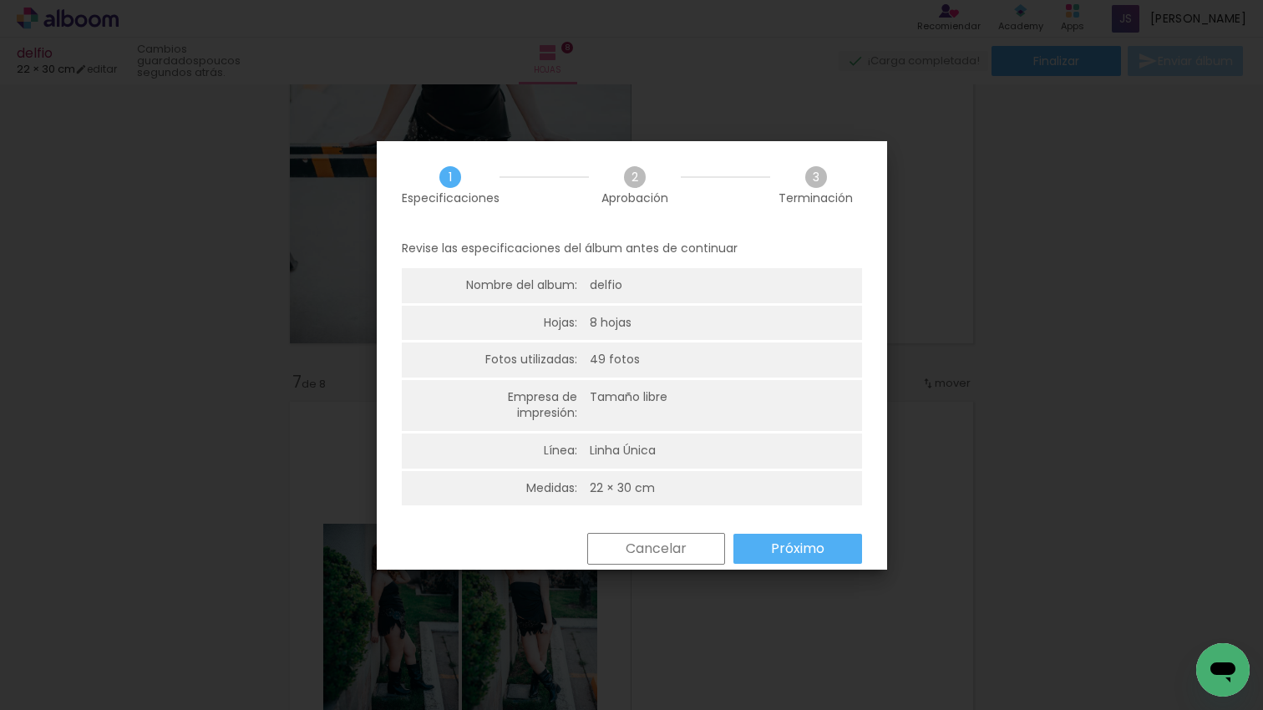
click at [0, 0] on slot "Próximo" at bounding box center [0, 0] width 0 height 0
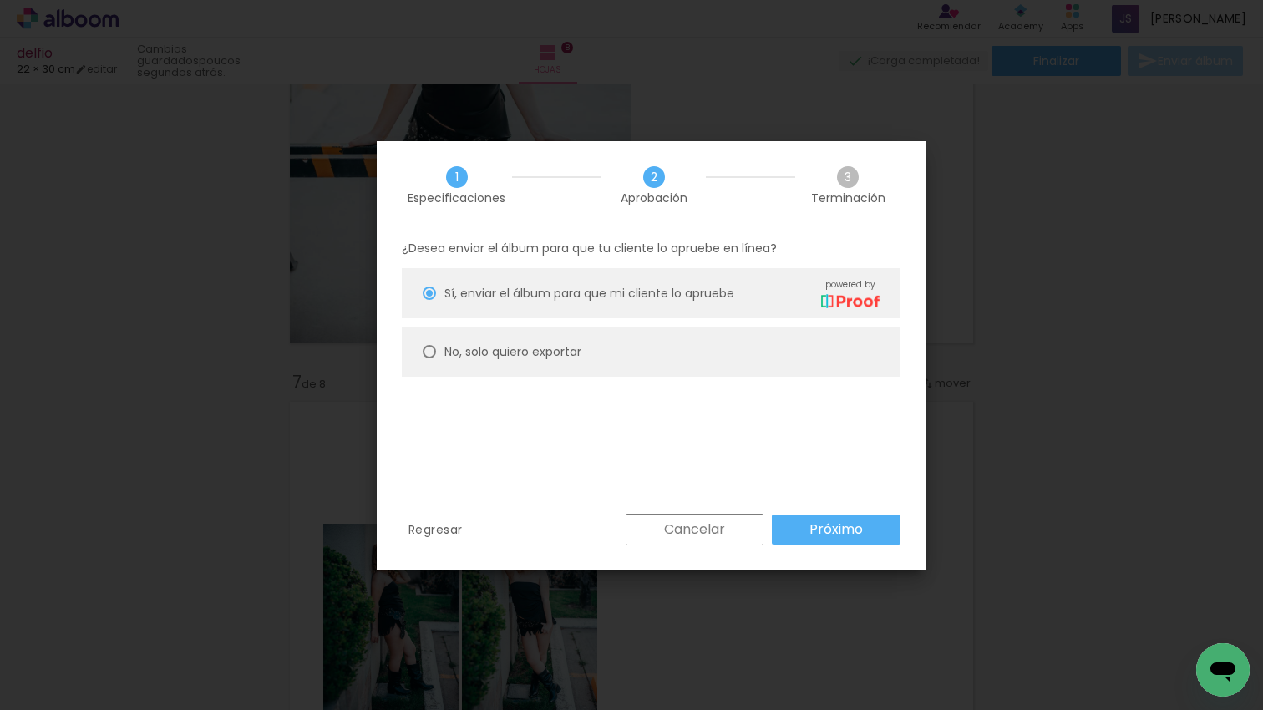
click at [542, 338] on paper-radio-button "No, solo quiero exportar" at bounding box center [651, 352] width 499 height 50
type paper-radio-button "on"
click at [873, 534] on paper-button "Próximo" at bounding box center [836, 530] width 129 height 30
type input "Alta, 300 DPI"
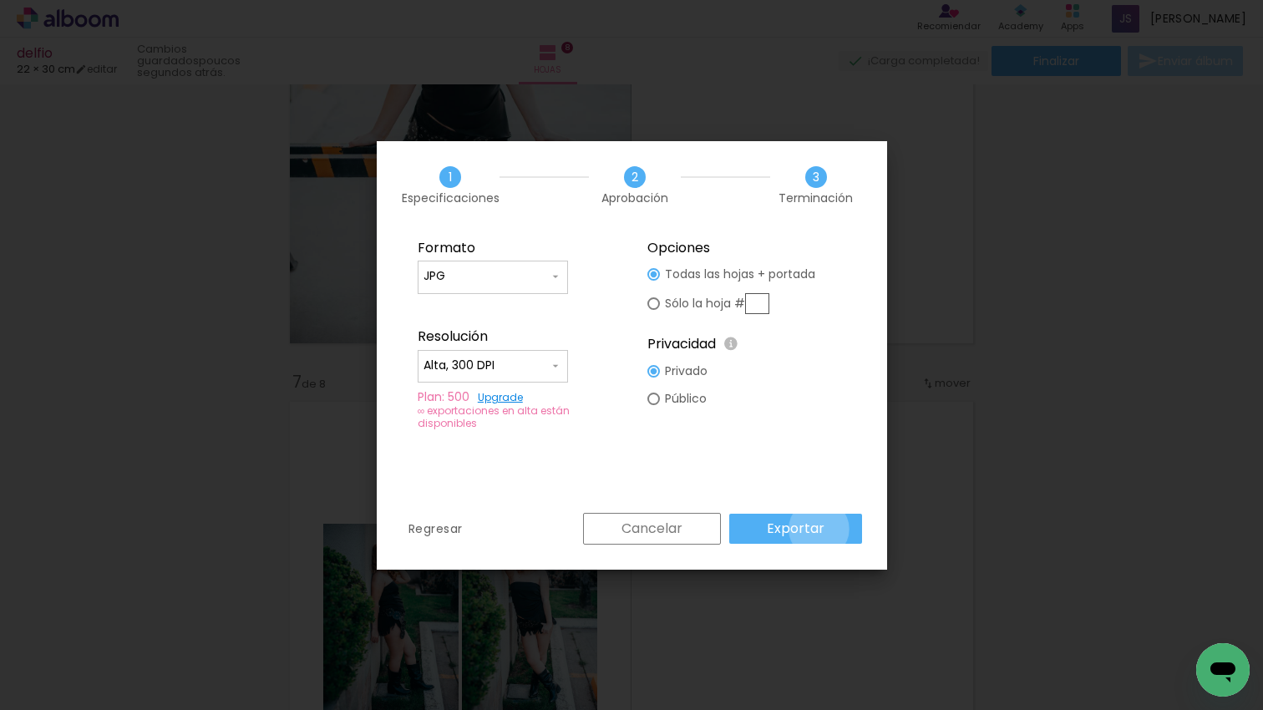
drag, startPoint x: 821, startPoint y: 529, endPoint x: 818, endPoint y: 516, distance: 13.0
click at [0, 0] on slot "Exportar" at bounding box center [0, 0] width 0 height 0
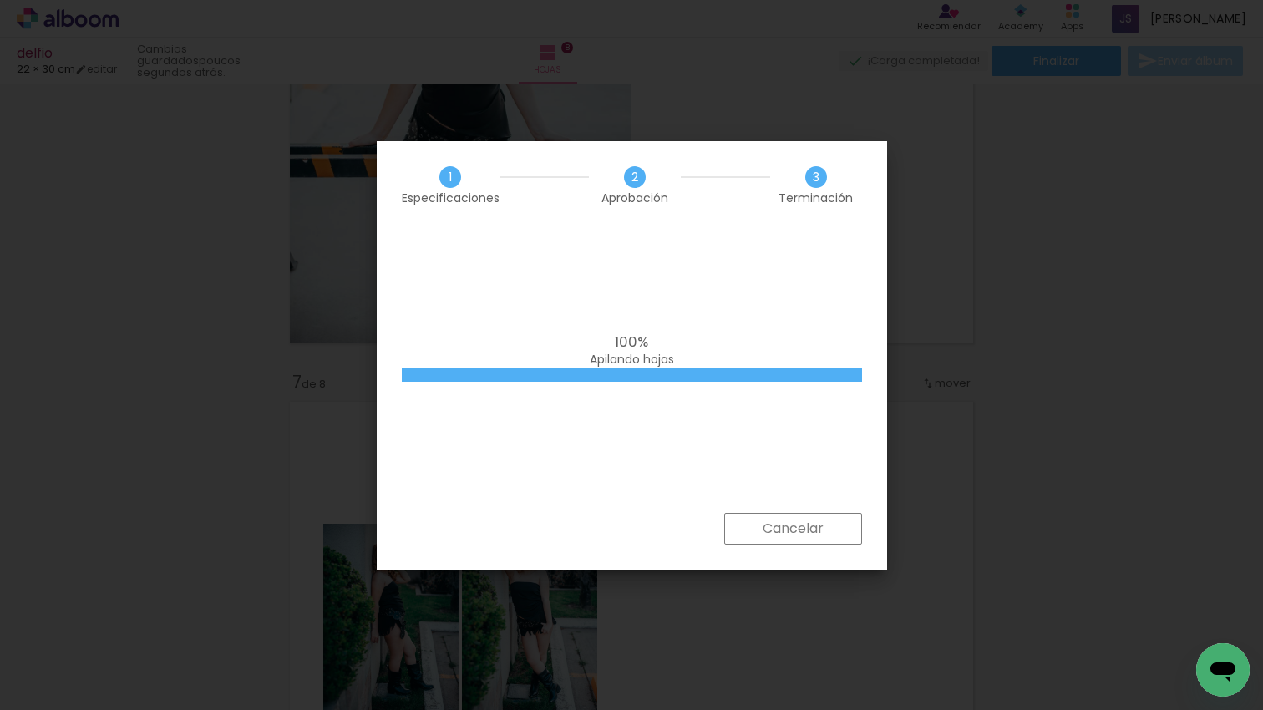
scroll to position [0, 3464]
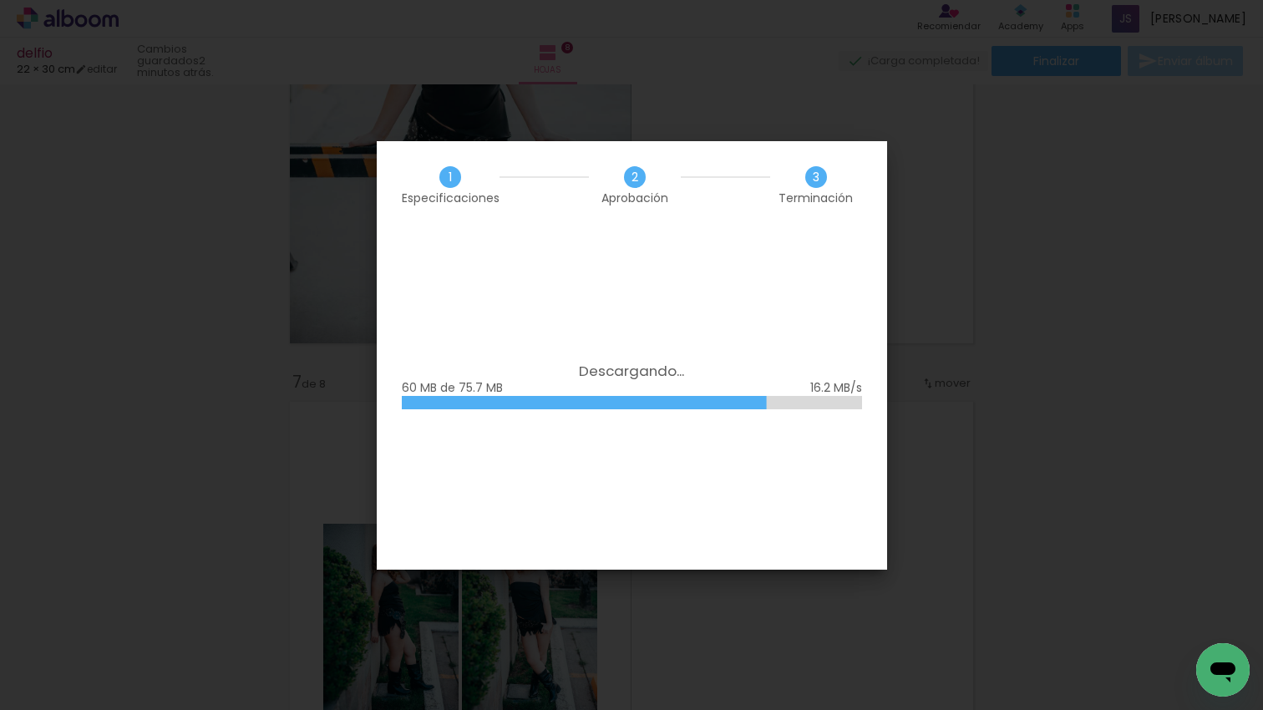
scroll to position [0, 3464]
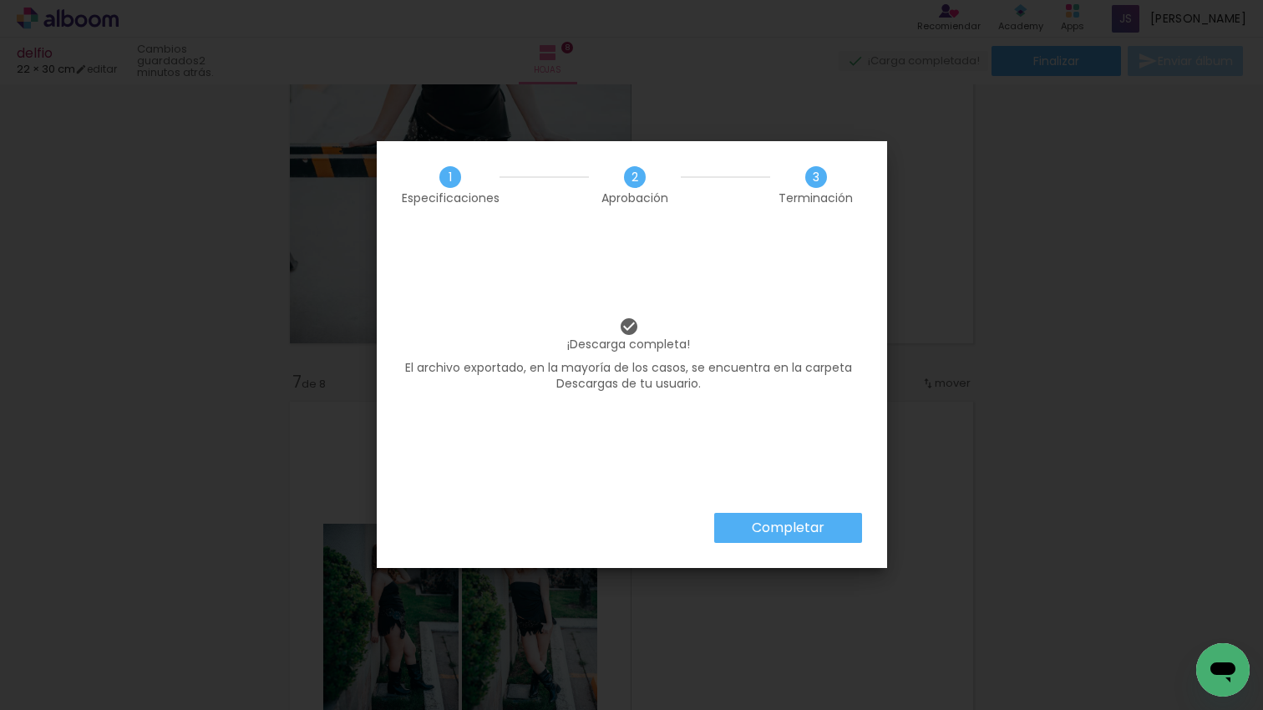
click at [820, 538] on paper-button "Completar" at bounding box center [788, 528] width 148 height 30
